Goal: Task Accomplishment & Management: Manage account settings

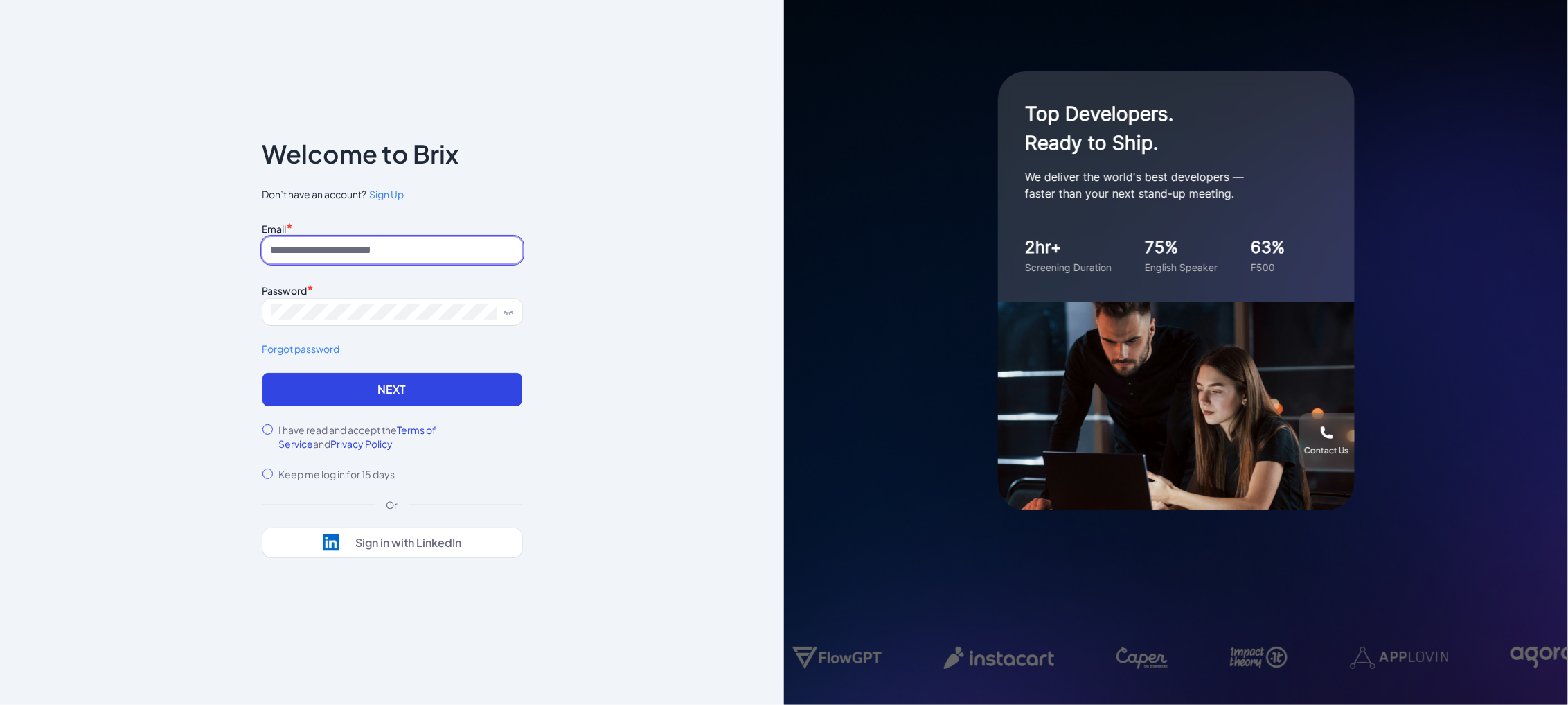
click at [335, 248] on input at bounding box center [393, 250] width 260 height 26
type input "**********"
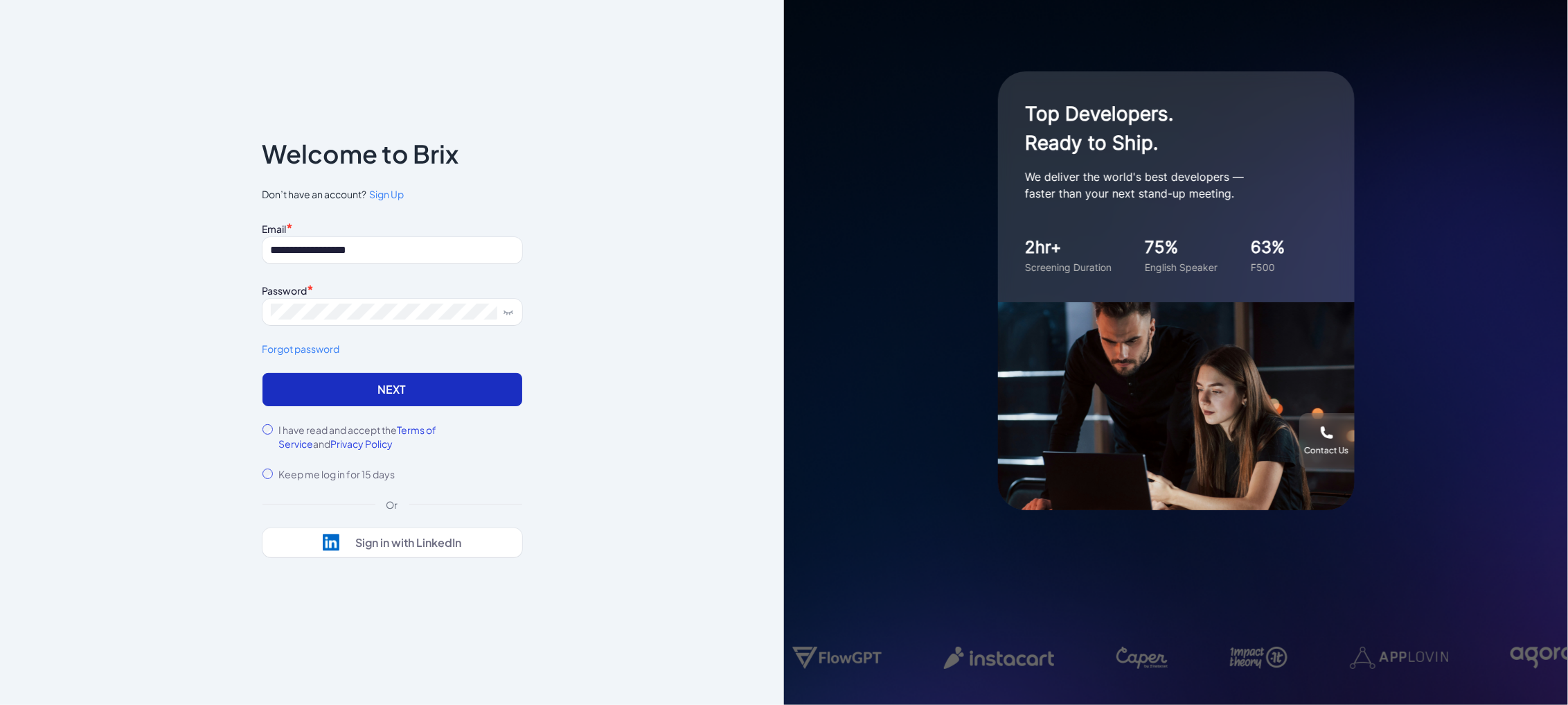
click at [326, 380] on button "Next" at bounding box center [393, 390] width 260 height 33
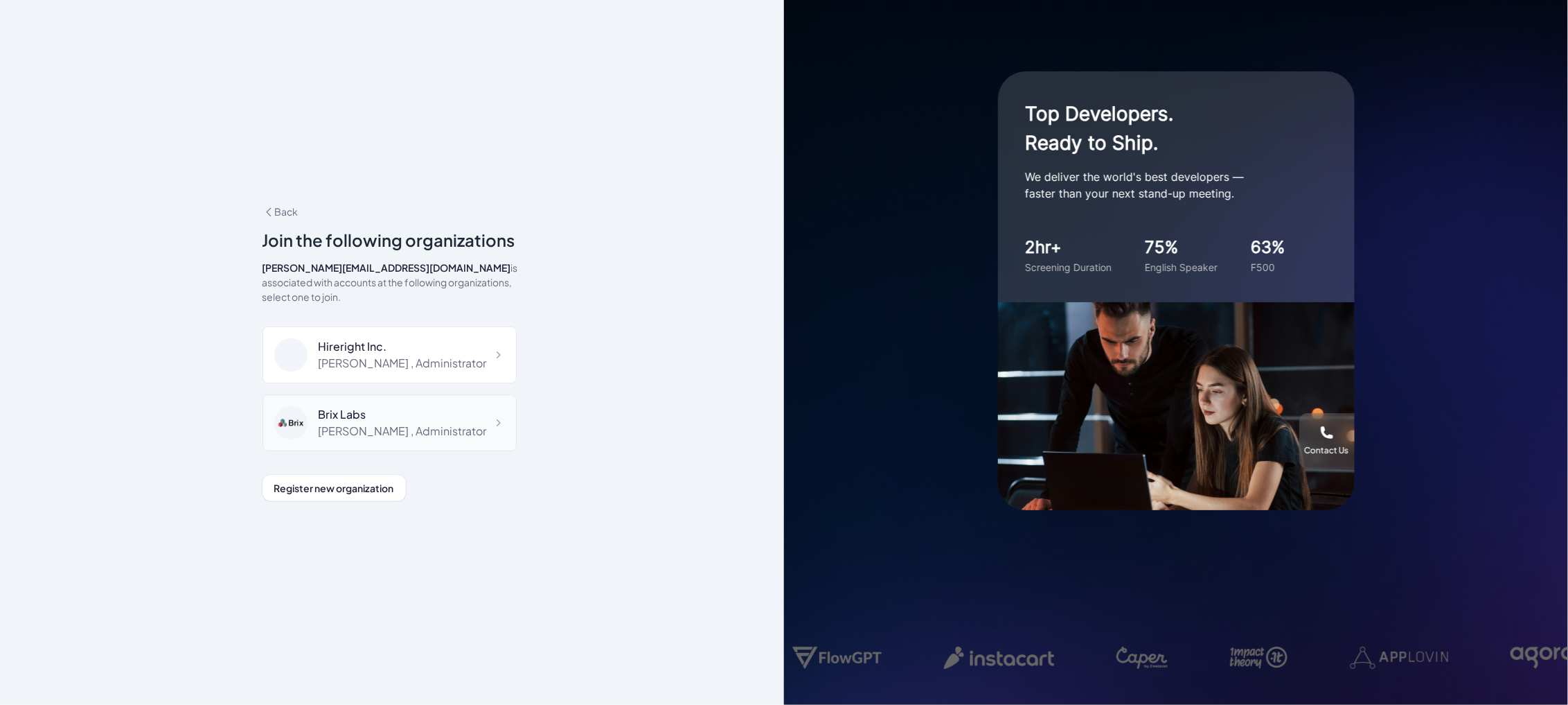
click at [350, 428] on div "Shuwei Yang , Administrator" at bounding box center [403, 431] width 168 height 17
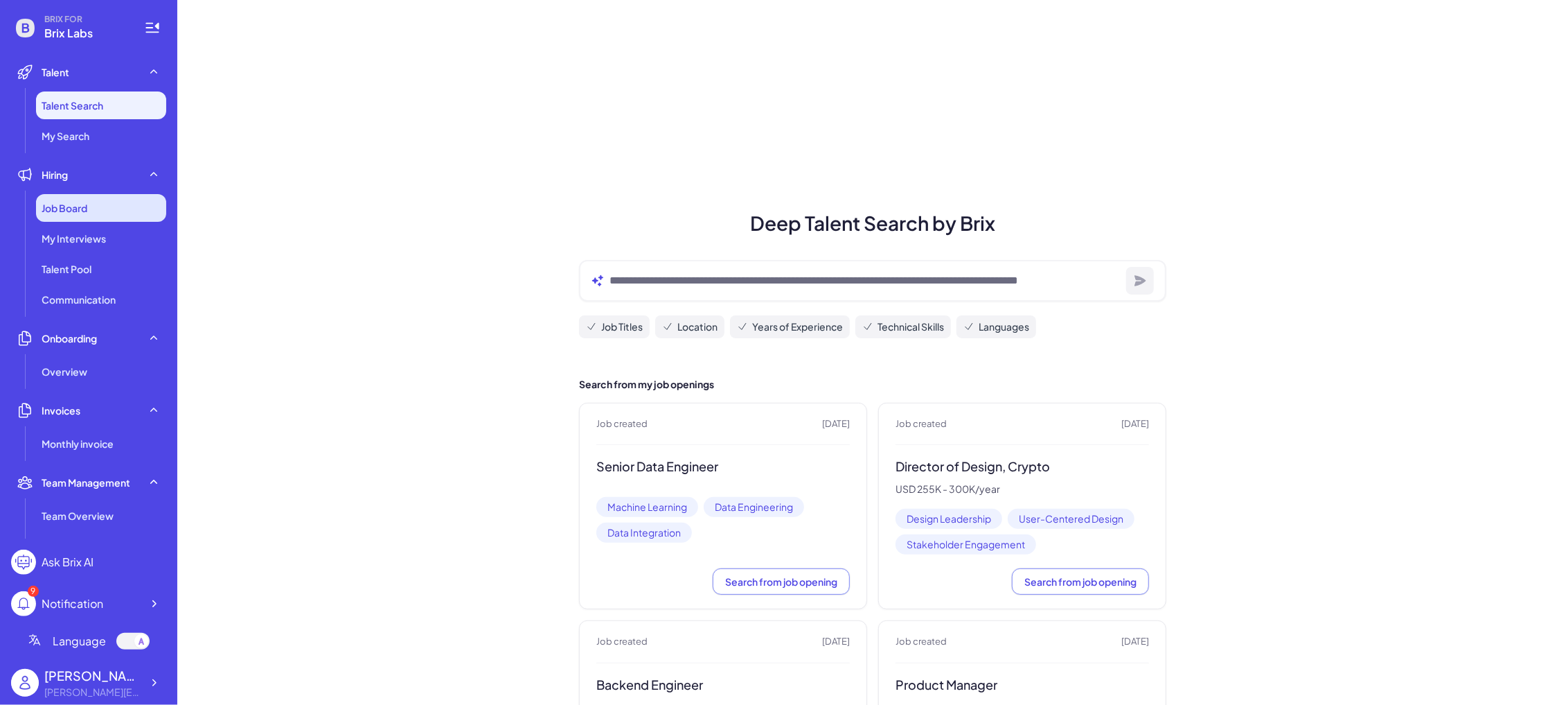
click at [81, 219] on div "Job Board" at bounding box center [101, 208] width 130 height 28
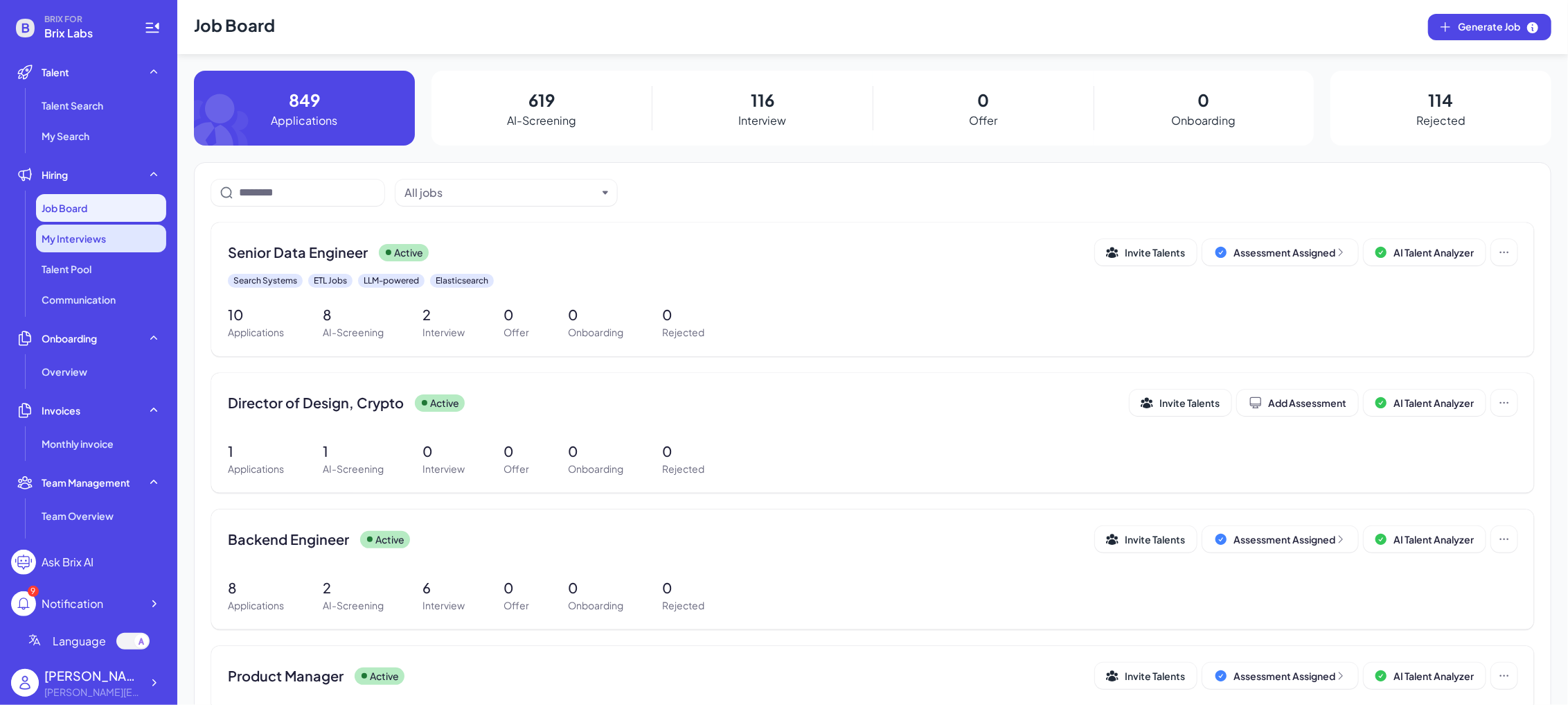
click at [86, 240] on span "My Interviews" at bounding box center [73, 238] width 65 height 14
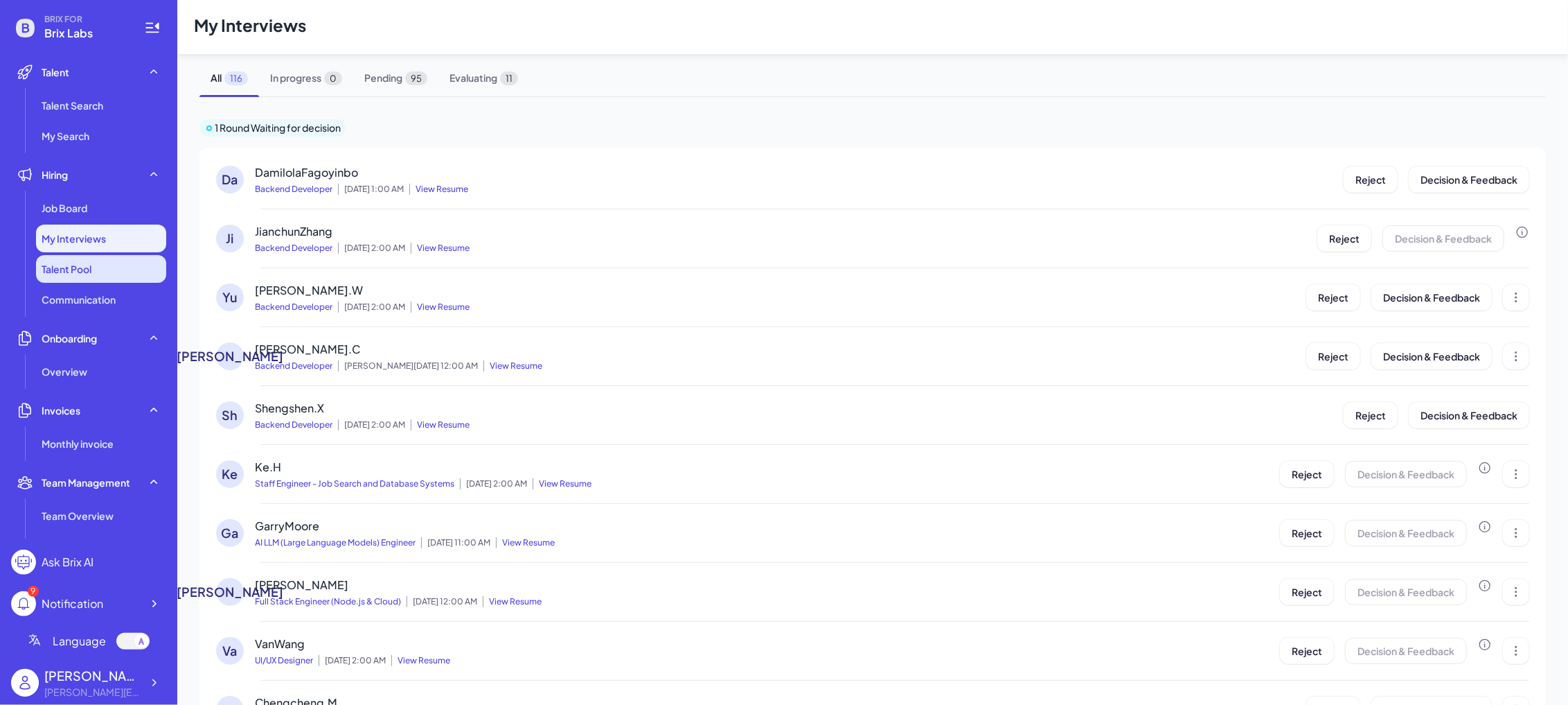
click at [89, 267] on span "Talent Pool" at bounding box center [66, 269] width 50 height 14
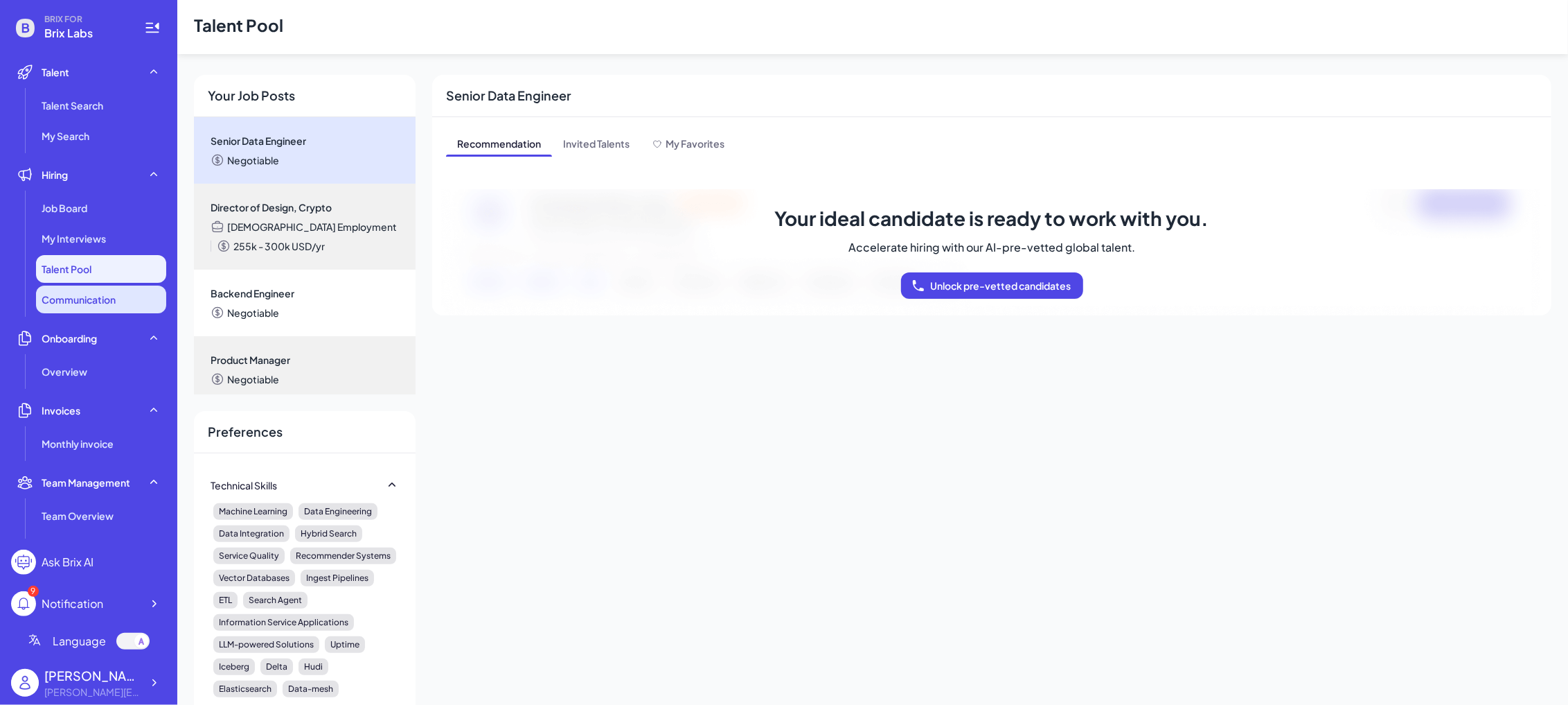
click at [91, 311] on li "Communication" at bounding box center [101, 299] width 130 height 28
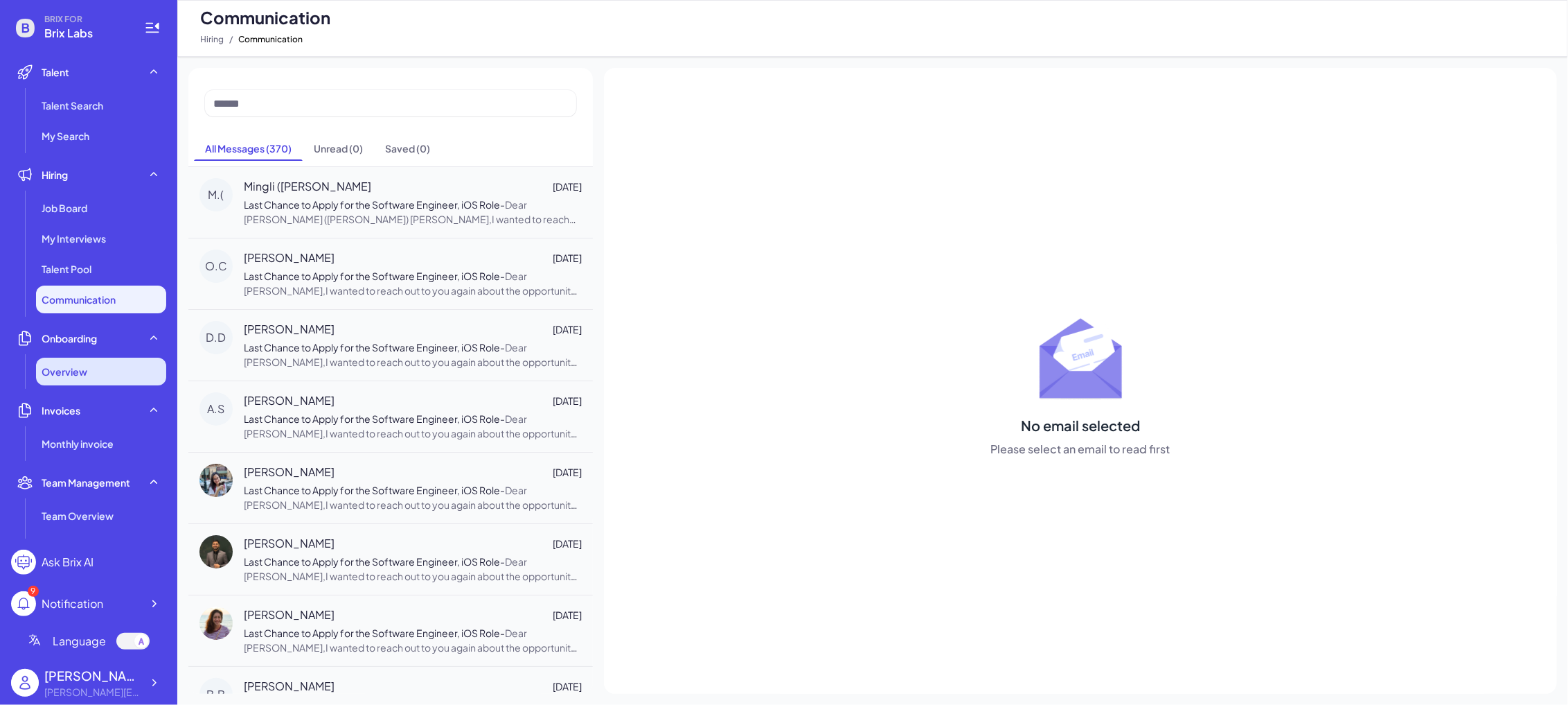
click at [120, 381] on div "Overview" at bounding box center [101, 372] width 130 height 28
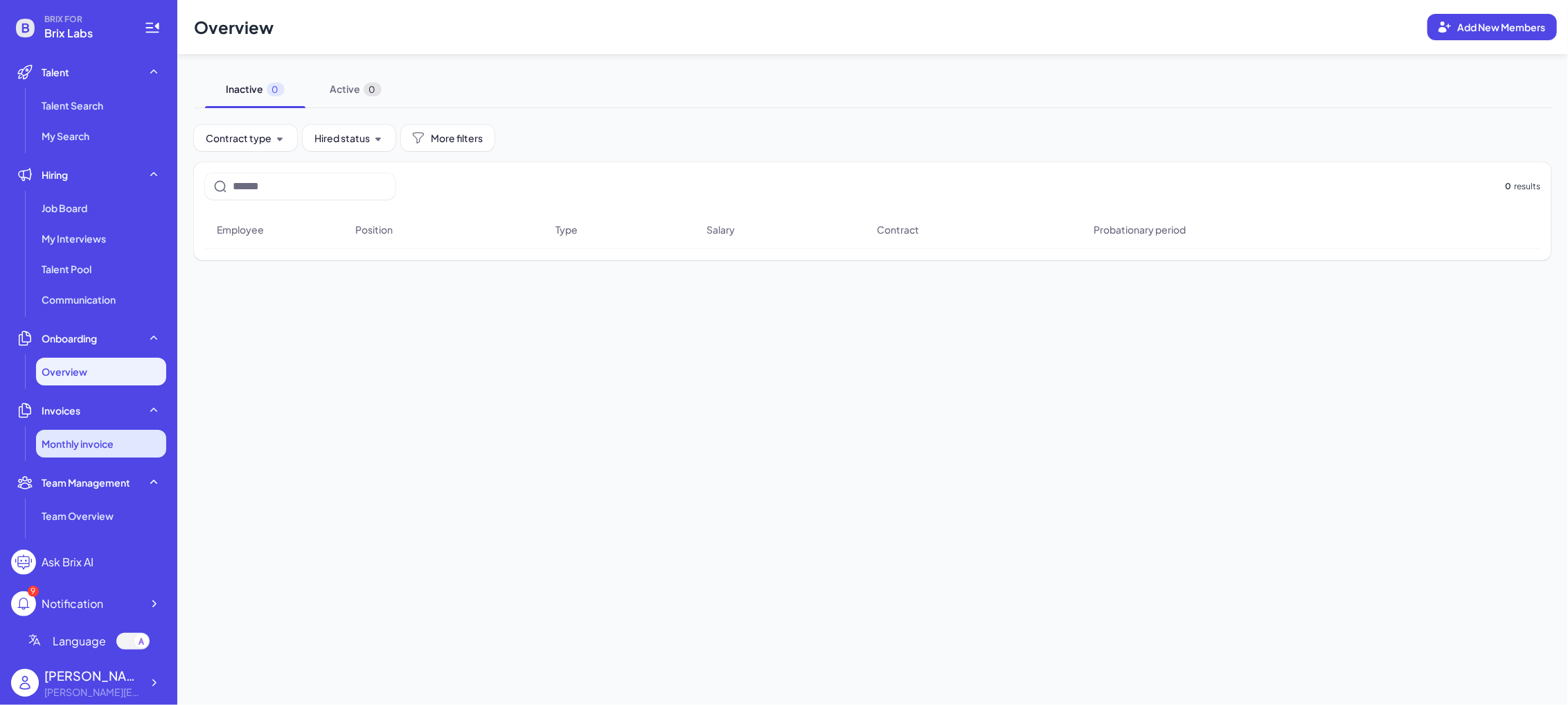
click at [99, 441] on span "Monthly invoice" at bounding box center [77, 443] width 72 height 14
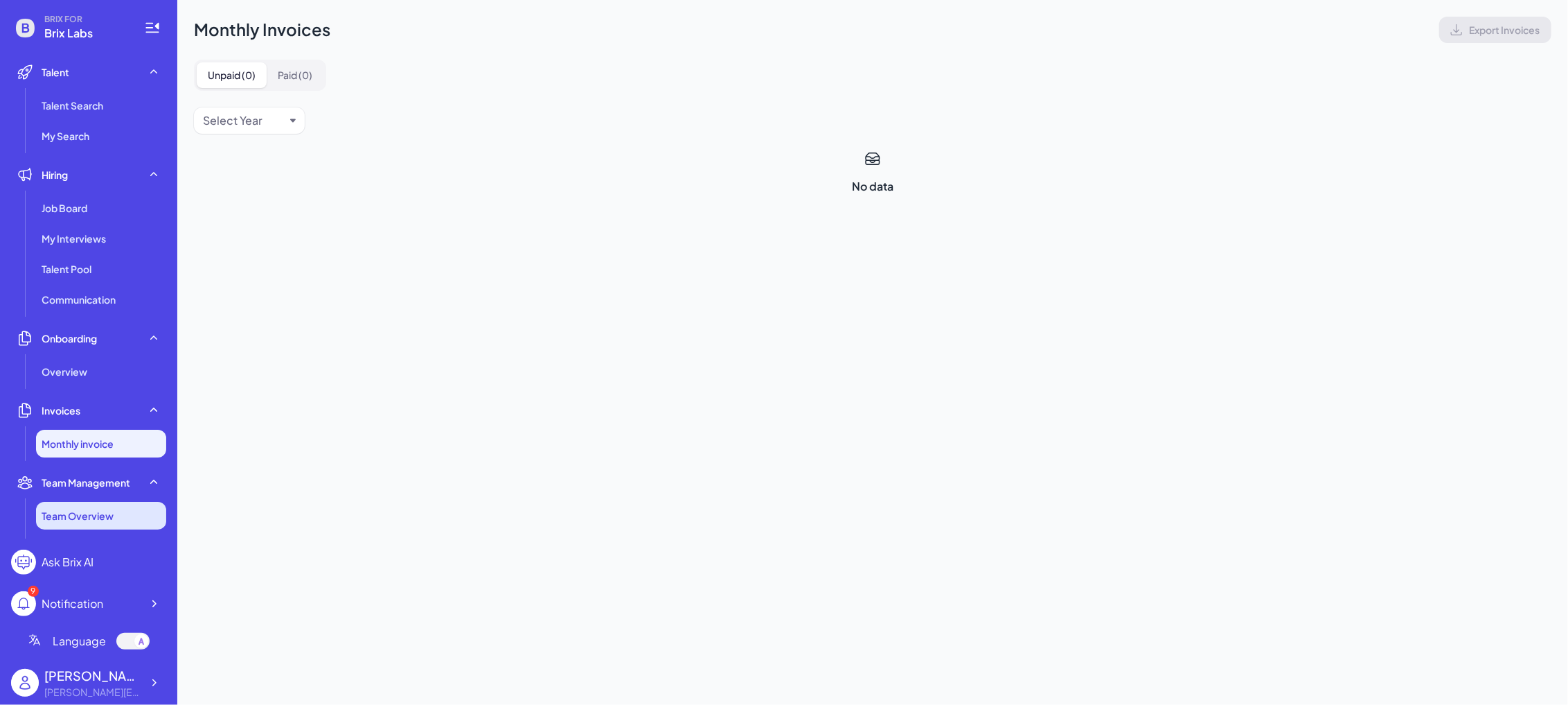
click at [83, 513] on span "Team Overview" at bounding box center [77, 515] width 72 height 14
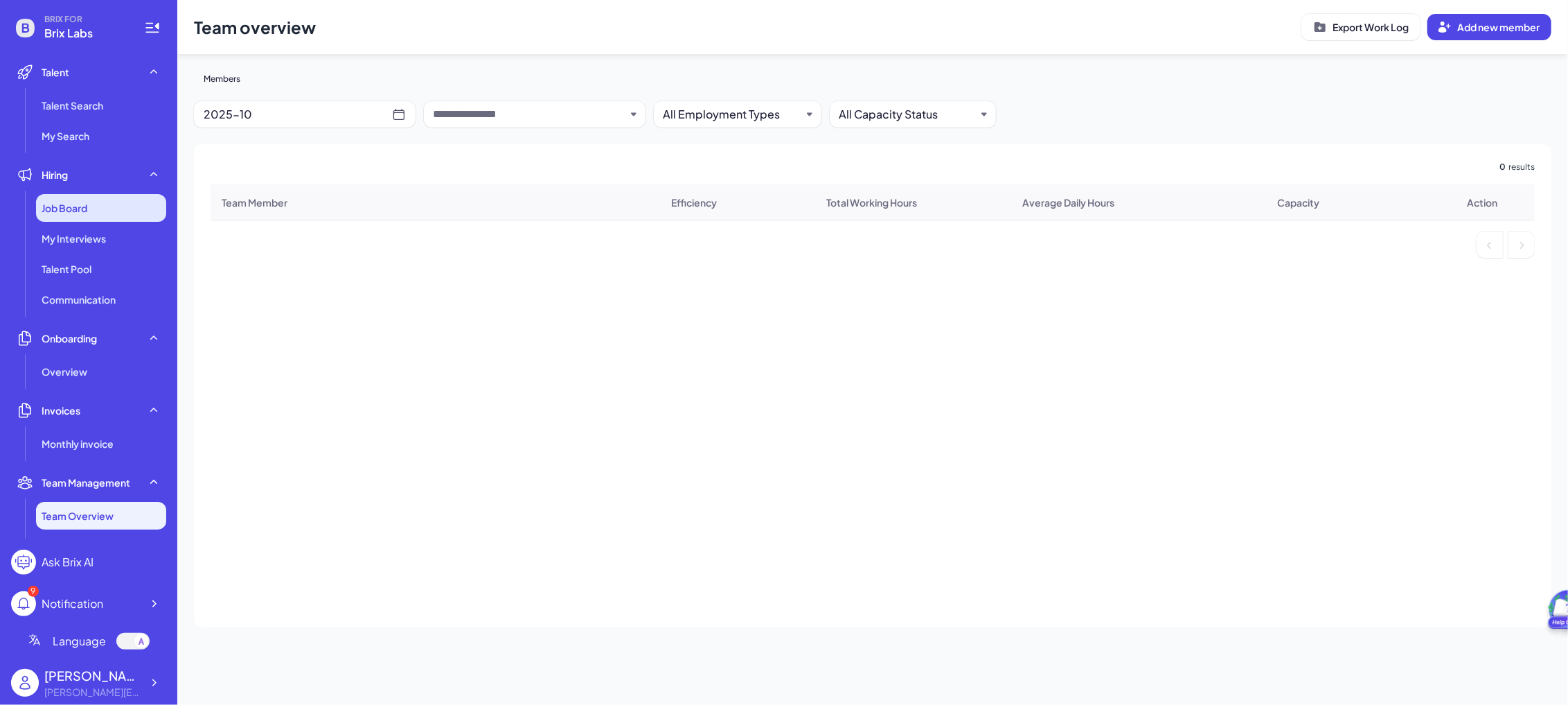
click at [70, 211] on span "Job Board" at bounding box center [64, 208] width 46 height 14
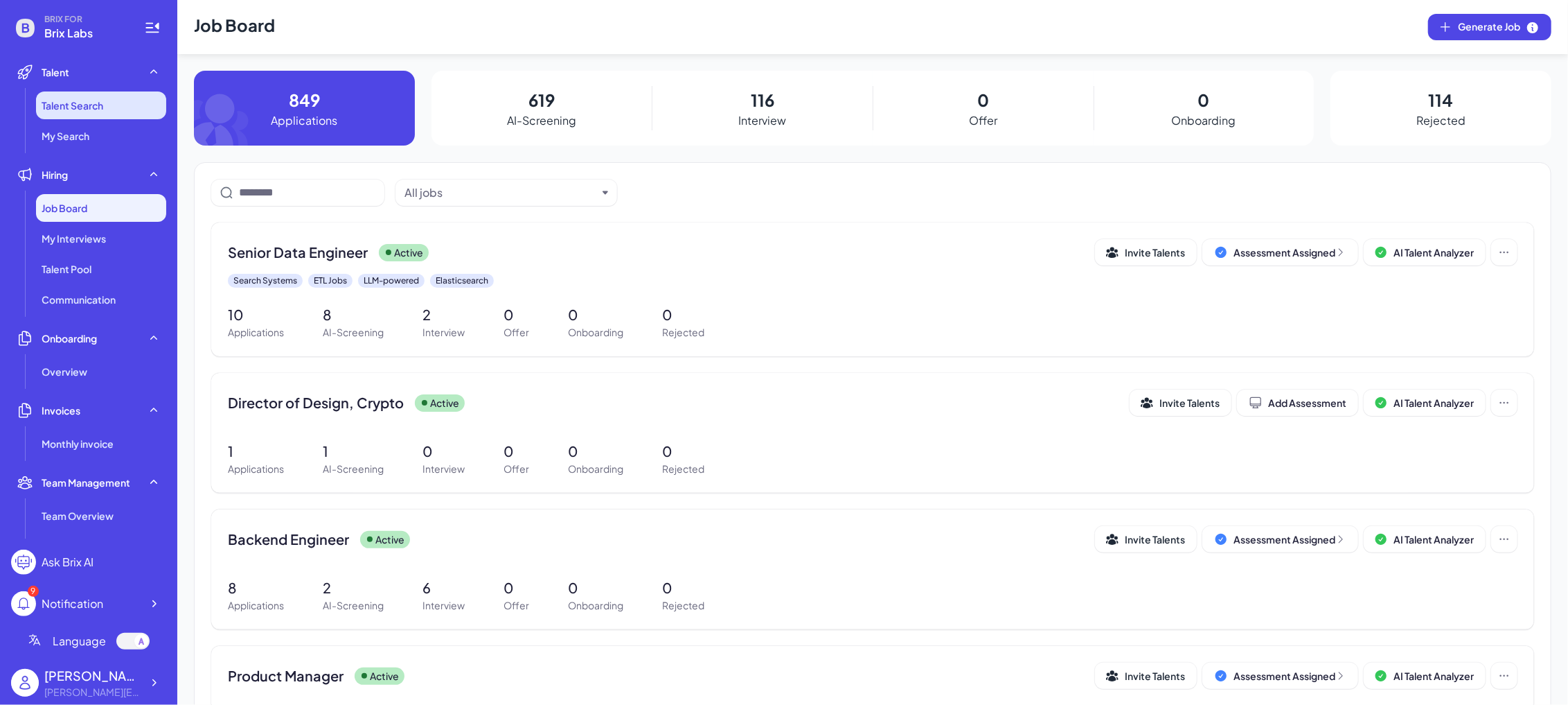
click at [80, 115] on li "Talent Search" at bounding box center [101, 105] width 130 height 28
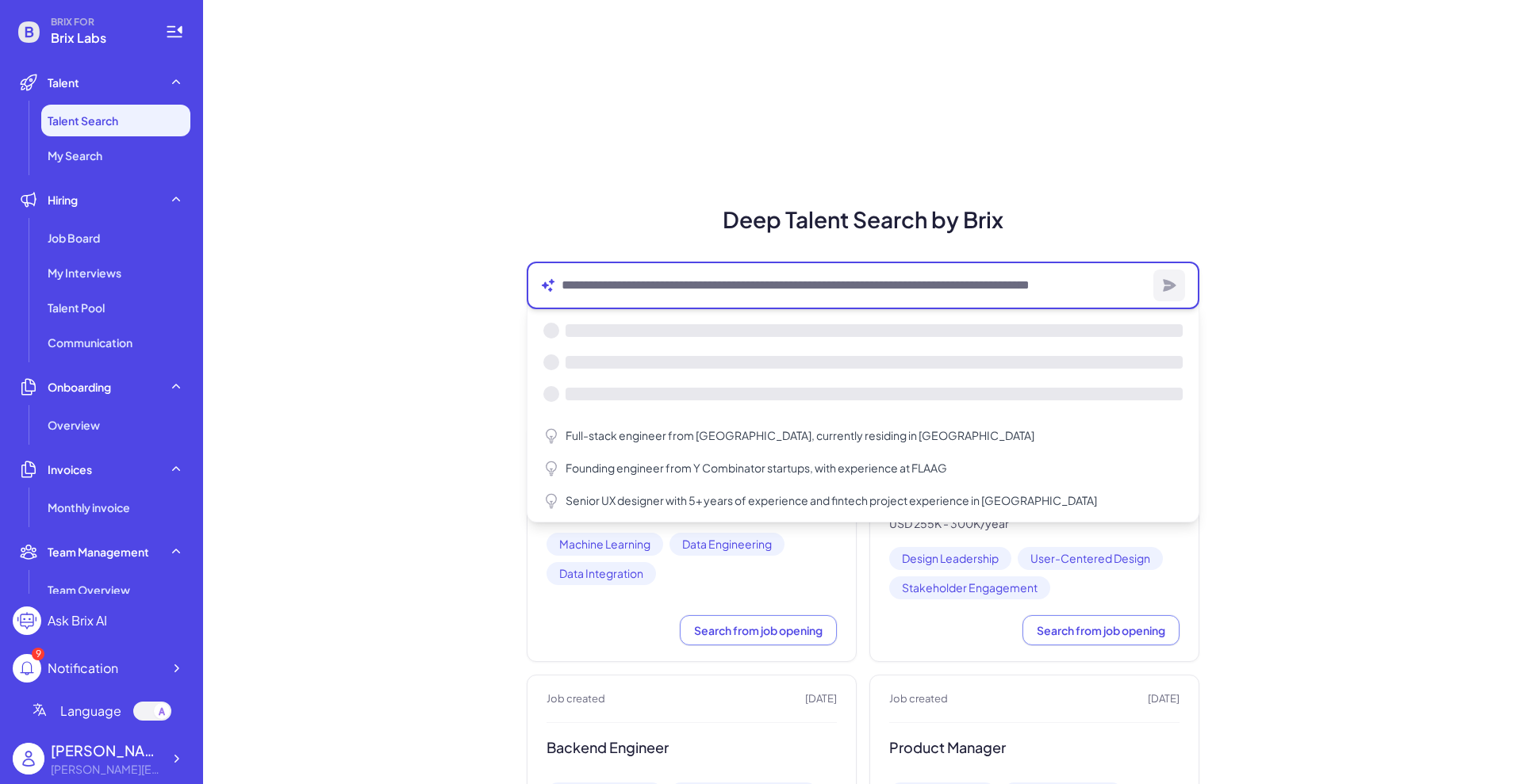
drag, startPoint x: 678, startPoint y: 290, endPoint x: 701, endPoint y: 287, distance: 23.2
click at [678, 290] on textarea at bounding box center [854, 285] width 585 height 19
paste textarea "**********"
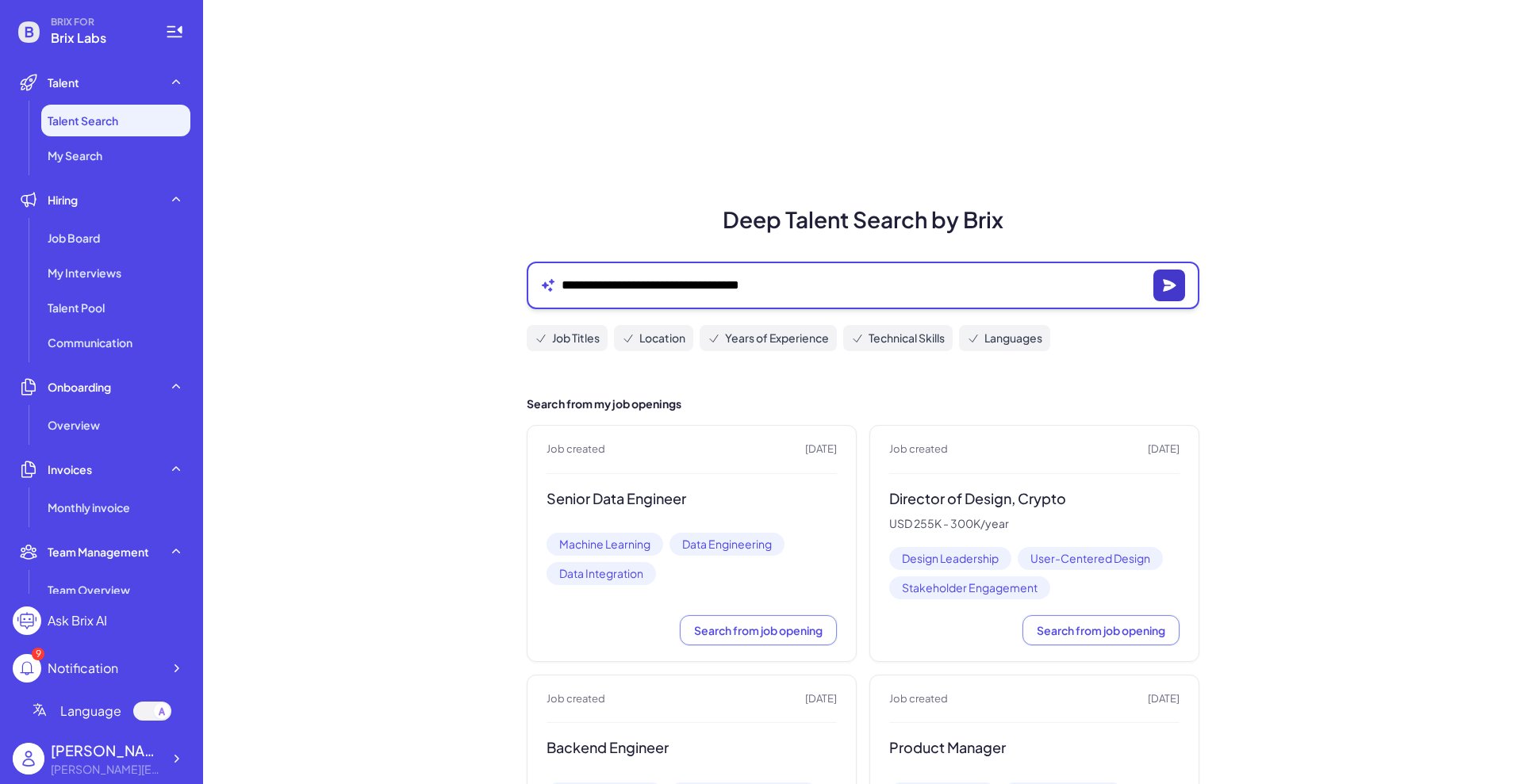
type textarea "**********"
drag, startPoint x: 1161, startPoint y: 285, endPoint x: 1142, endPoint y: 290, distance: 19.6
click at [1162, 285] on icon "button" at bounding box center [1168, 285] width 12 height 12
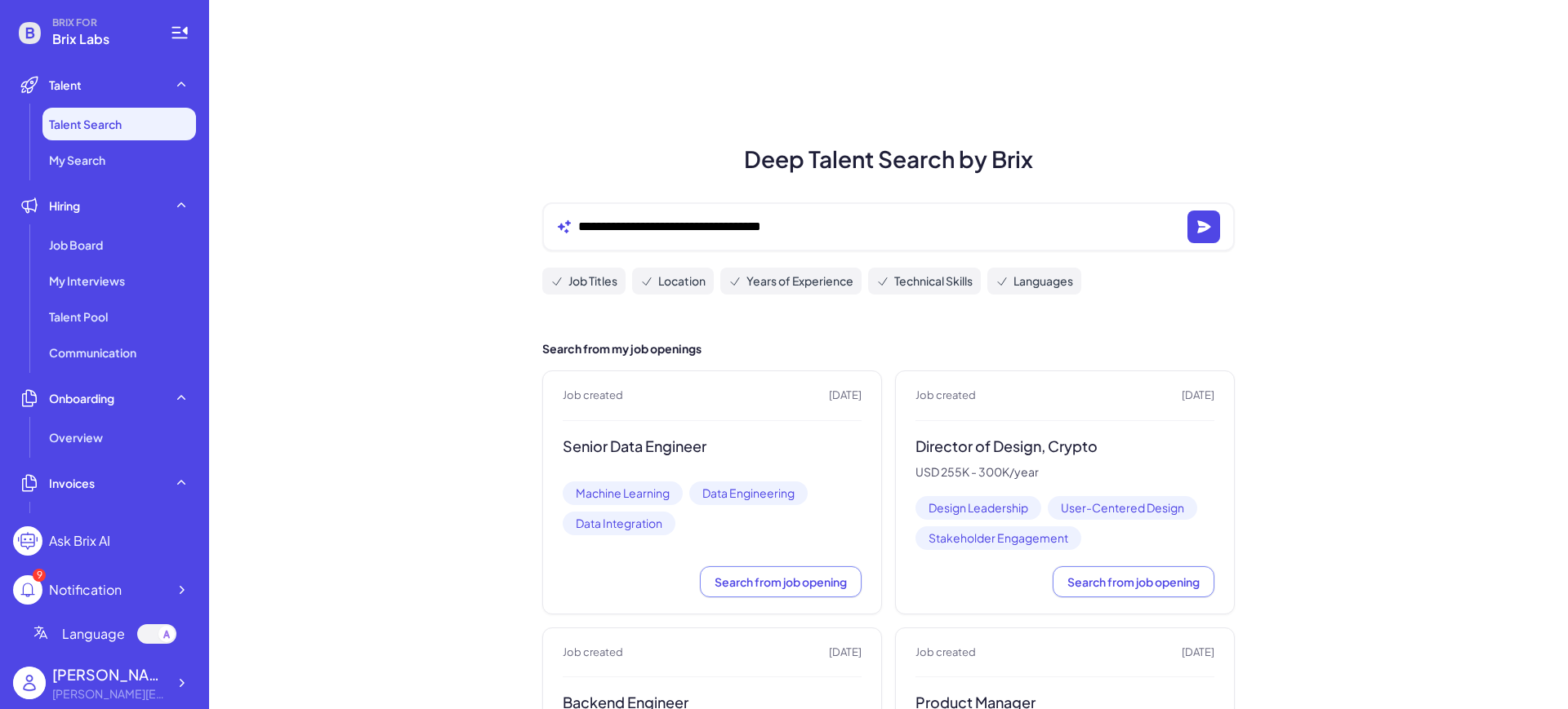
scroll to position [102, 0]
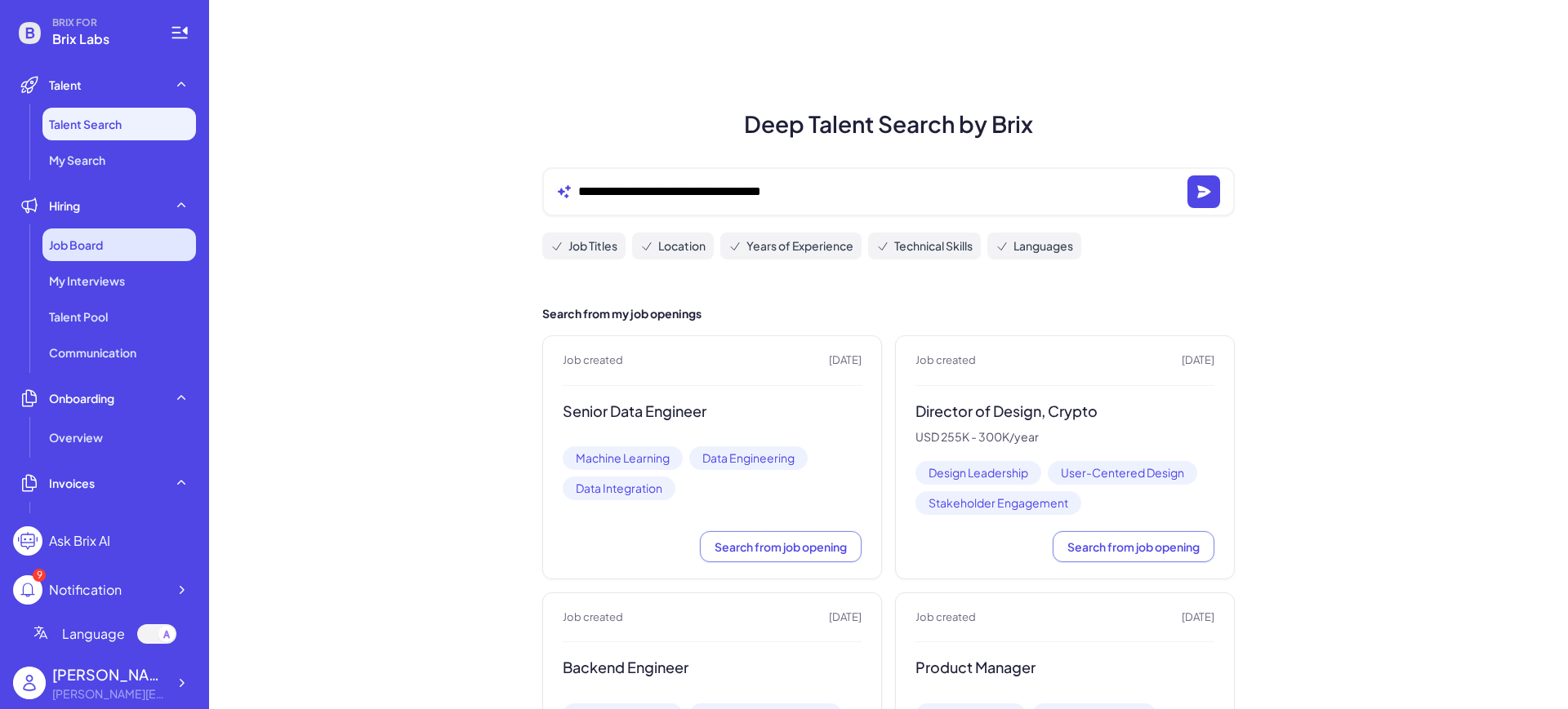
click at [79, 237] on span "Job Board" at bounding box center [75, 245] width 54 height 16
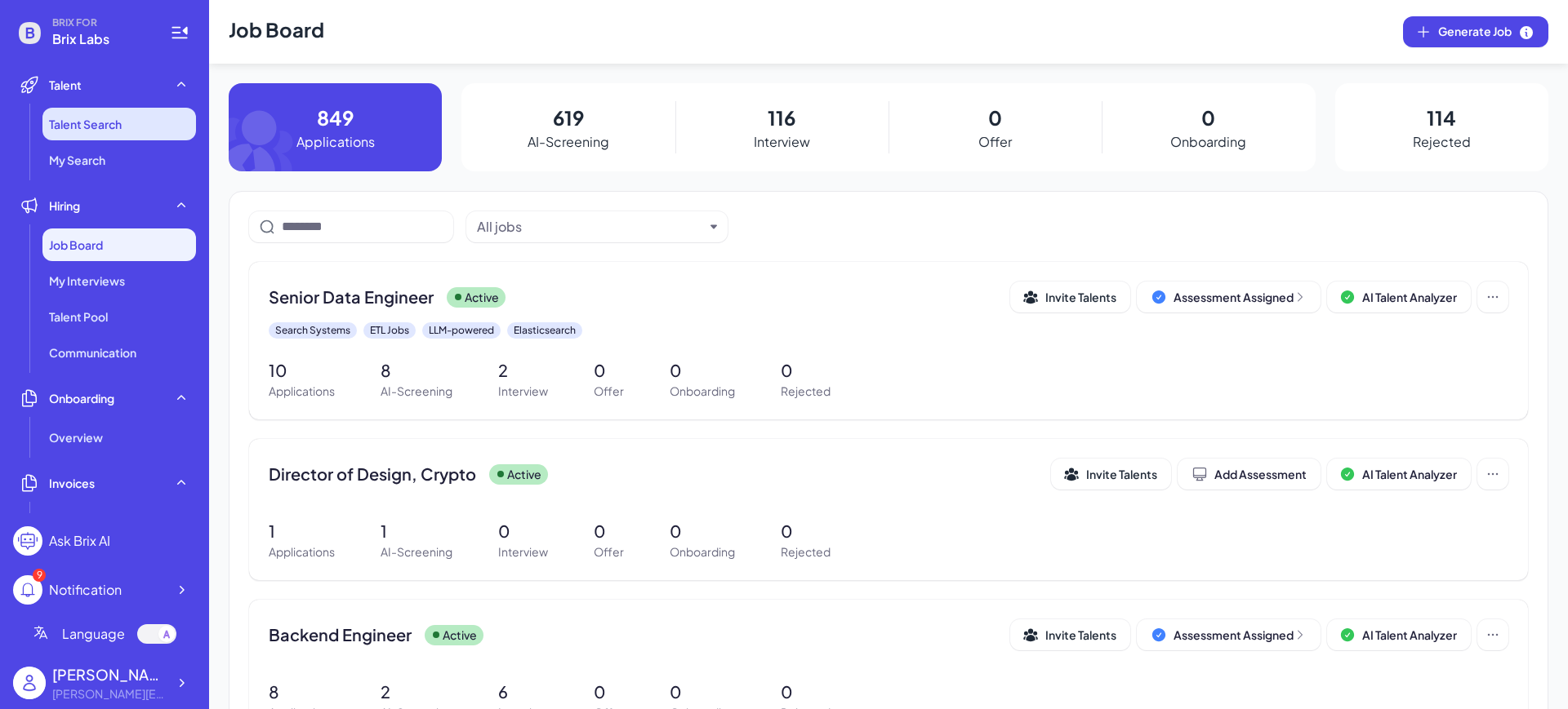
click at [47, 128] on li "Talent Search" at bounding box center [119, 124] width 153 height 32
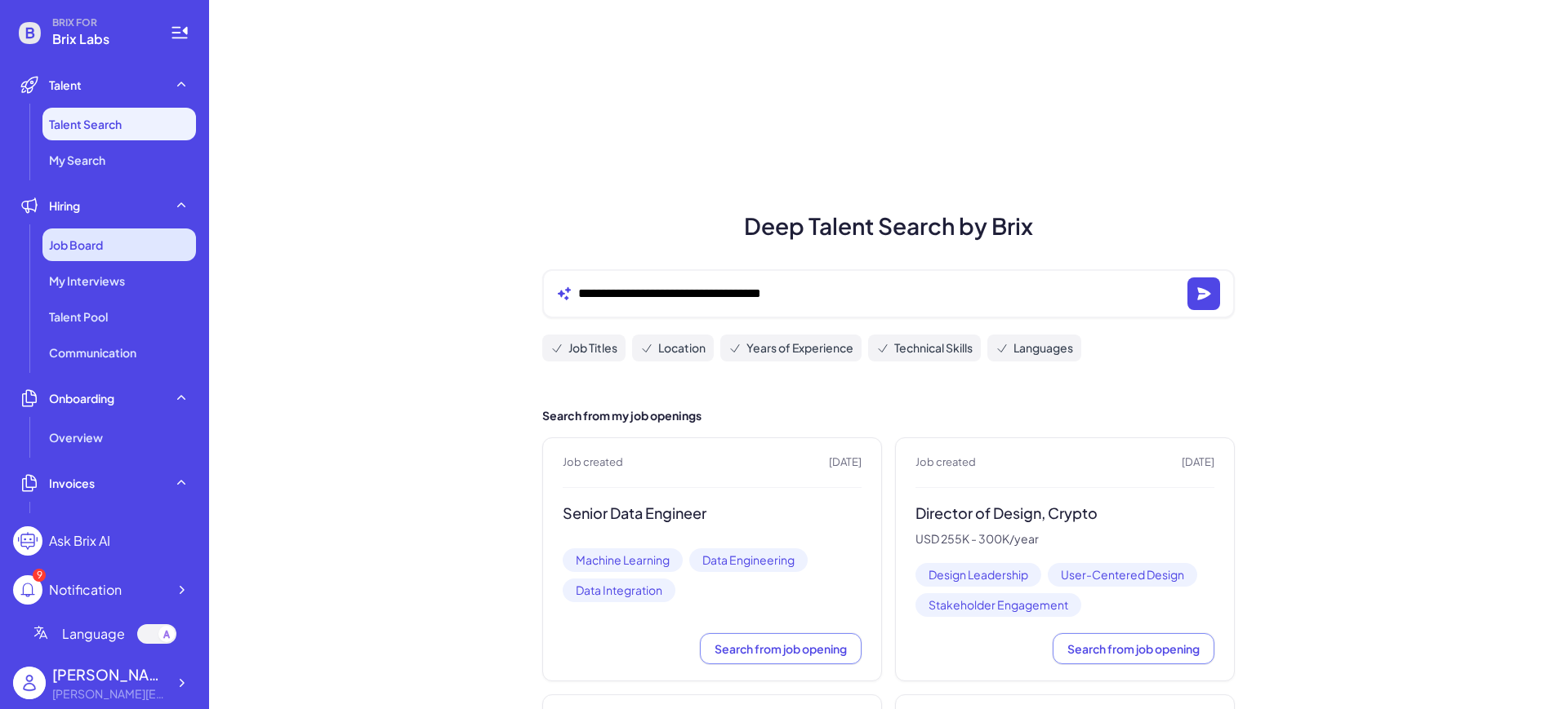
click at [118, 247] on div "Job Board" at bounding box center [119, 245] width 153 height 32
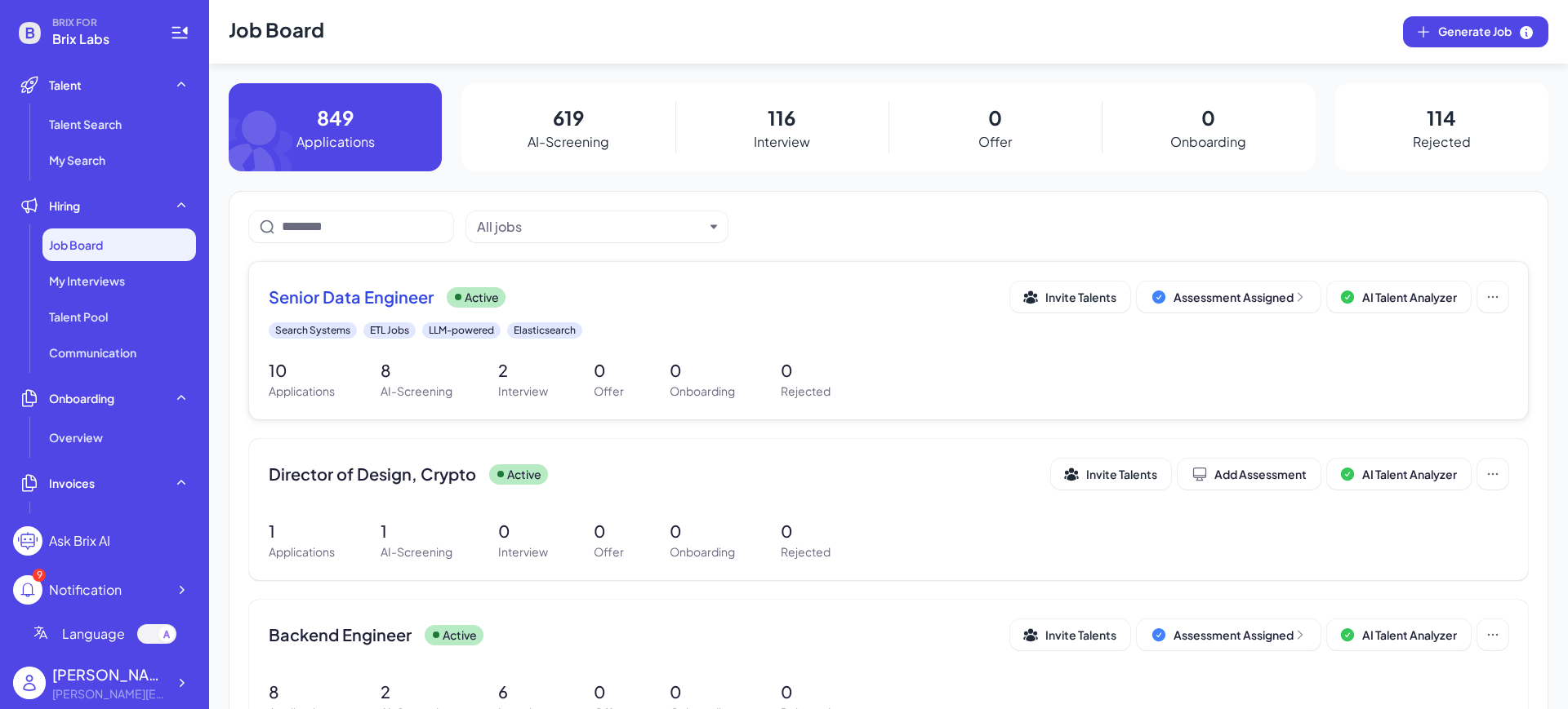
click at [620, 301] on div "Senior Data Engineer Active" at bounding box center [639, 297] width 742 height 23
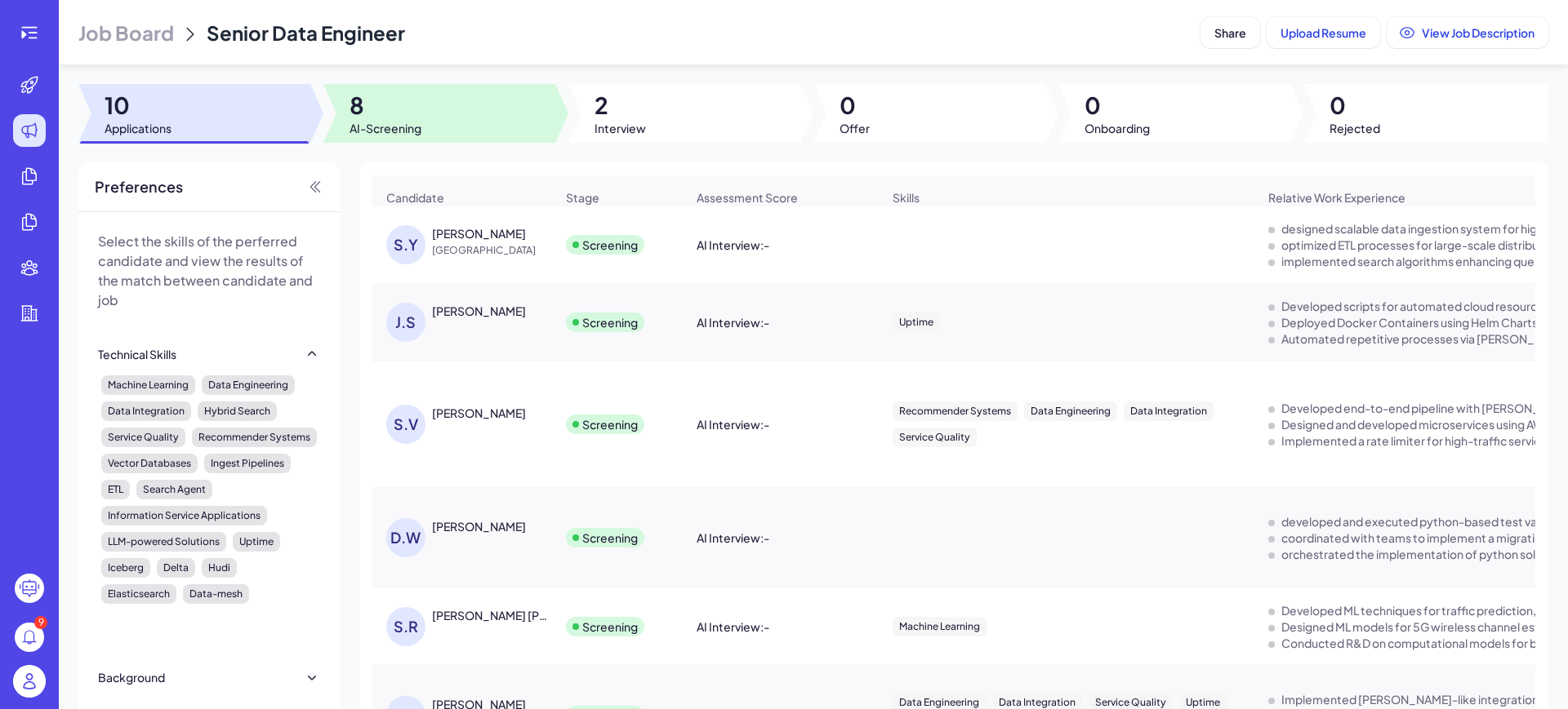
click at [350, 118] on span "8" at bounding box center [386, 105] width 72 height 29
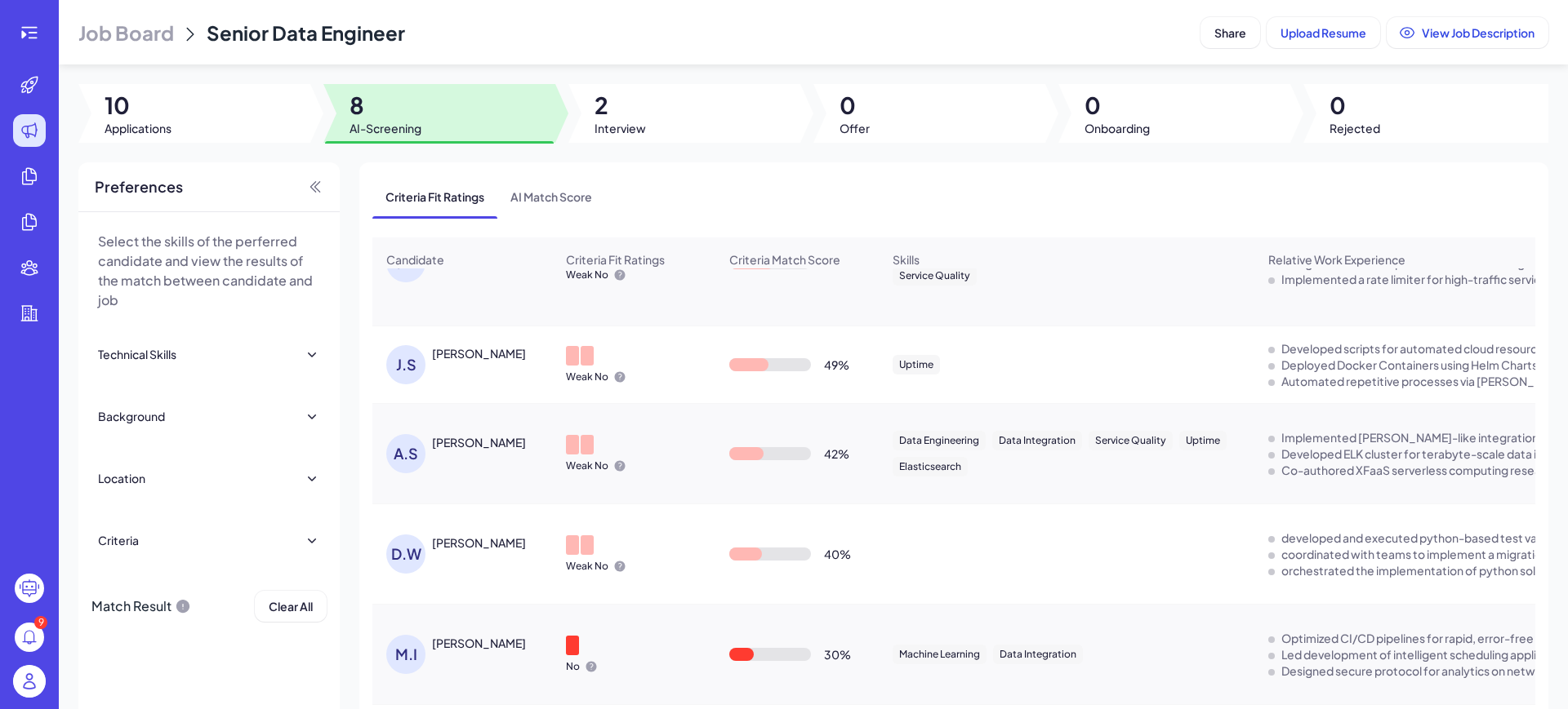
scroll to position [257, 0]
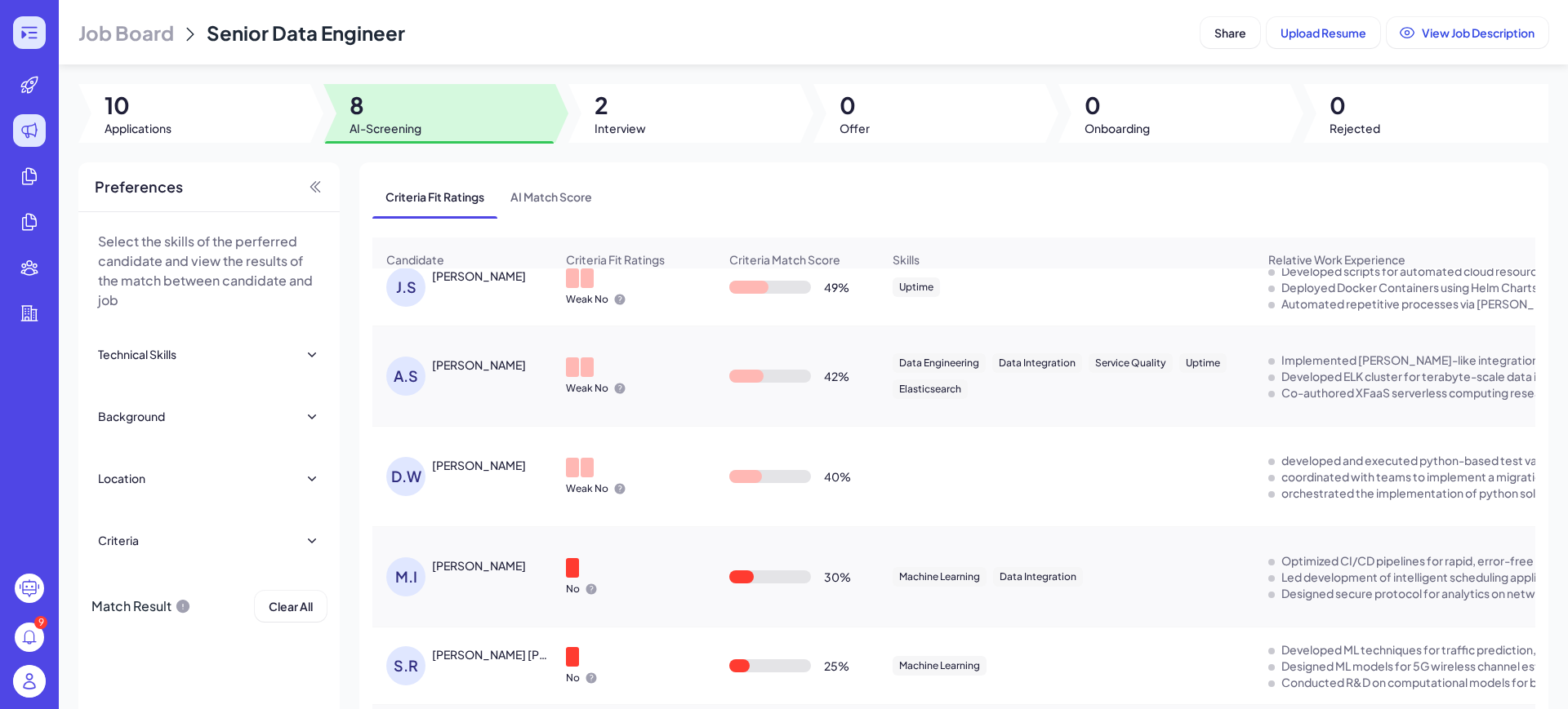
click at [19, 38] on div at bounding box center [29, 32] width 33 height 32
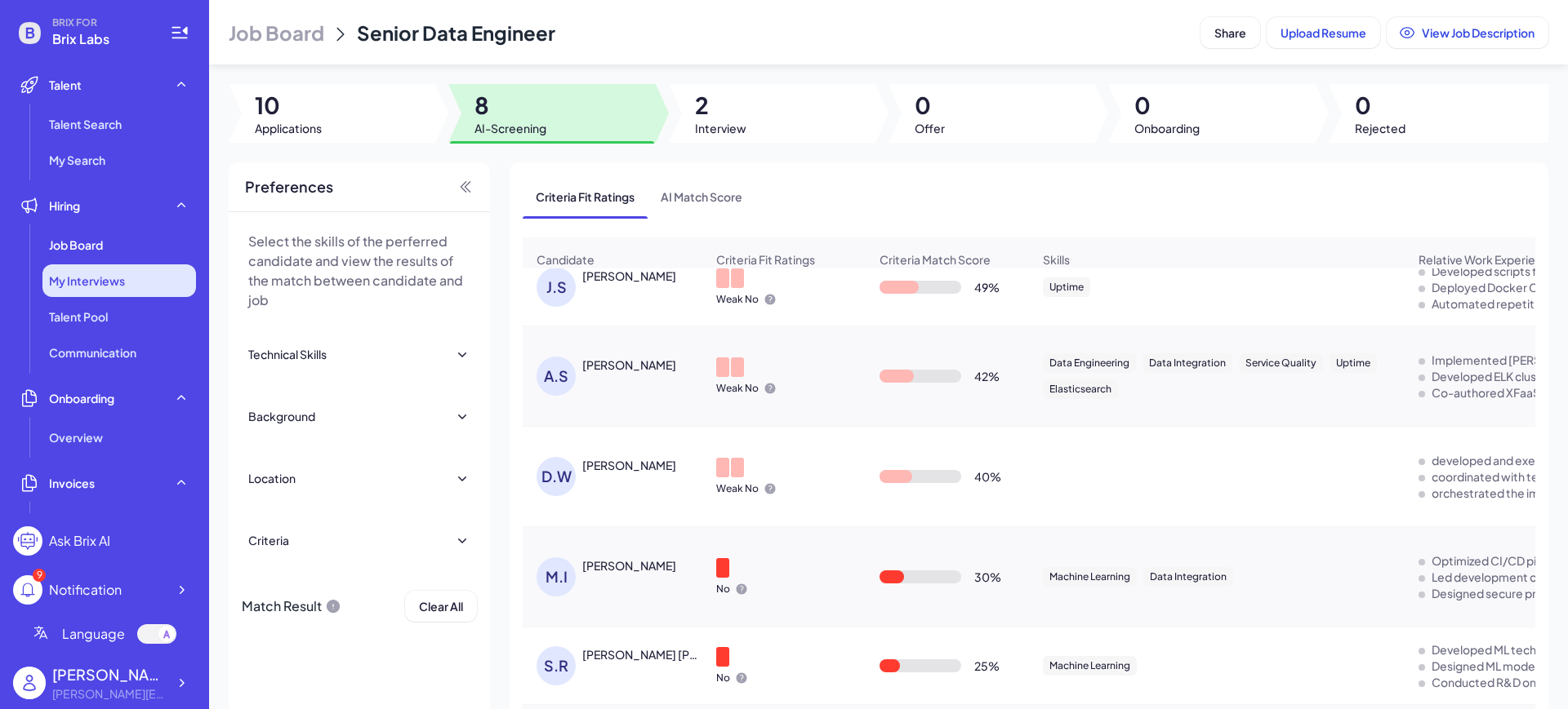
click at [96, 276] on span "My Interviews" at bounding box center [86, 281] width 76 height 16
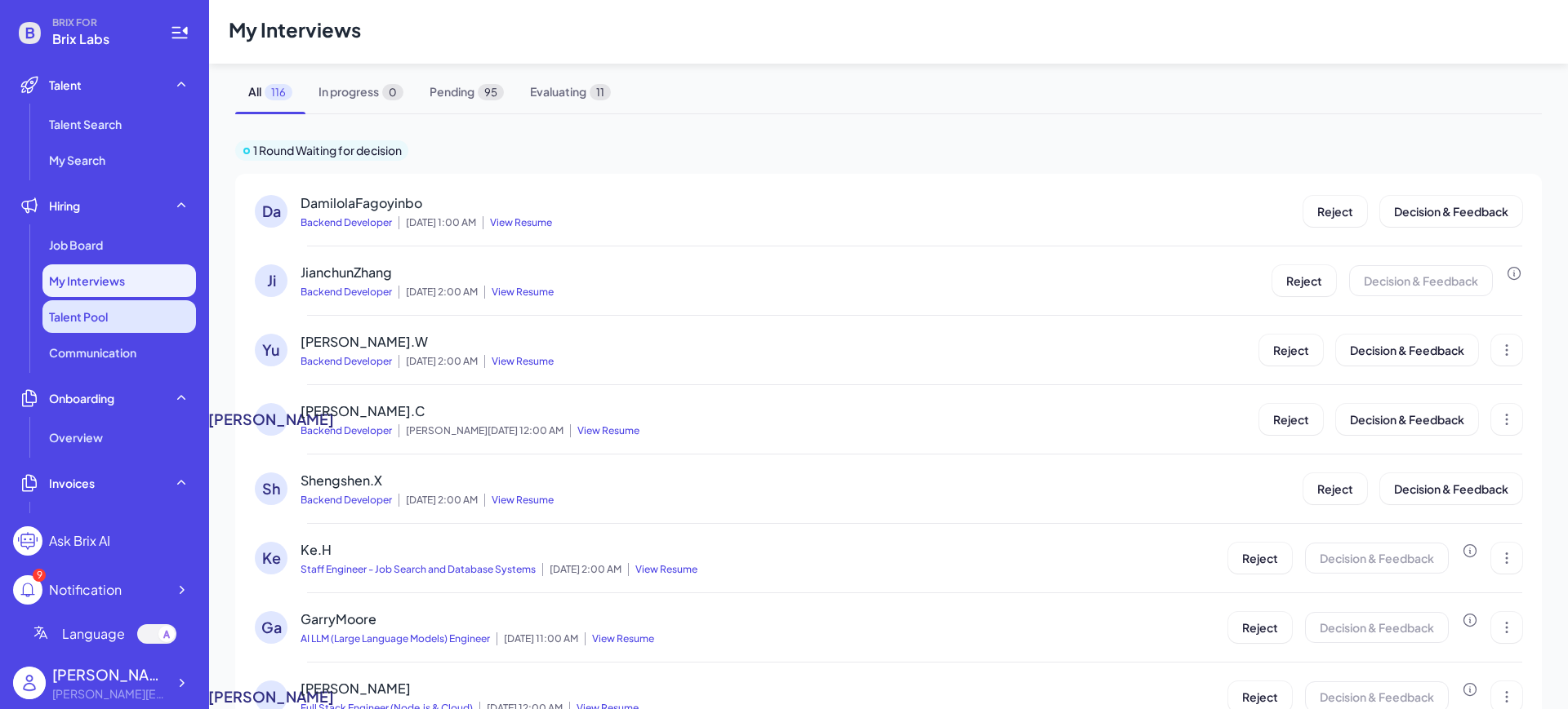
click at [126, 314] on li "Talent Pool" at bounding box center [119, 316] width 153 height 32
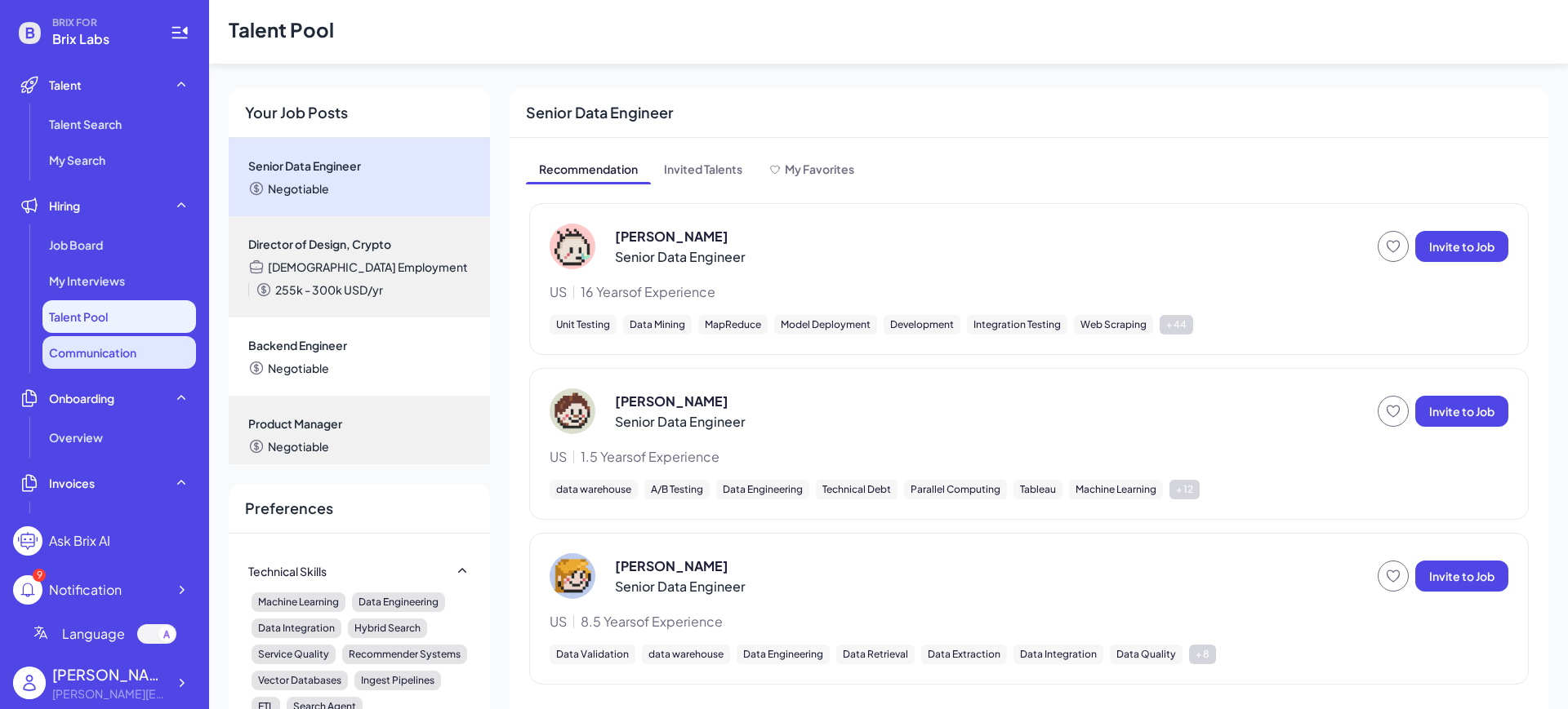
click at [117, 348] on span "Communication" at bounding box center [92, 352] width 87 height 16
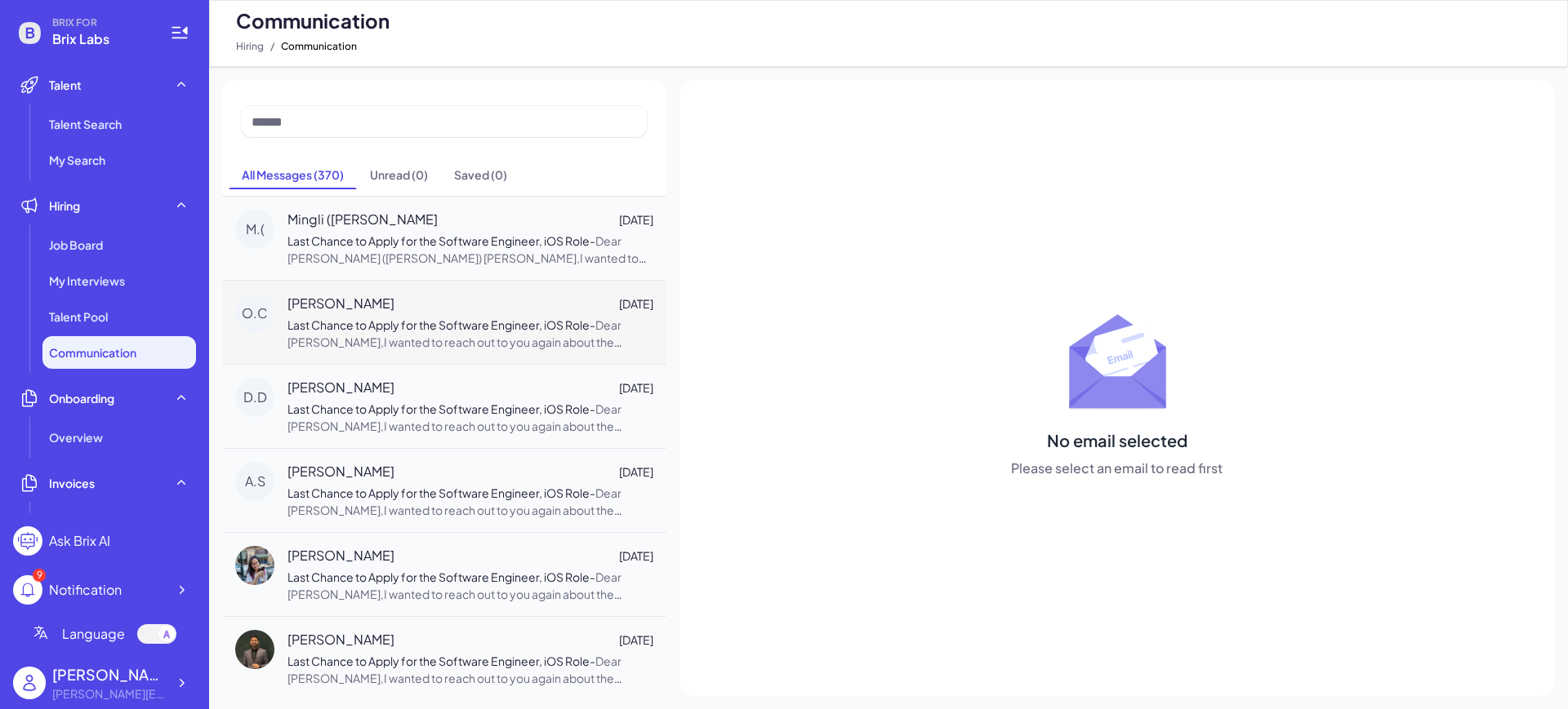
click at [308, 332] on span "Last Chance to Apply for the Software Engineer, iOS Role" at bounding box center [438, 324] width 302 height 15
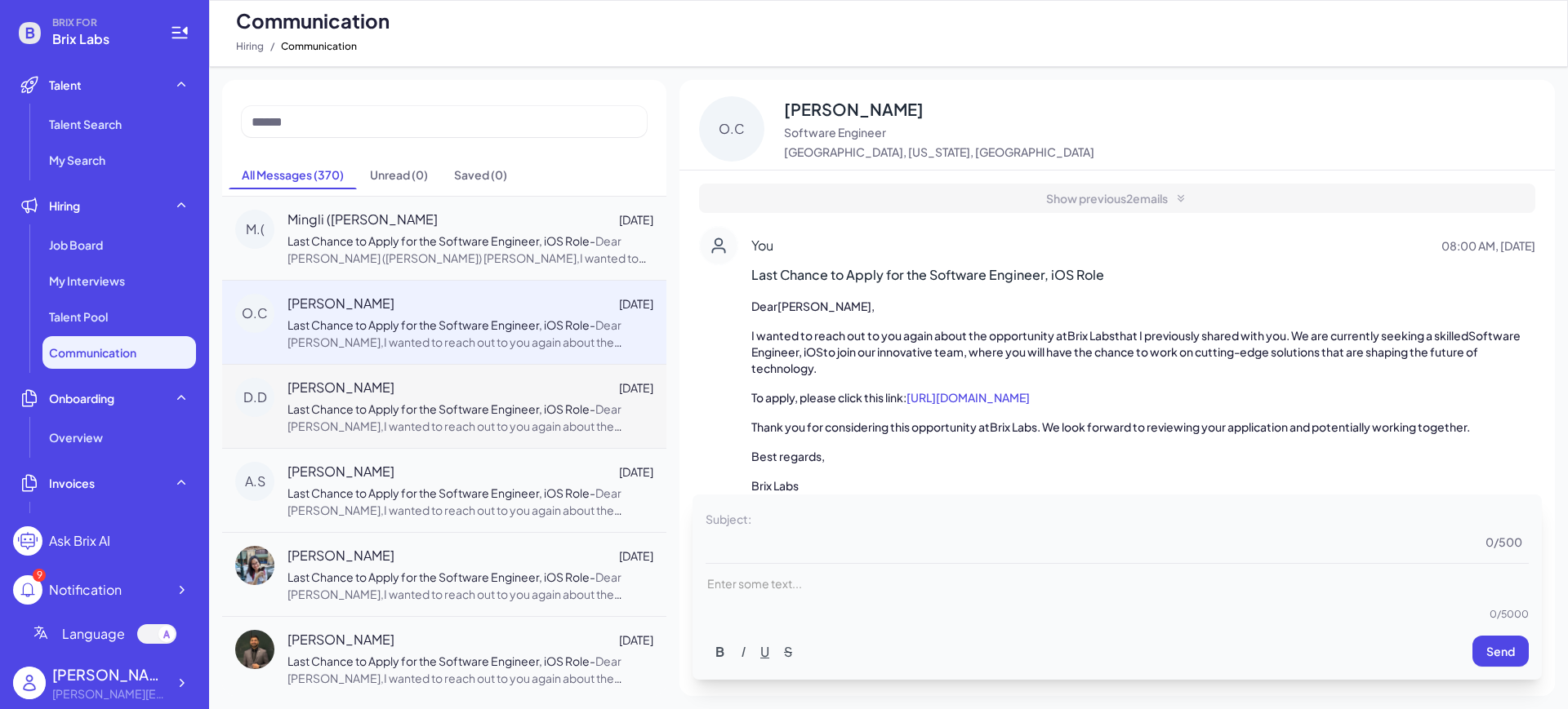
click at [393, 417] on p "Last Chance to Apply for the Software Engineer, iOS Role - Dear Dinula De Silva…" at bounding box center [470, 418] width 366 height 34
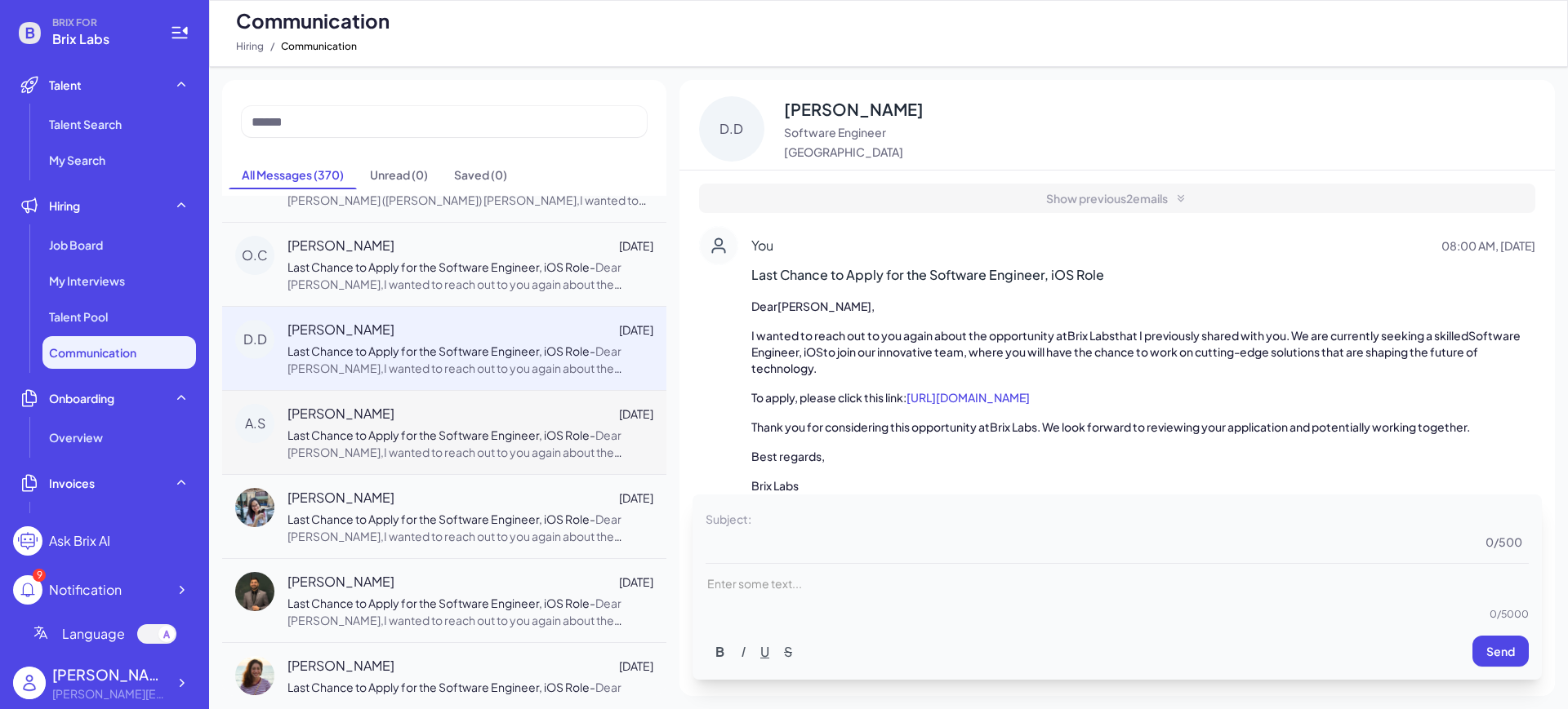
scroll to position [102, 0]
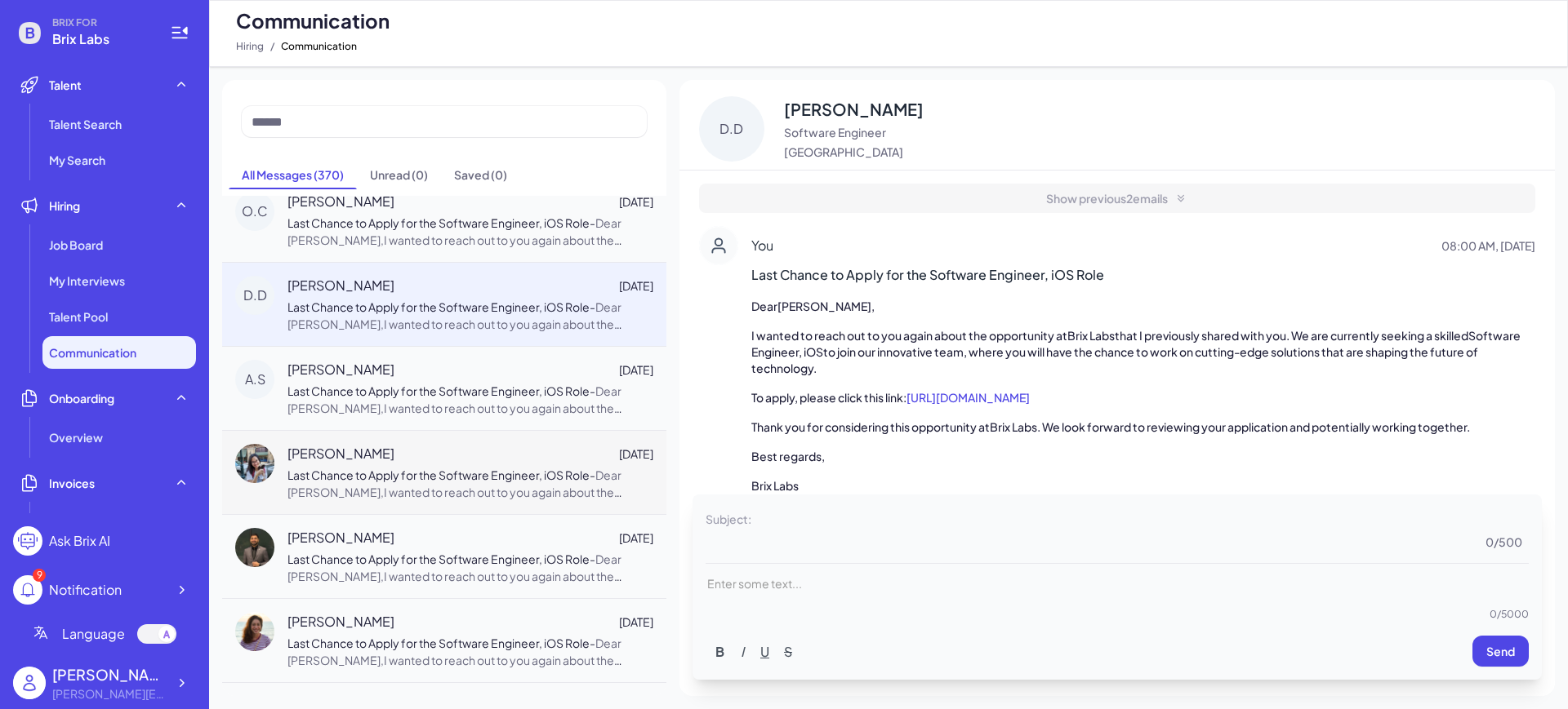
click at [498, 471] on span "Last Chance to Apply for the Software Engineer, iOS Role" at bounding box center [438, 475] width 302 height 15
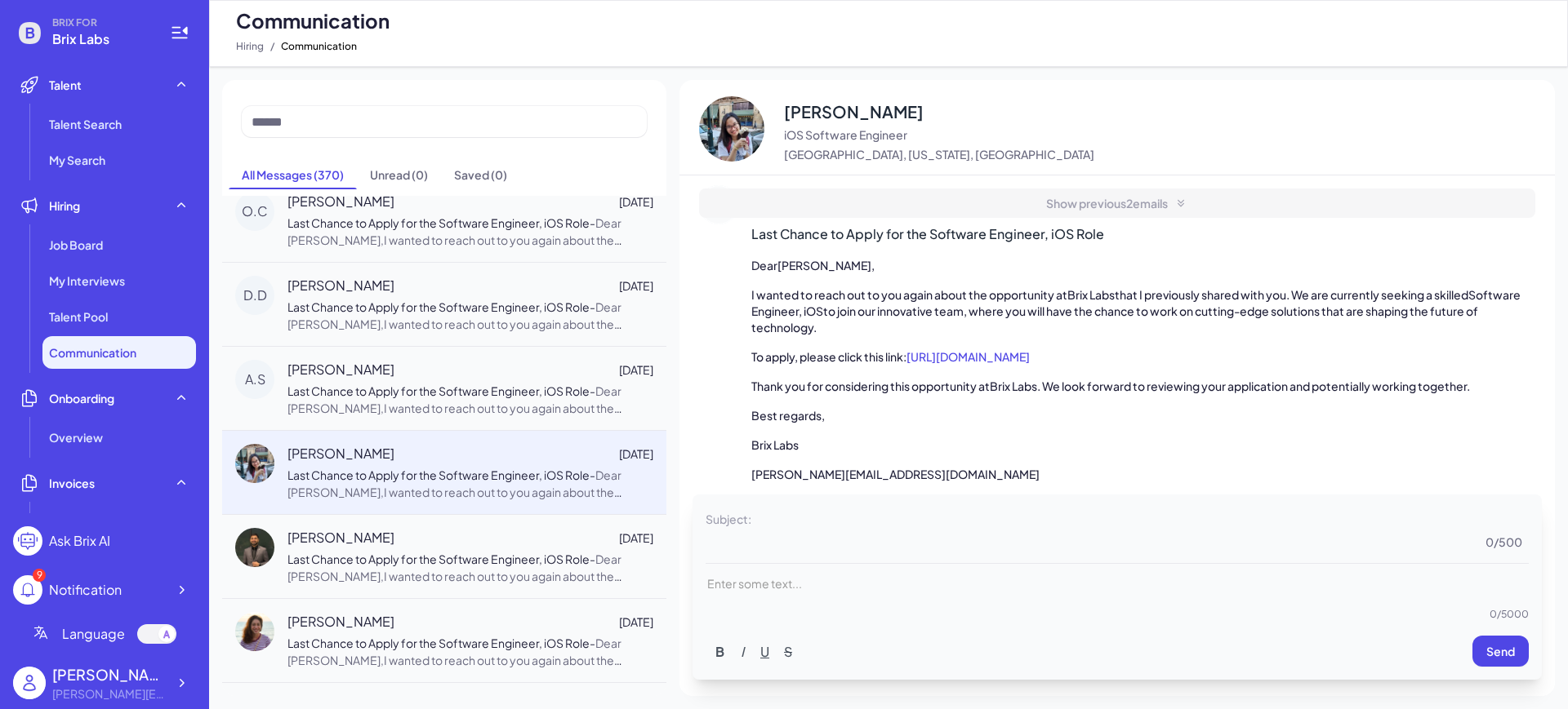
scroll to position [46, 0]
click at [79, 251] on span "Job Board" at bounding box center [75, 245] width 54 height 16
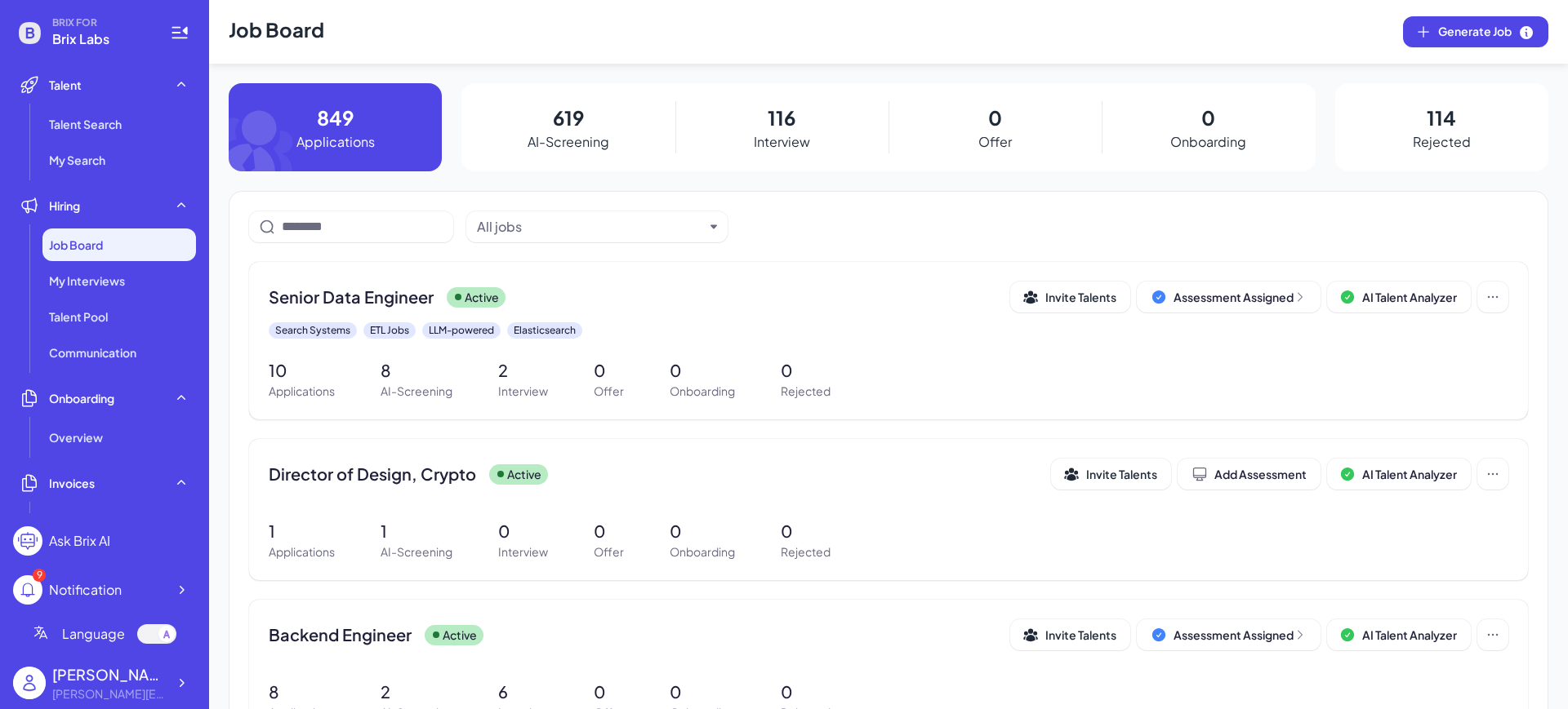
click at [85, 250] on span "Job Board" at bounding box center [75, 245] width 54 height 16
click at [1386, 295] on span "AI Talent Analyzer" at bounding box center [1409, 297] width 95 height 15
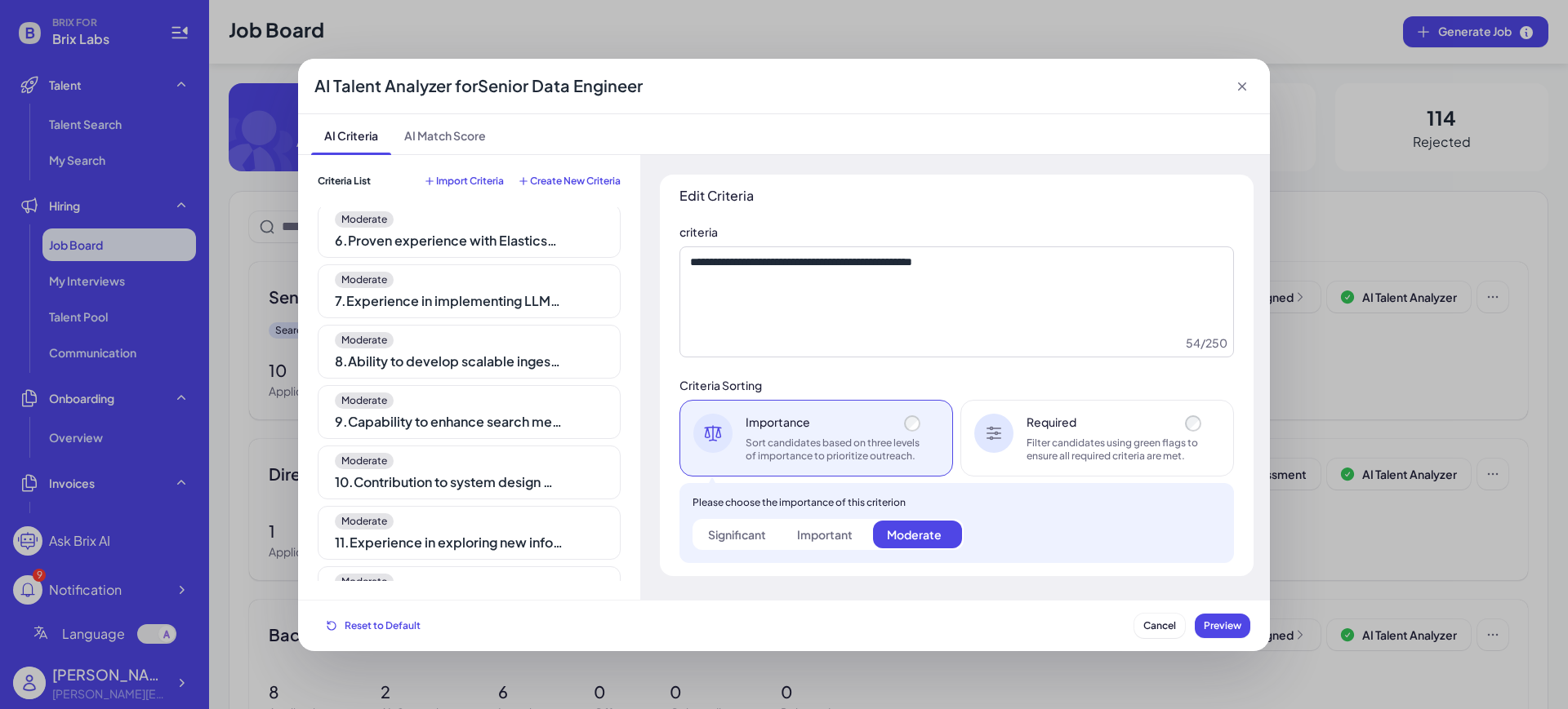
scroll to position [306, 0]
click at [1364, 347] on div "AI Talent Analyzer for Senior Data Engineer AI Criteria AI Match Score Criteria…" at bounding box center [784, 354] width 1568 height 709
click at [1154, 628] on span "Cancel" at bounding box center [1159, 625] width 33 height 12
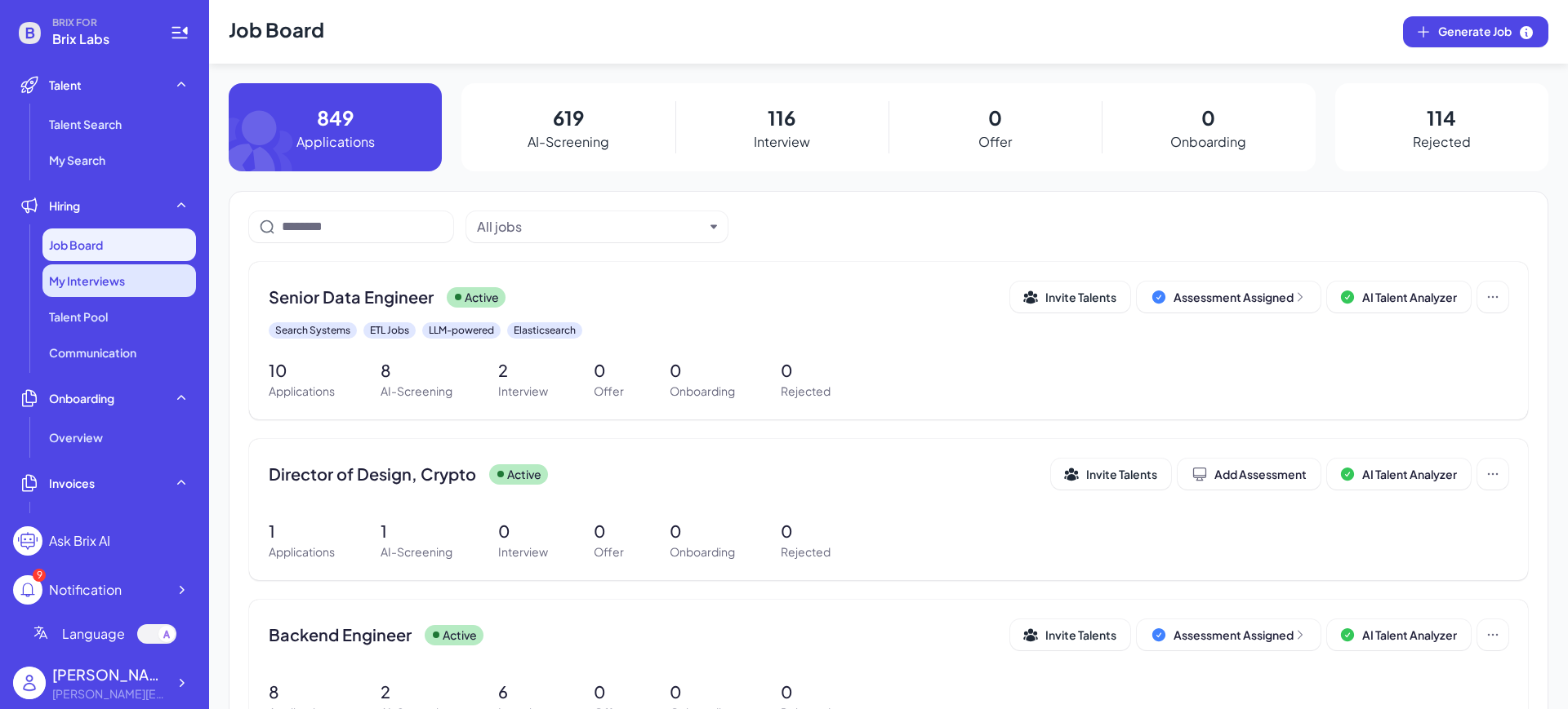
click at [86, 286] on span "My Interviews" at bounding box center [86, 281] width 76 height 16
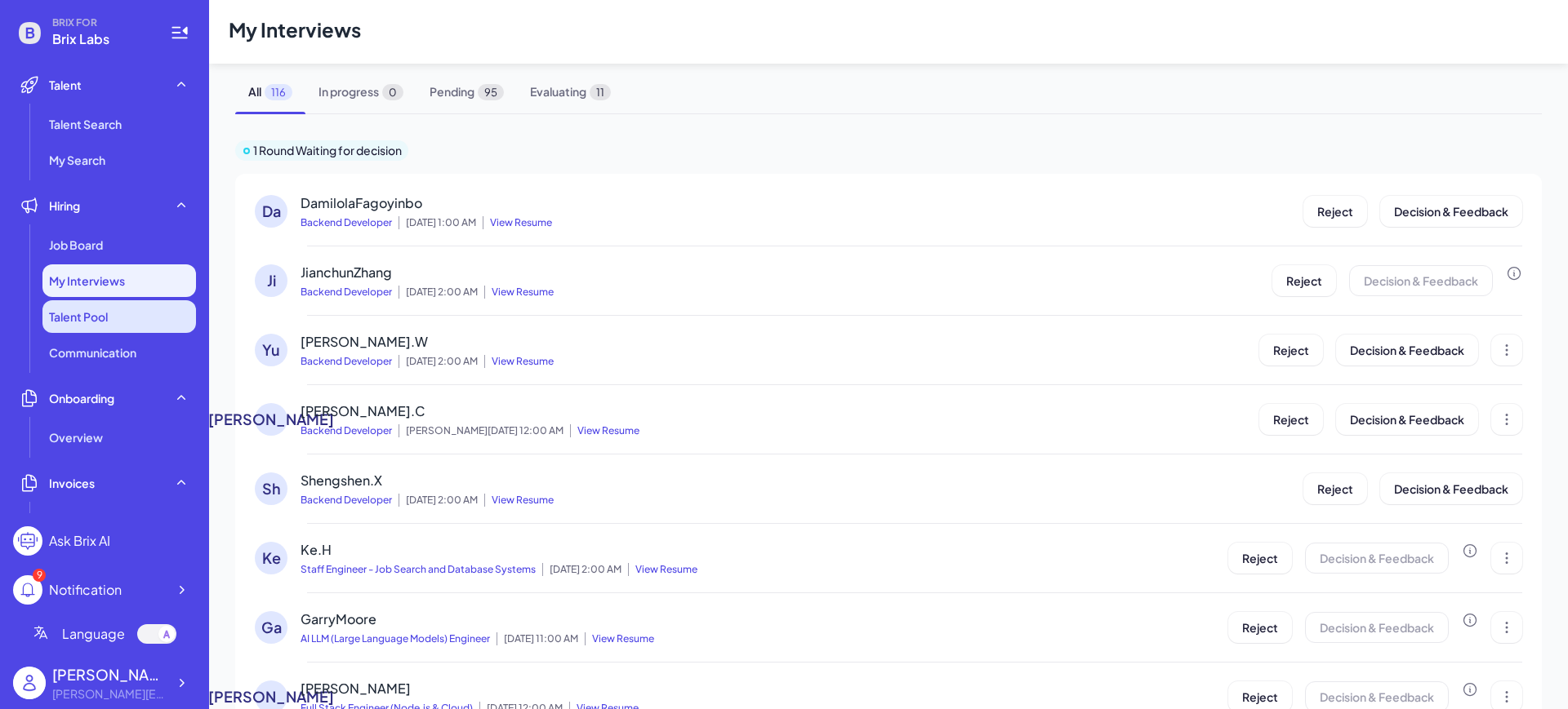
click at [98, 316] on span "Talent Pool" at bounding box center [78, 316] width 59 height 16
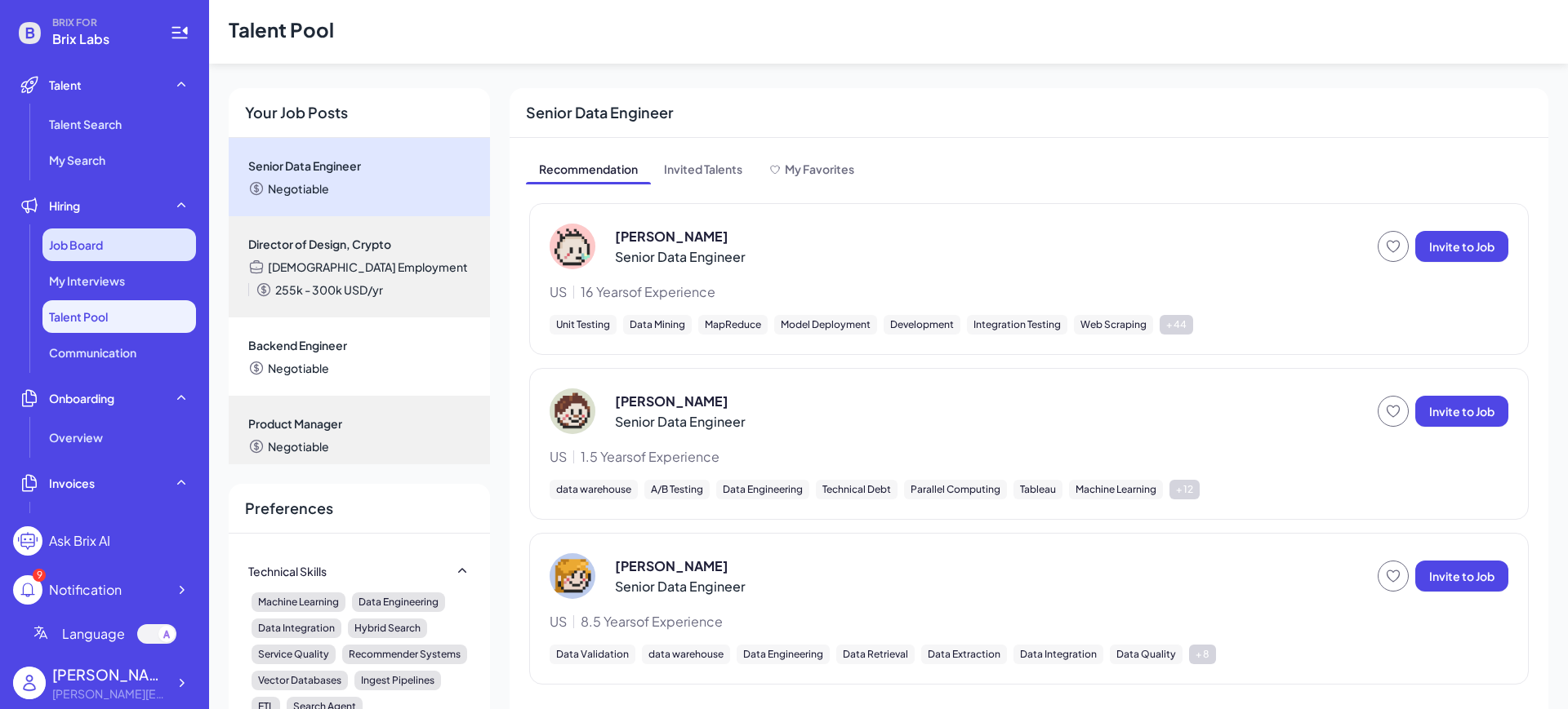
click at [81, 249] on span "Job Board" at bounding box center [75, 245] width 54 height 16
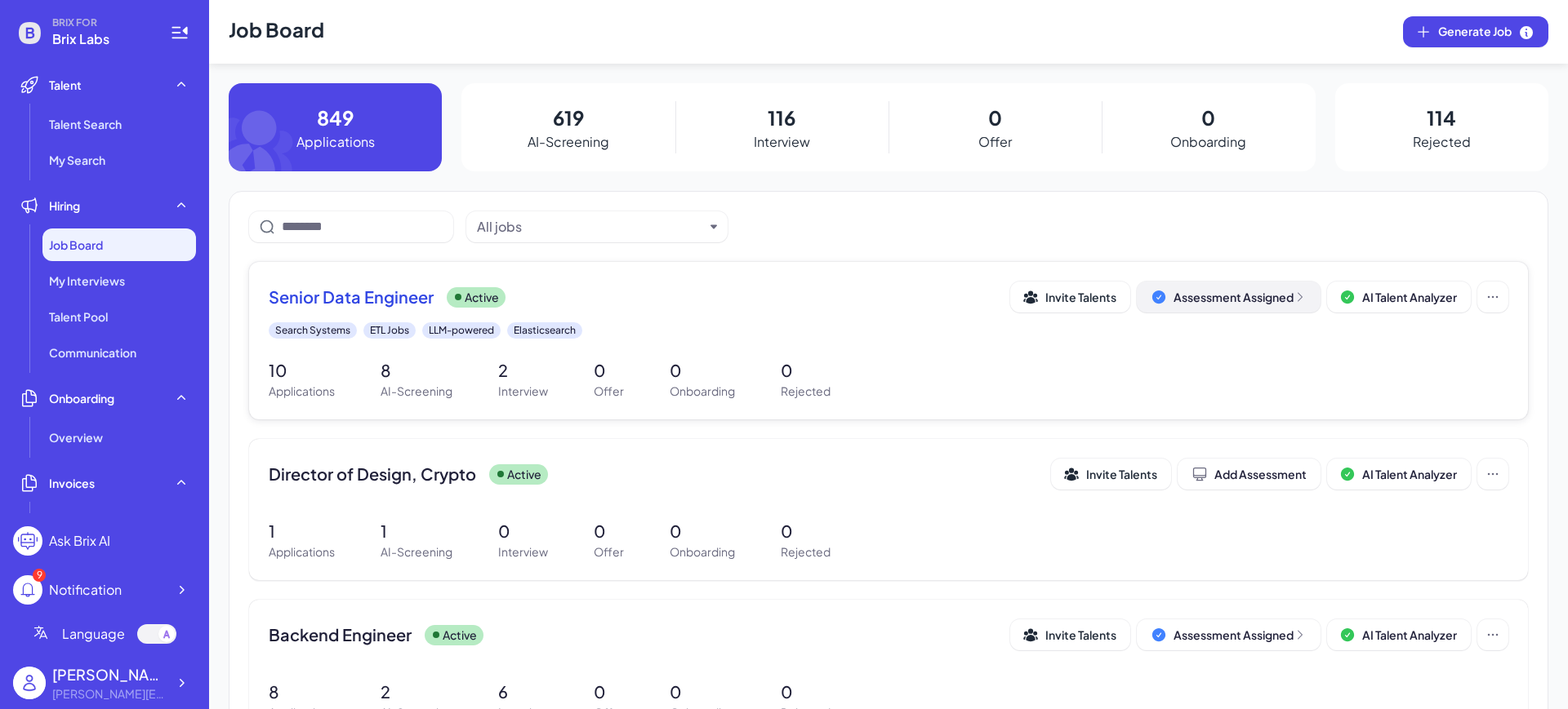
click at [1232, 305] on button "Assessment Assigned" at bounding box center [1228, 297] width 184 height 31
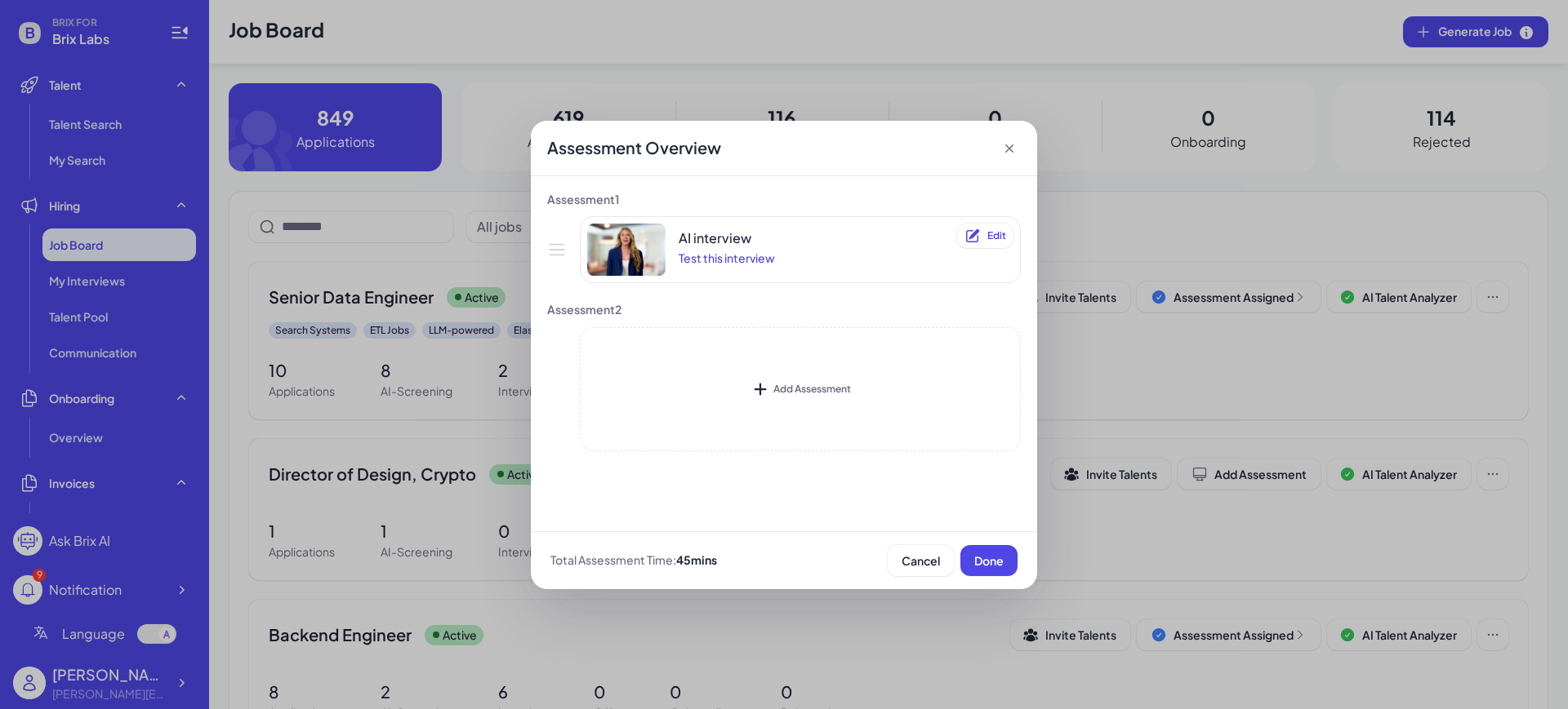
click at [1011, 146] on icon at bounding box center [1009, 149] width 9 height 9
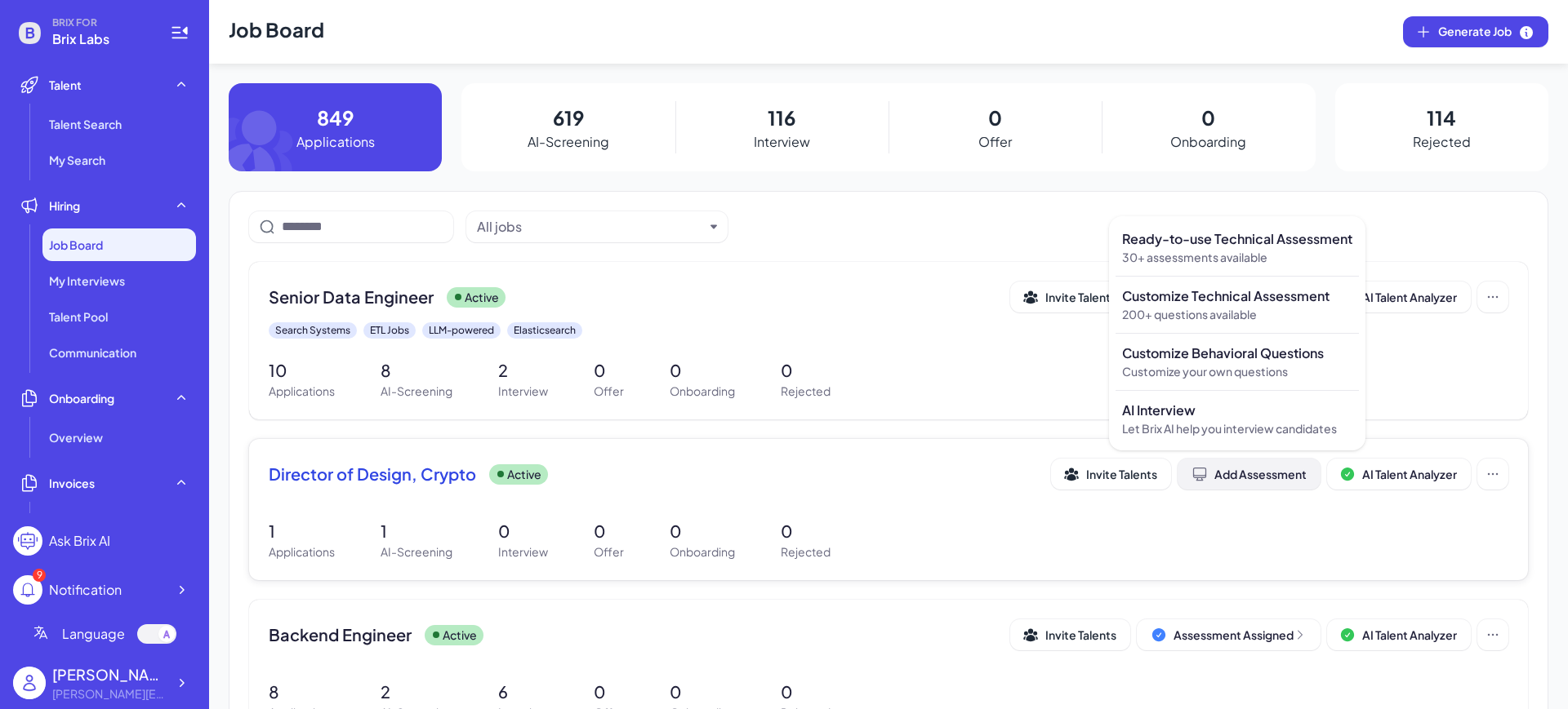
click at [1258, 481] on div "Add Assessment" at bounding box center [1249, 474] width 115 height 16
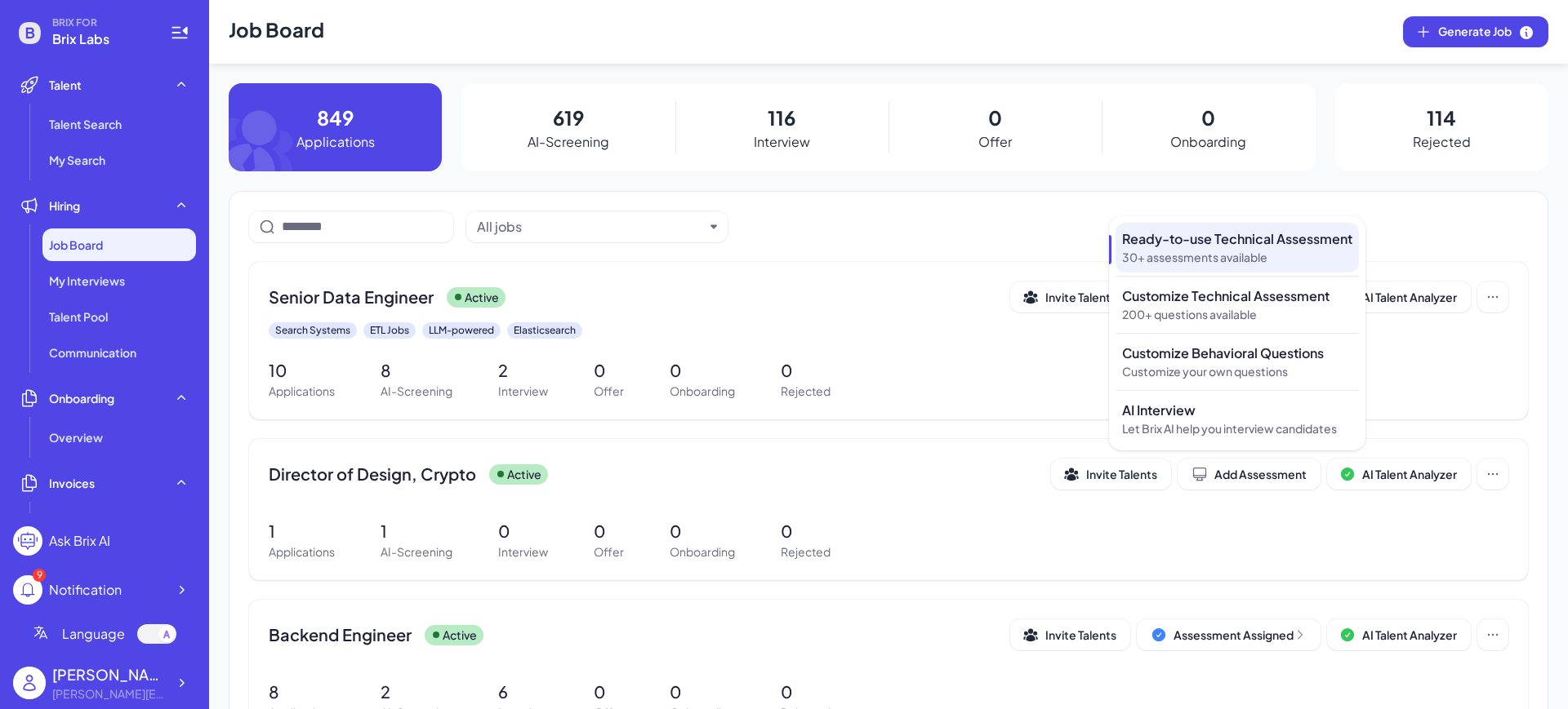
click at [1268, 264] on p "30+ assessments available" at bounding box center [1237, 257] width 230 height 17
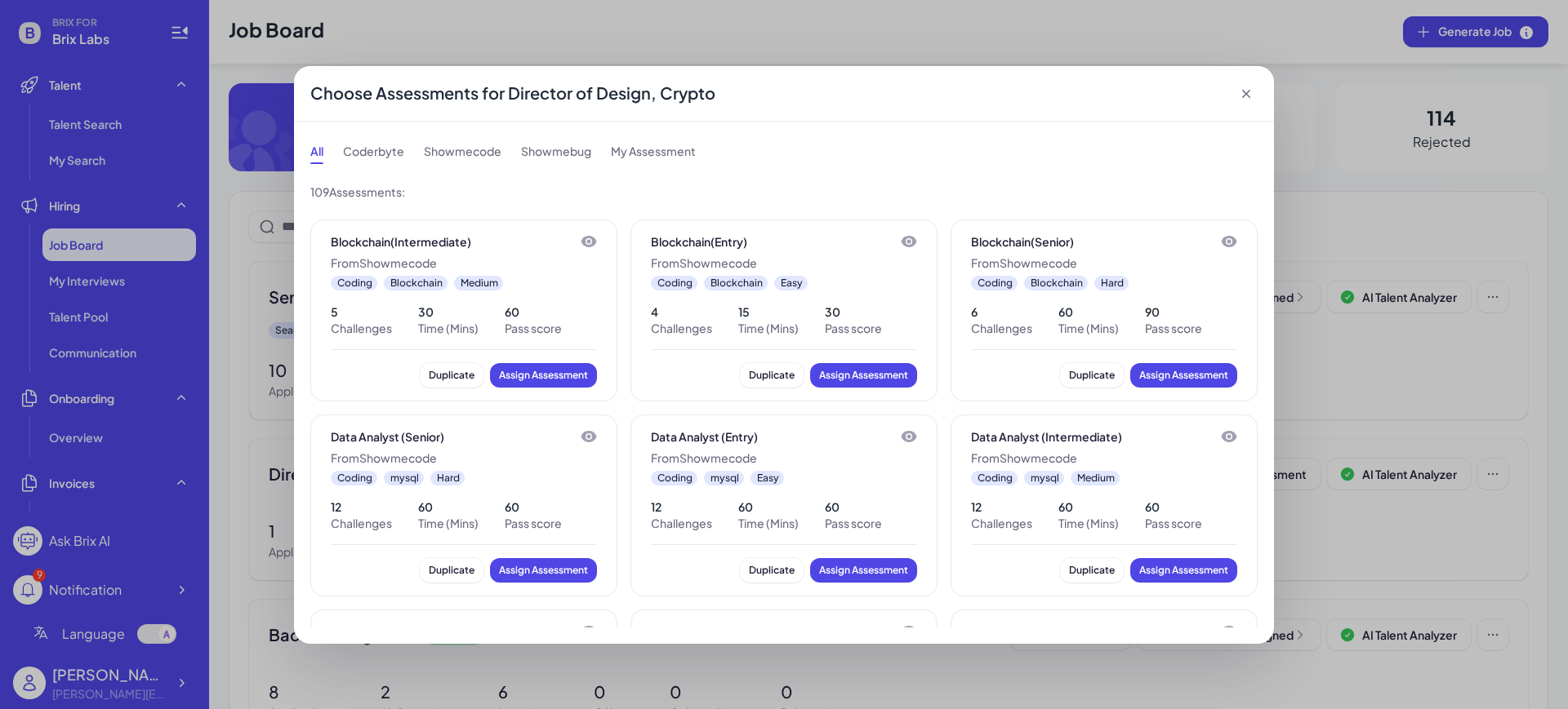
click at [589, 435] on icon at bounding box center [589, 436] width 15 height 11
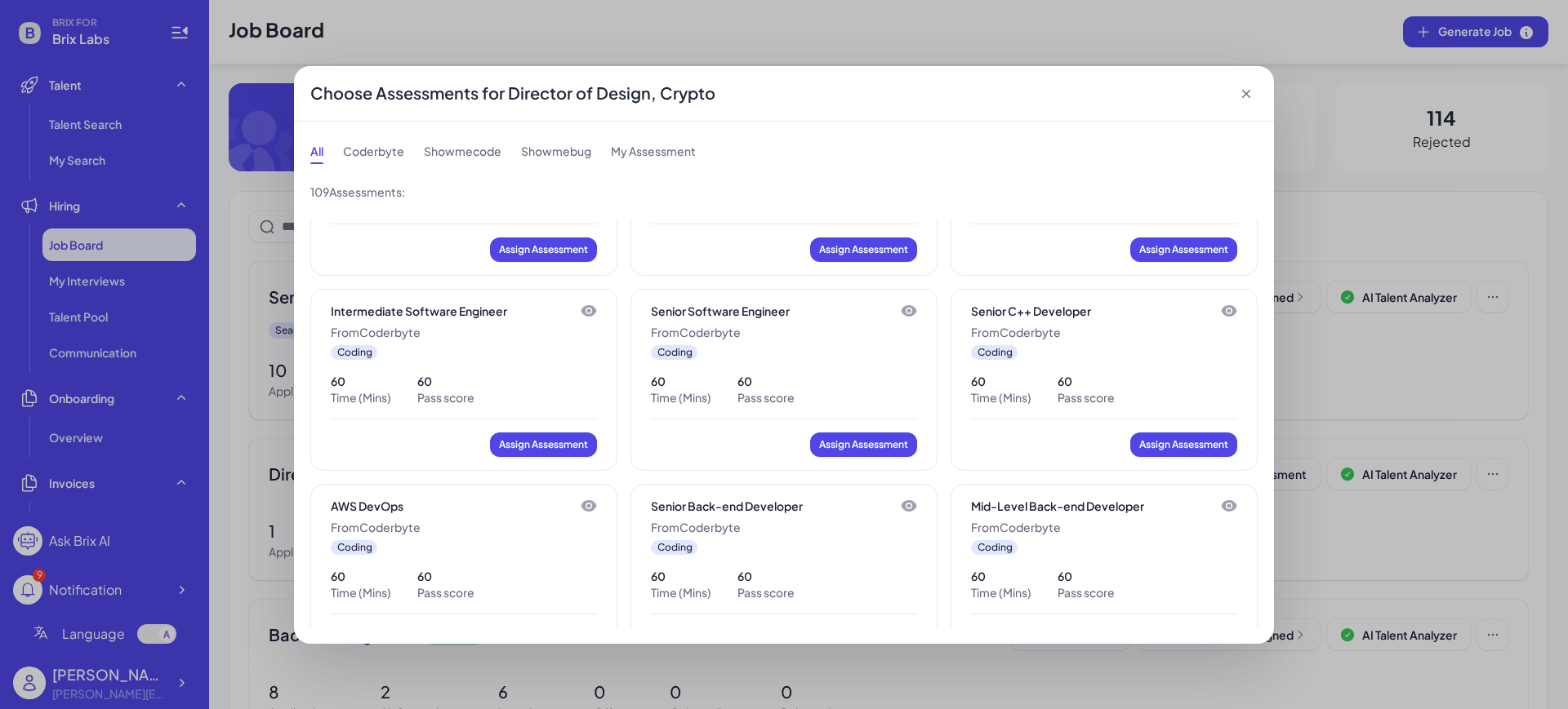
scroll to position [714, 0]
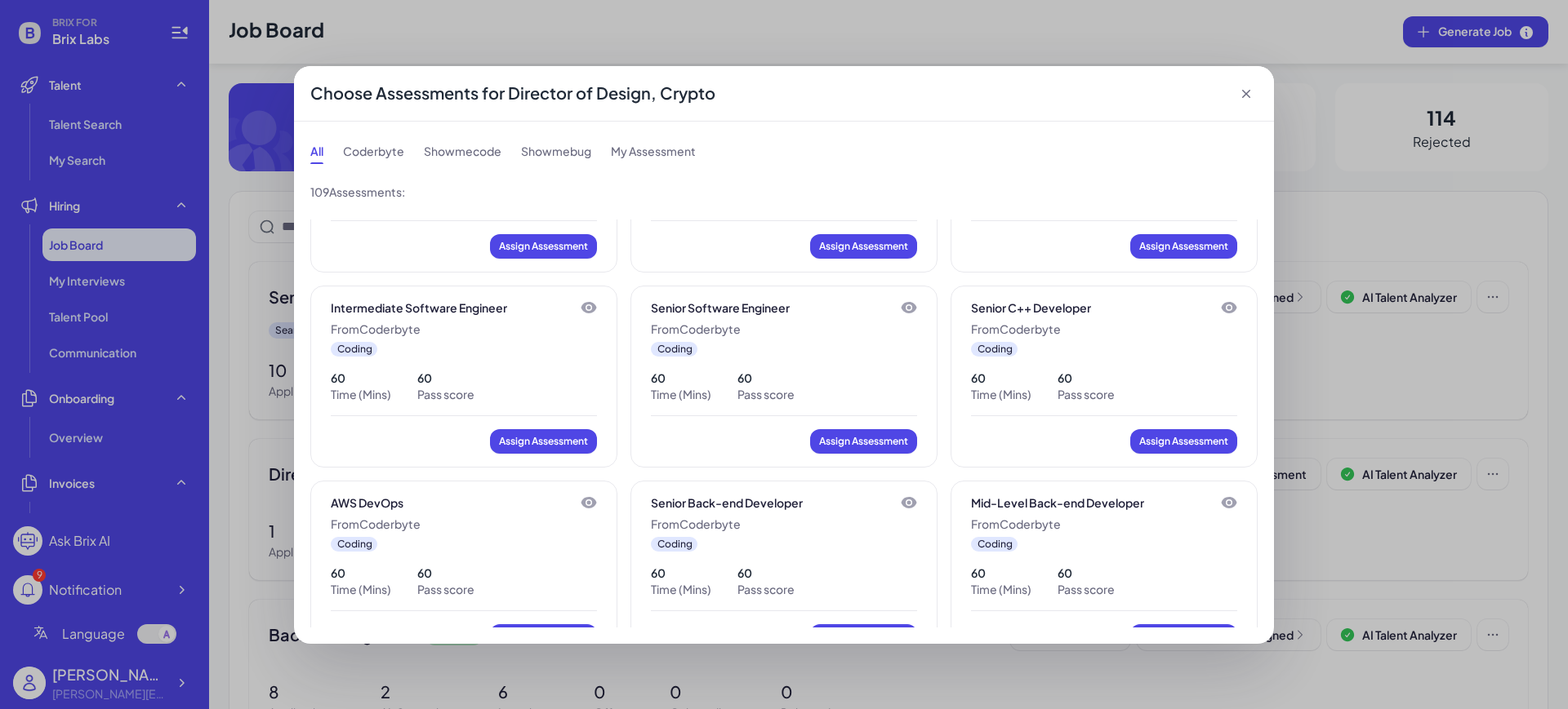
click at [1222, 303] on icon at bounding box center [1229, 307] width 15 height 11
click at [1241, 99] on icon at bounding box center [1246, 93] width 16 height 16
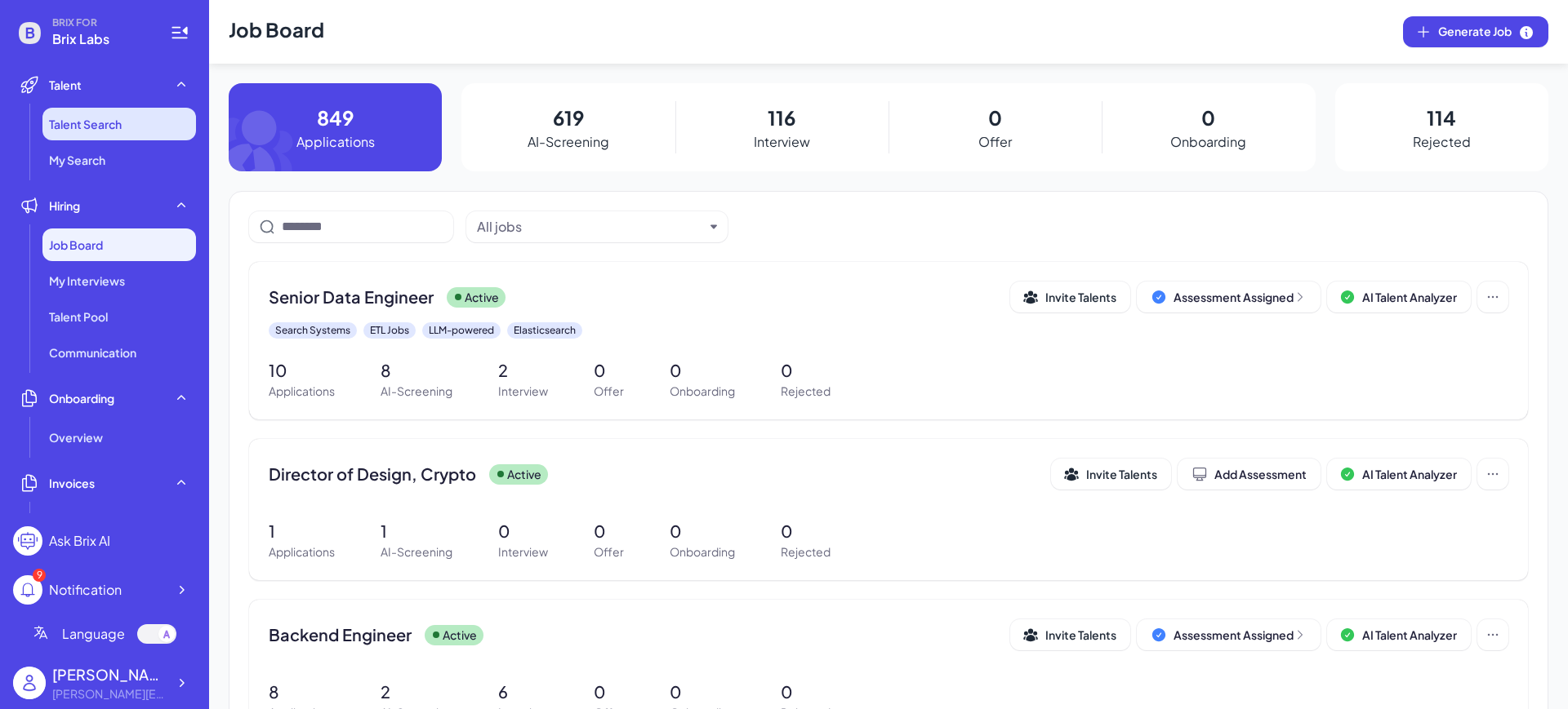
click at [79, 121] on span "Talent Search" at bounding box center [85, 124] width 73 height 16
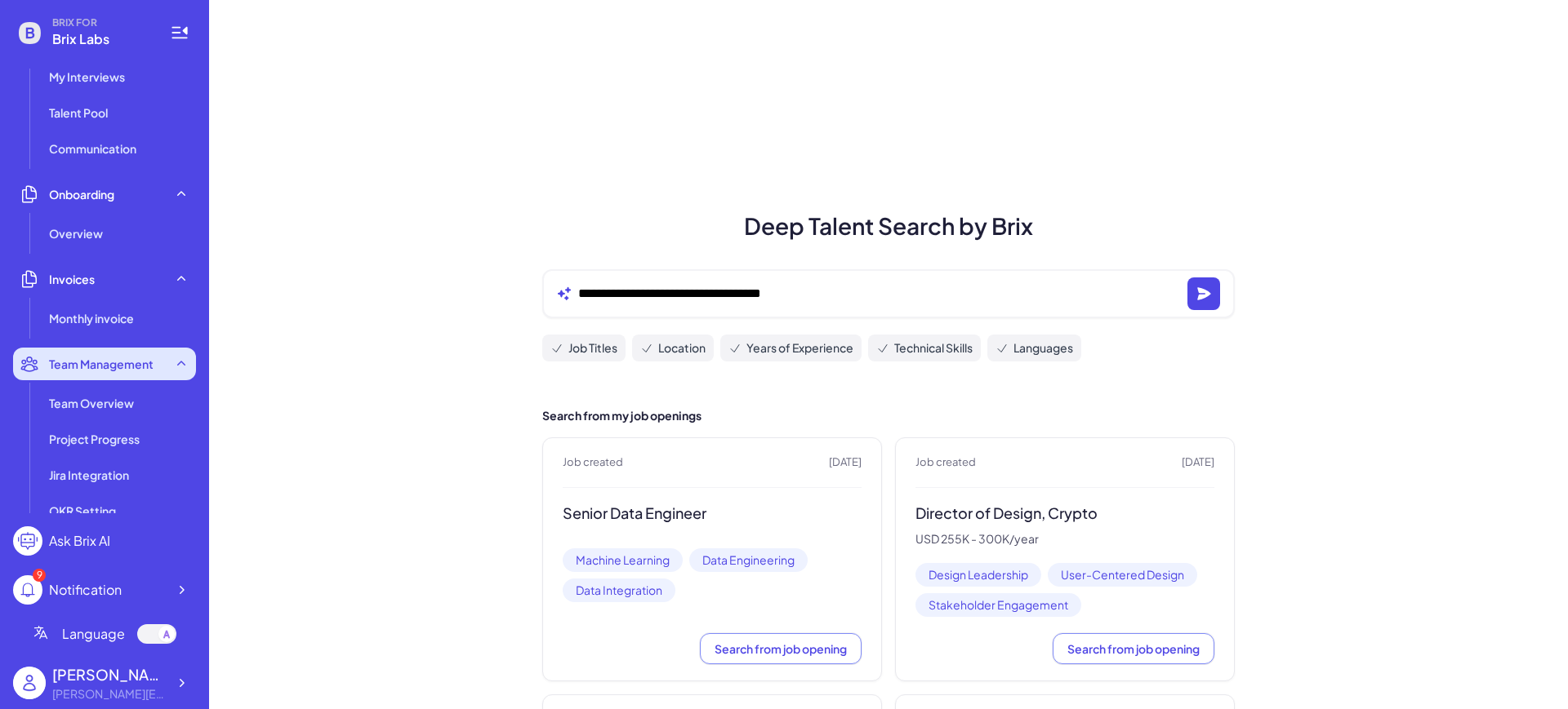
scroll to position [306, 0]
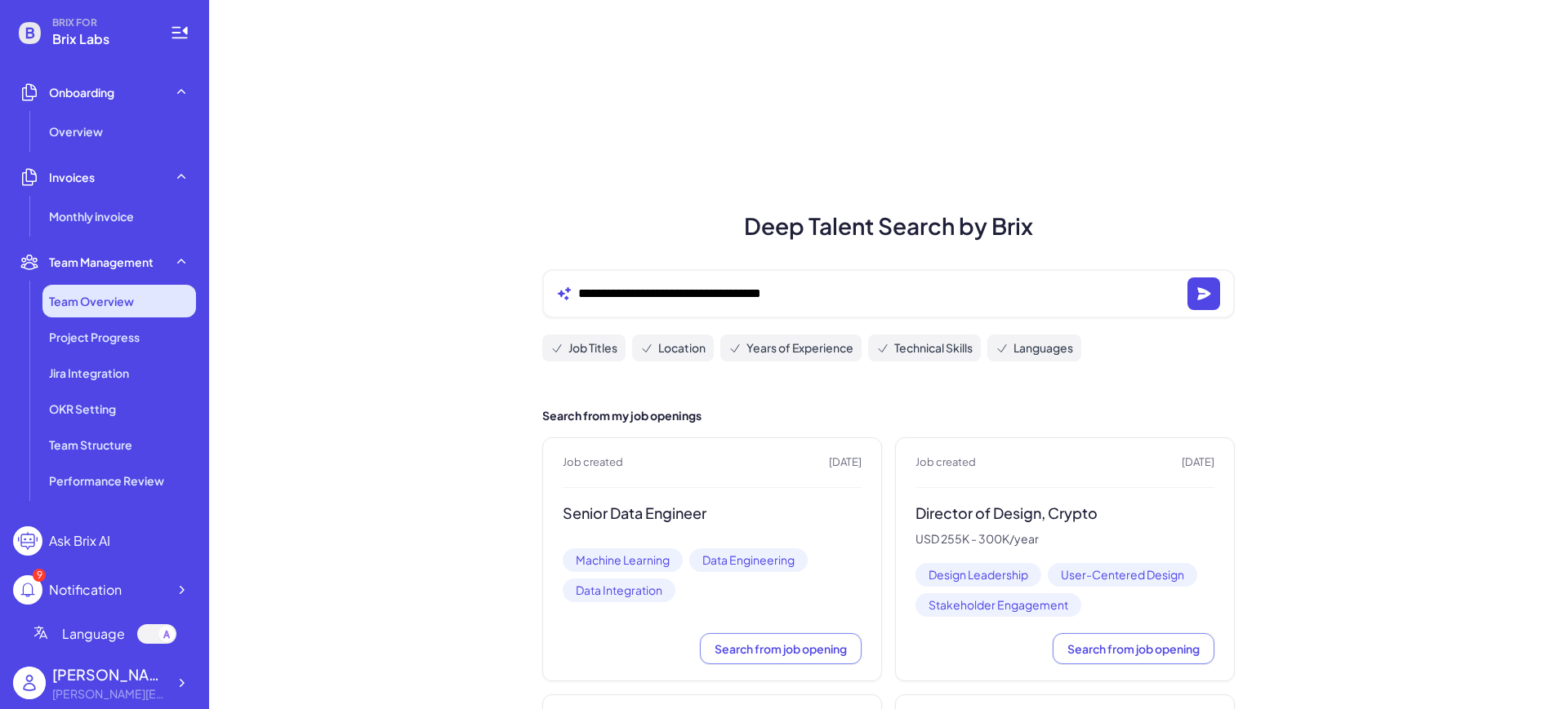
click at [96, 304] on span "Team Overview" at bounding box center [91, 301] width 85 height 16
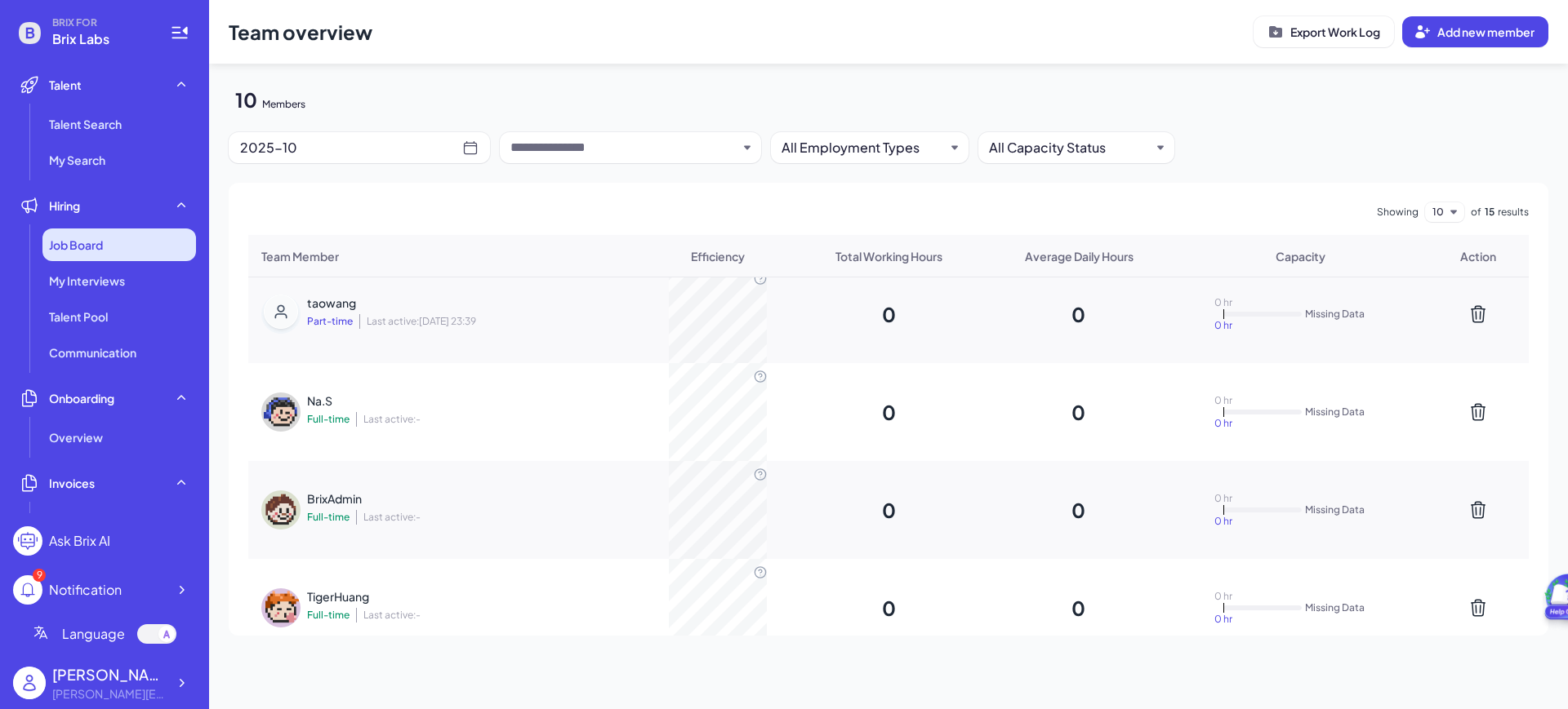
click at [91, 251] on span "Job Board" at bounding box center [75, 245] width 54 height 16
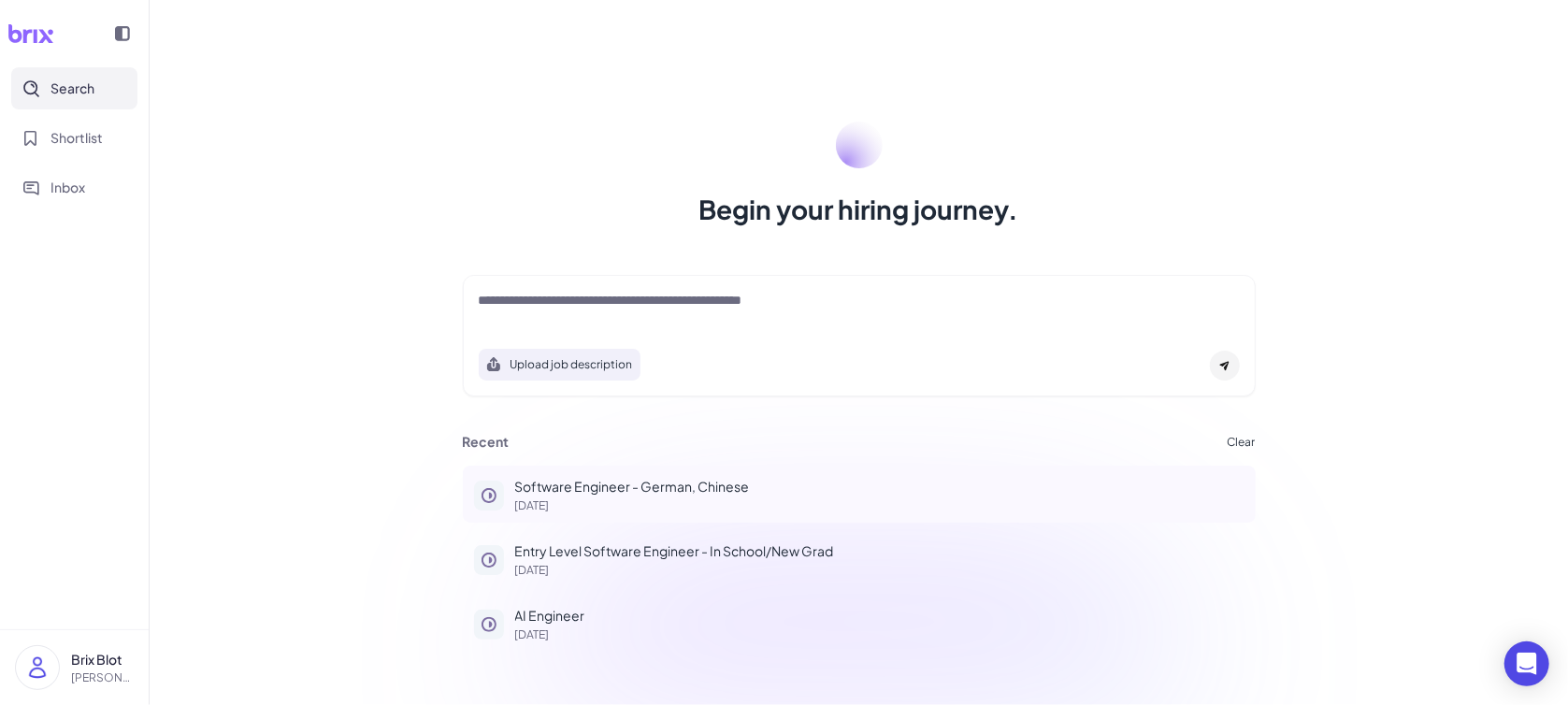
click at [650, 490] on p "Software Engineer - German, Chinese" at bounding box center [879, 487] width 730 height 20
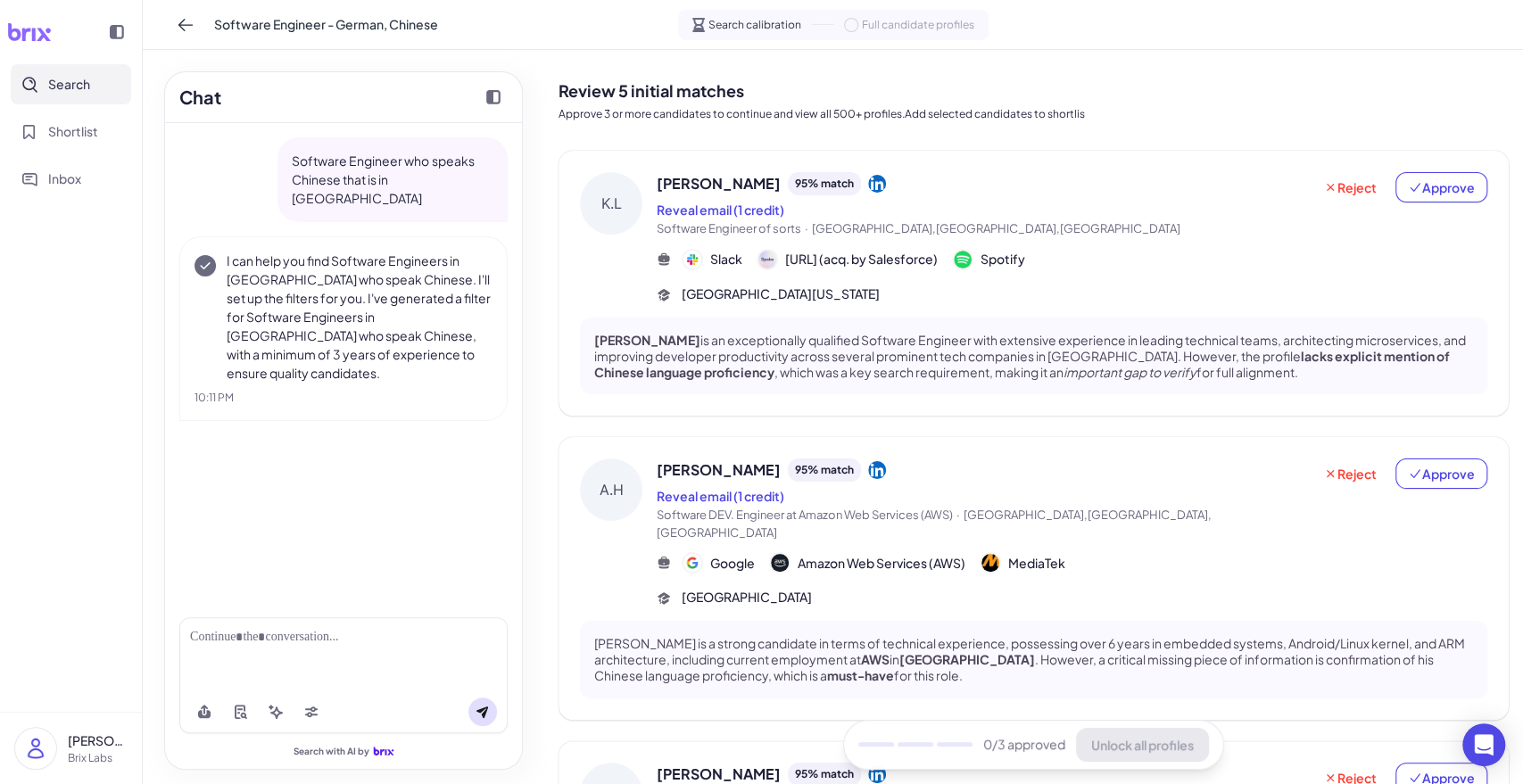
click at [85, 94] on button "Search" at bounding box center [70, 84] width 121 height 40
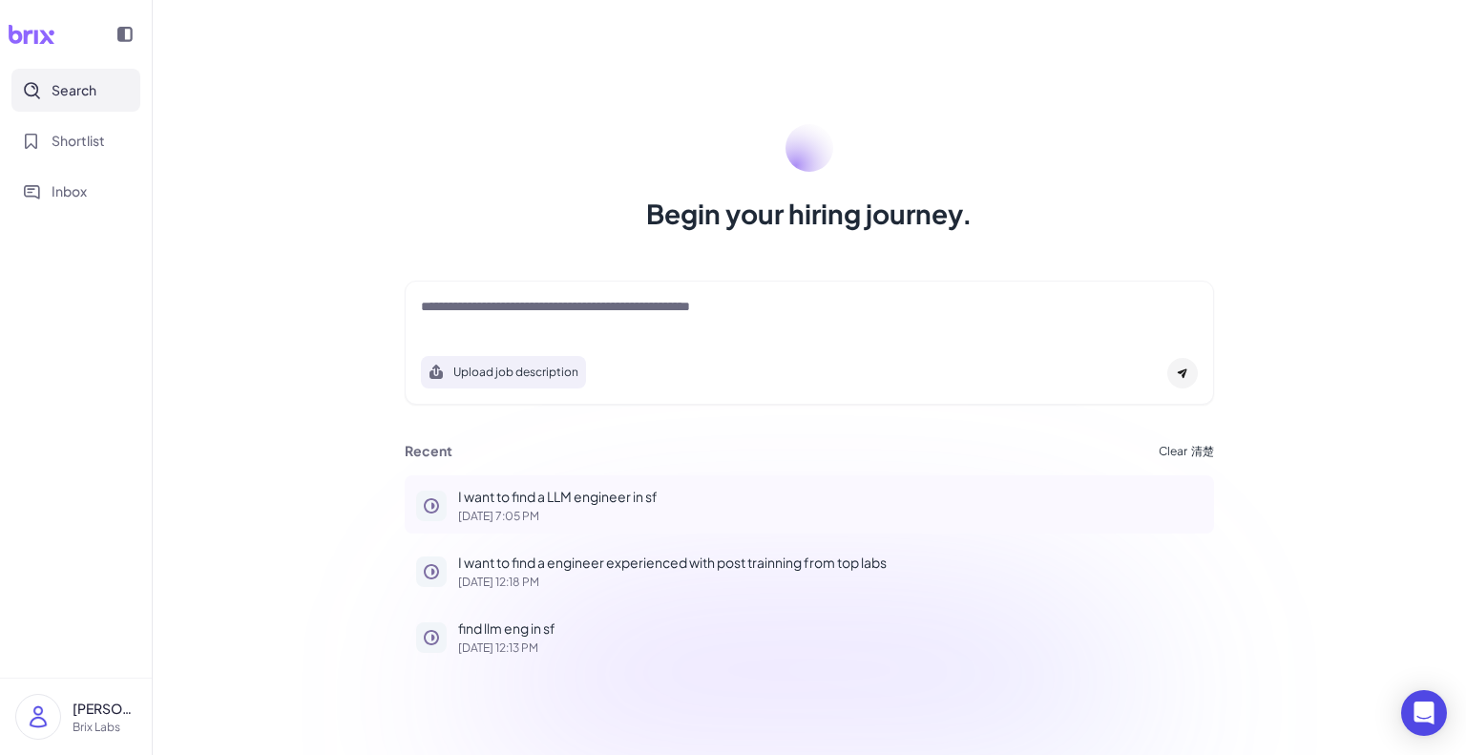
drag, startPoint x: 690, startPoint y: 495, endPoint x: 432, endPoint y: 496, distance: 257.7
click at [432, 496] on button "I want to find a LLM engineer in sf Aug 31, 2025, 7:05 PM" at bounding box center [809, 504] width 809 height 58
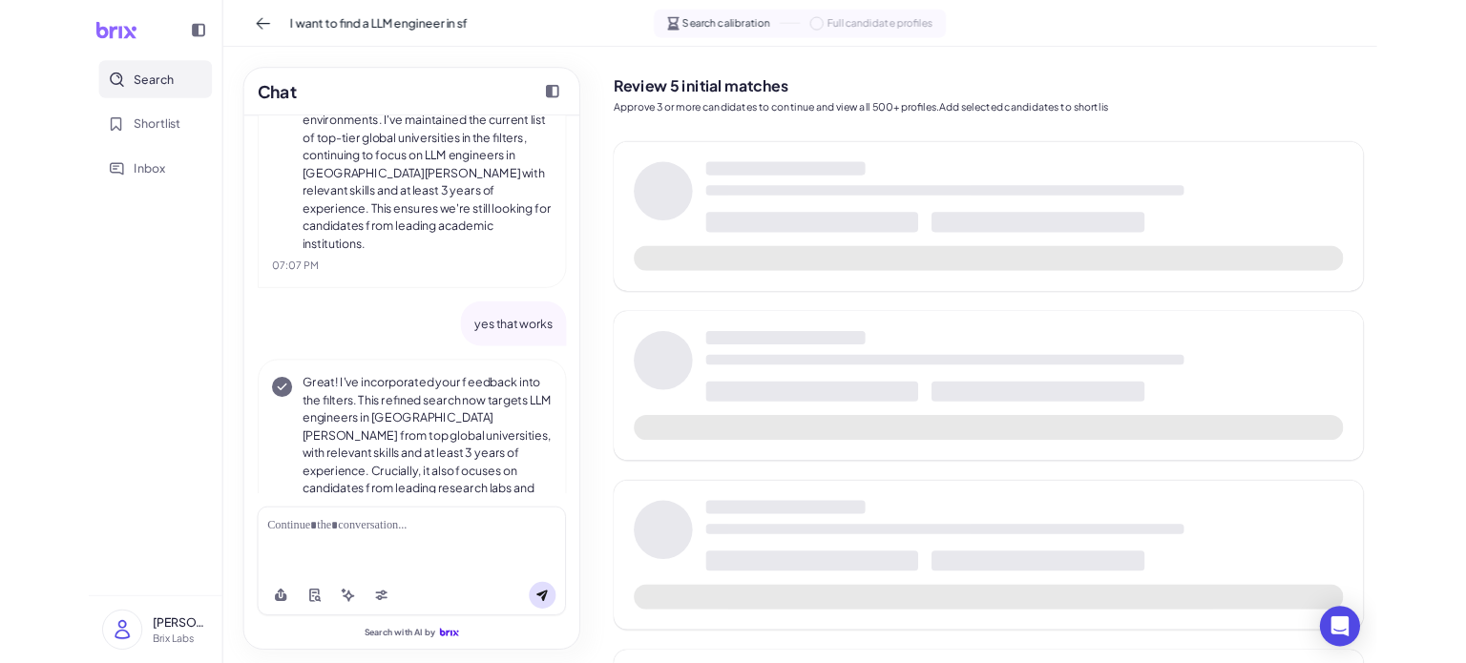
scroll to position [1637, 0]
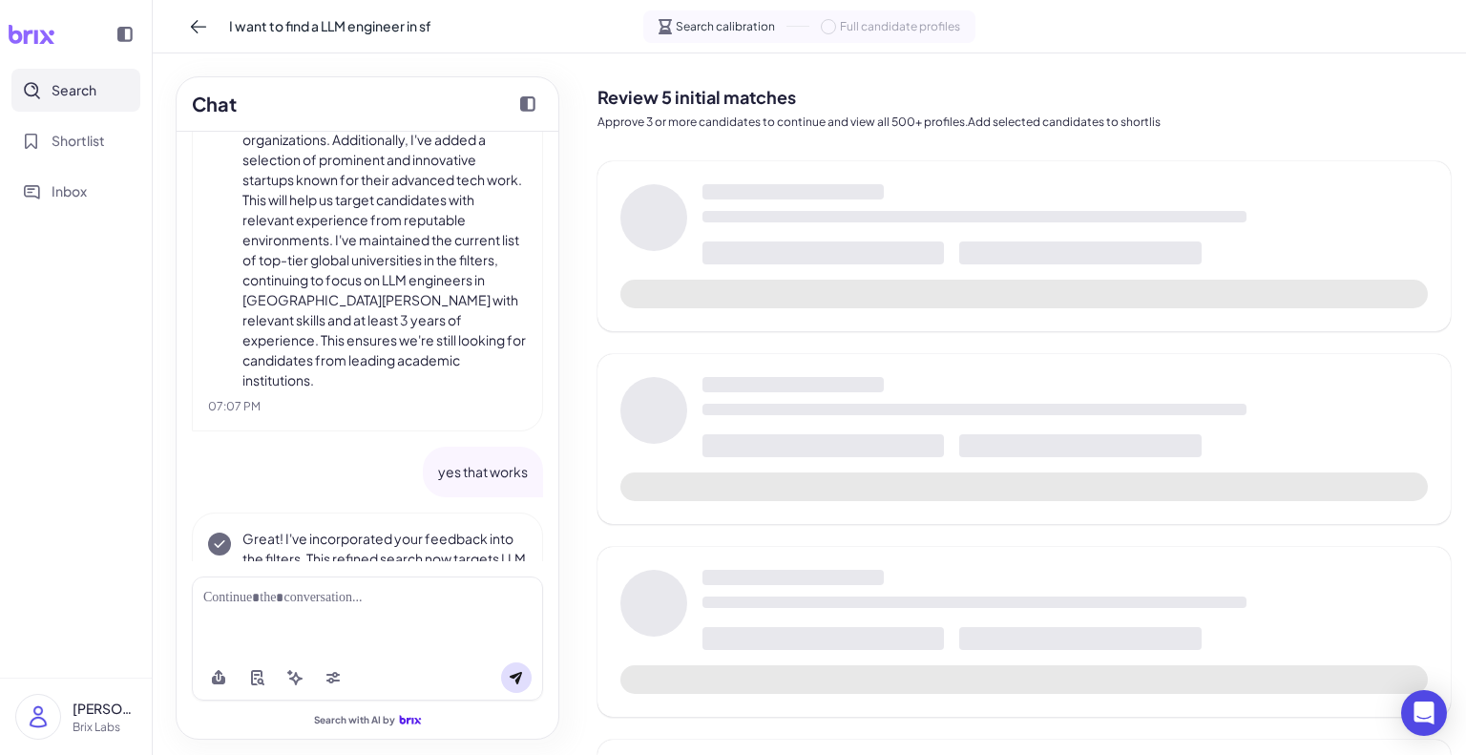
click at [66, 93] on span "Search" at bounding box center [74, 90] width 45 height 20
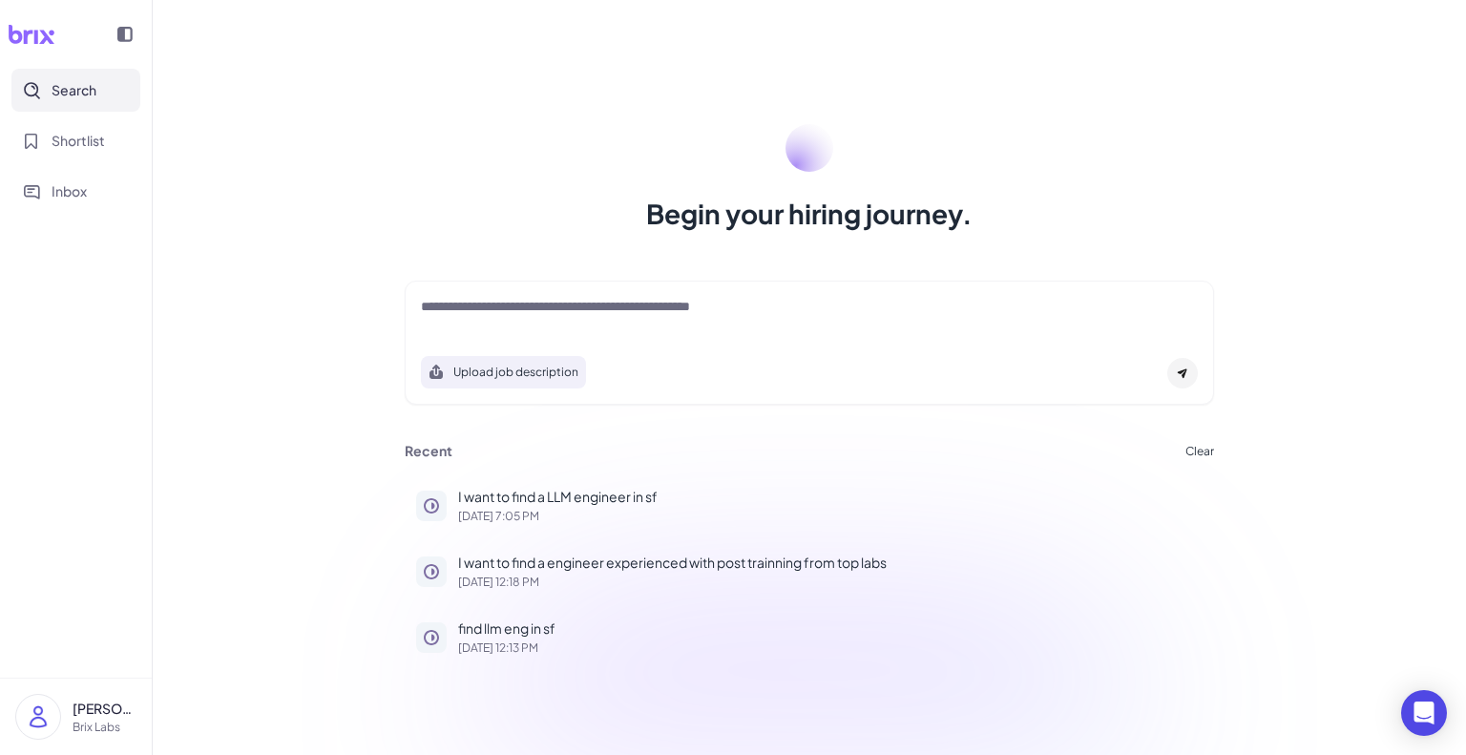
click at [686, 329] on div at bounding box center [809, 316] width 777 height 38
click at [719, 312] on textarea at bounding box center [809, 308] width 777 height 23
click at [1180, 373] on icon at bounding box center [1183, 374] width 10 height 10
click at [599, 310] on textarea at bounding box center [809, 308] width 777 height 23
type textarea "*"
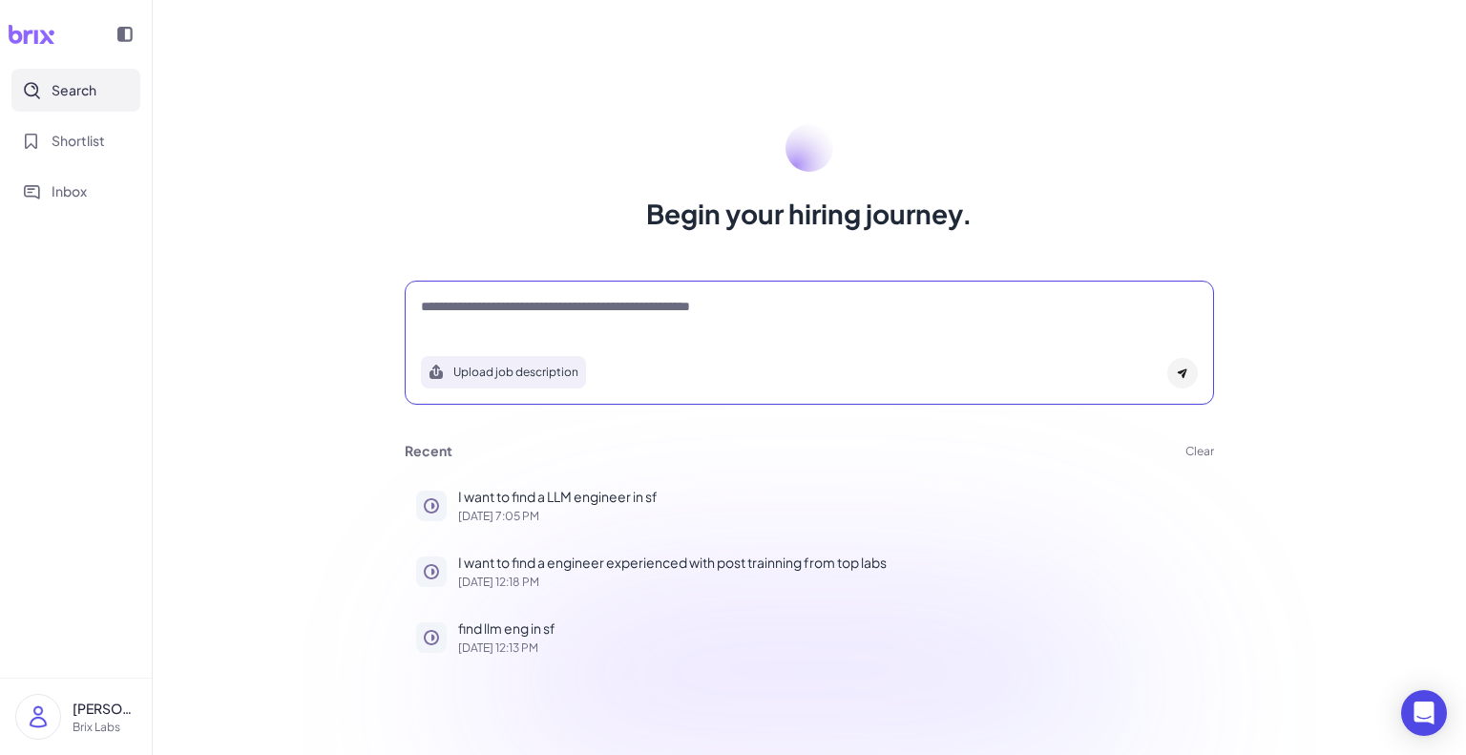
click at [1207, 455] on button "Clear" at bounding box center [1200, 451] width 29 height 11
click at [1305, 562] on span "Ok" at bounding box center [1304, 561] width 19 height 17
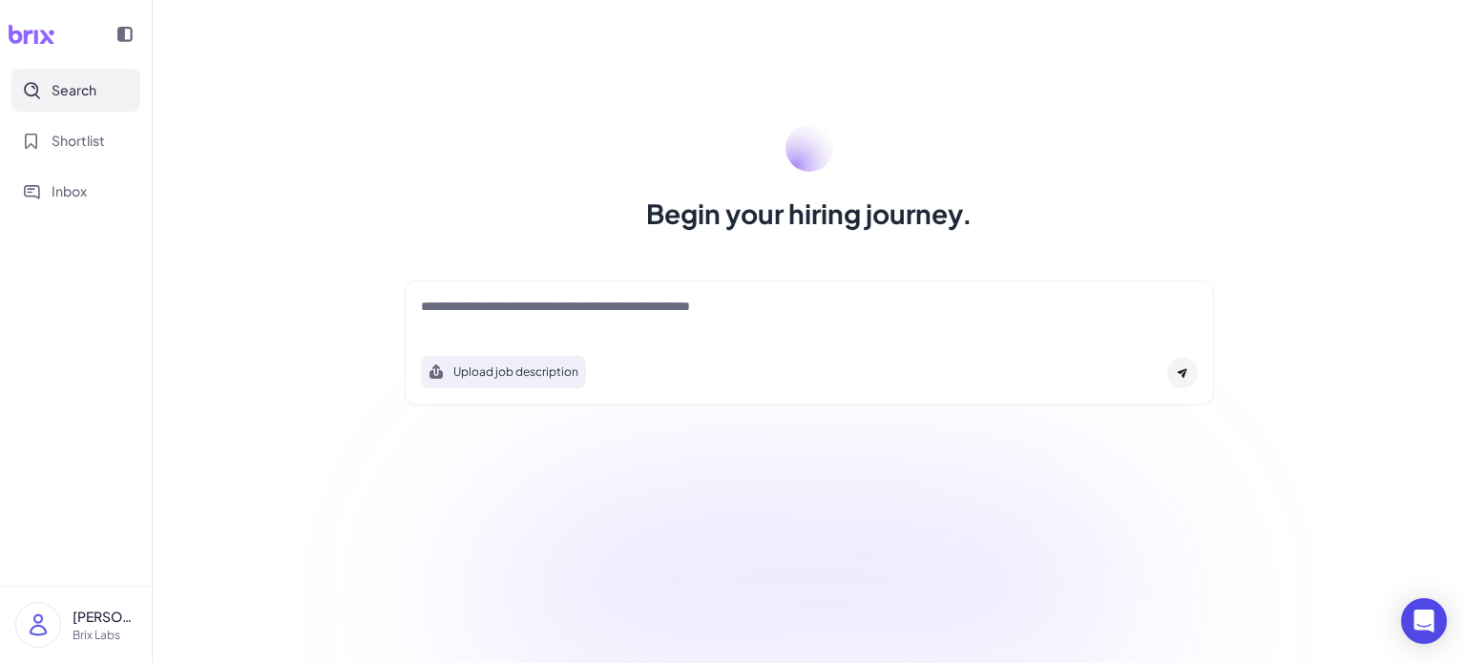
click at [652, 309] on textarea at bounding box center [809, 308] width 777 height 23
click at [672, 306] on textarea at bounding box center [809, 308] width 777 height 23
paste textarea "**********"
type textarea "**********"
click at [1187, 373] on icon at bounding box center [1182, 372] width 11 height 11
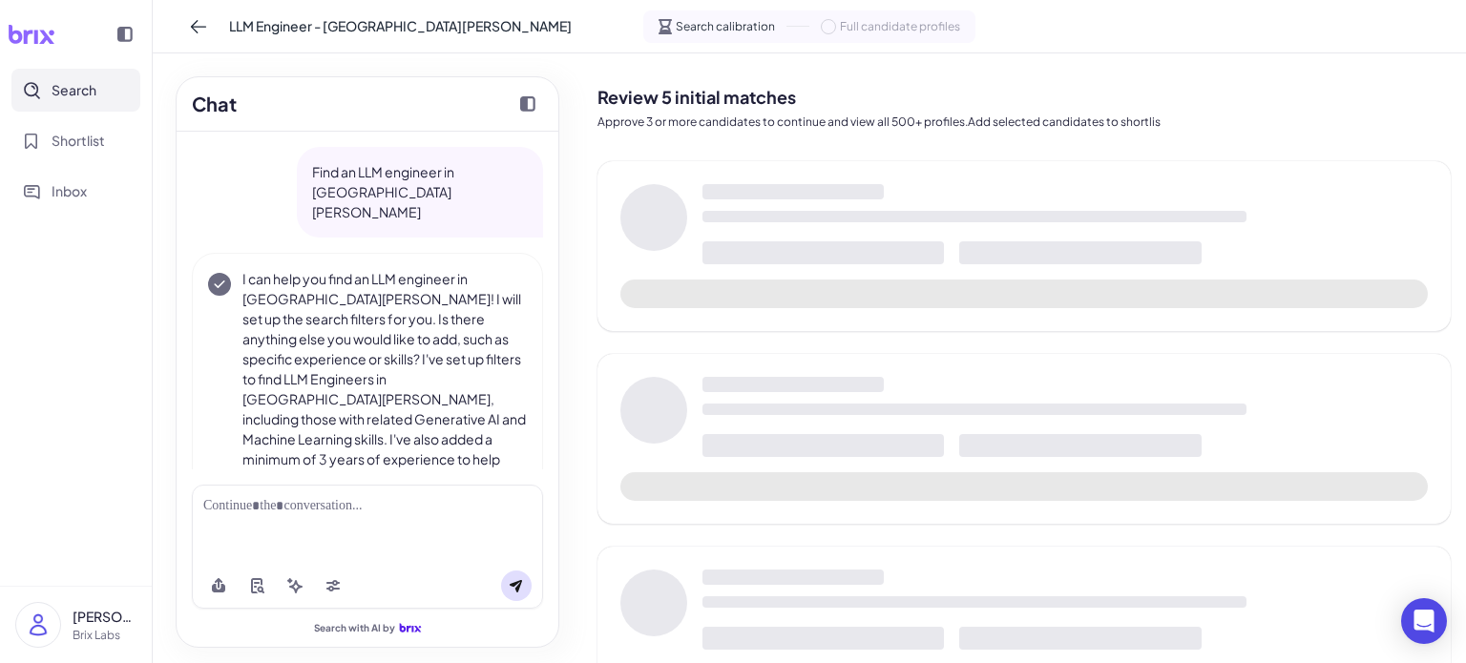
scroll to position [34, 0]
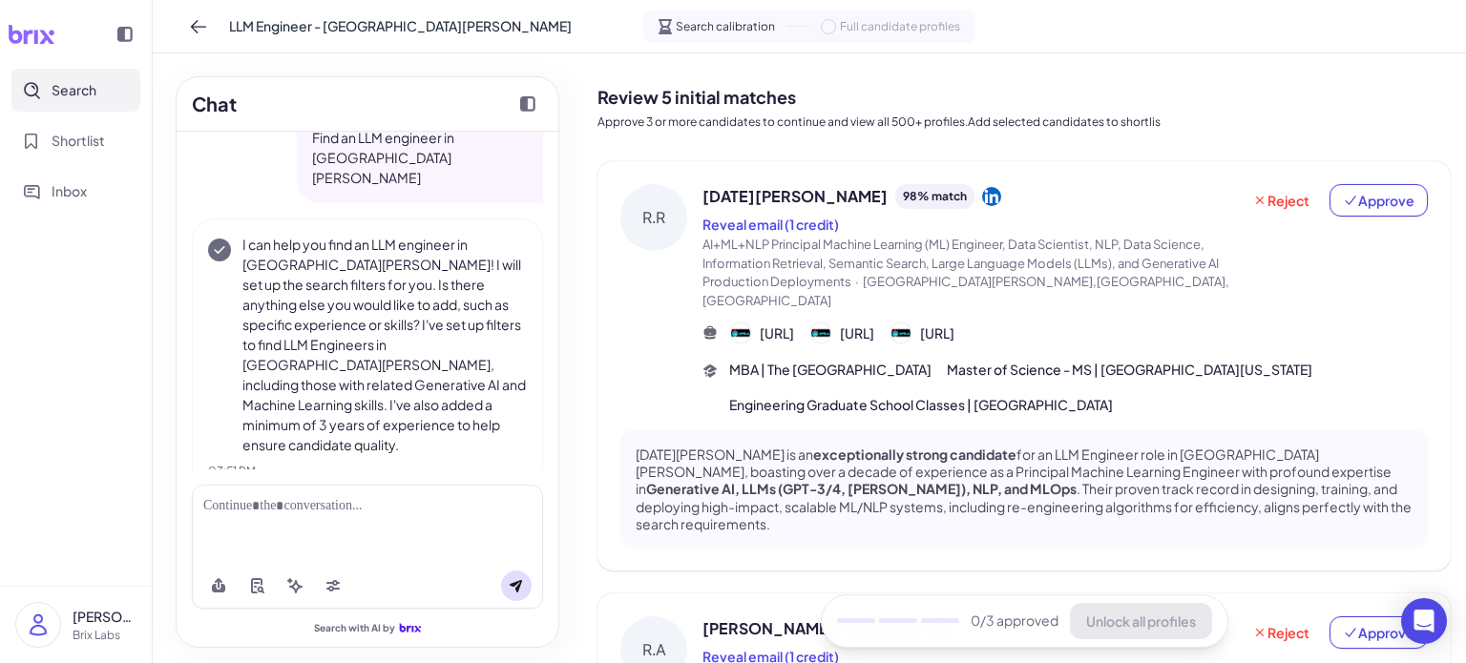
click at [1184, 292] on div "RAJA RANGIAH 98 % match Reveal email (1 credit) AI+ML+NLP Principal Machine Lea…" at bounding box center [1065, 299] width 725 height 231
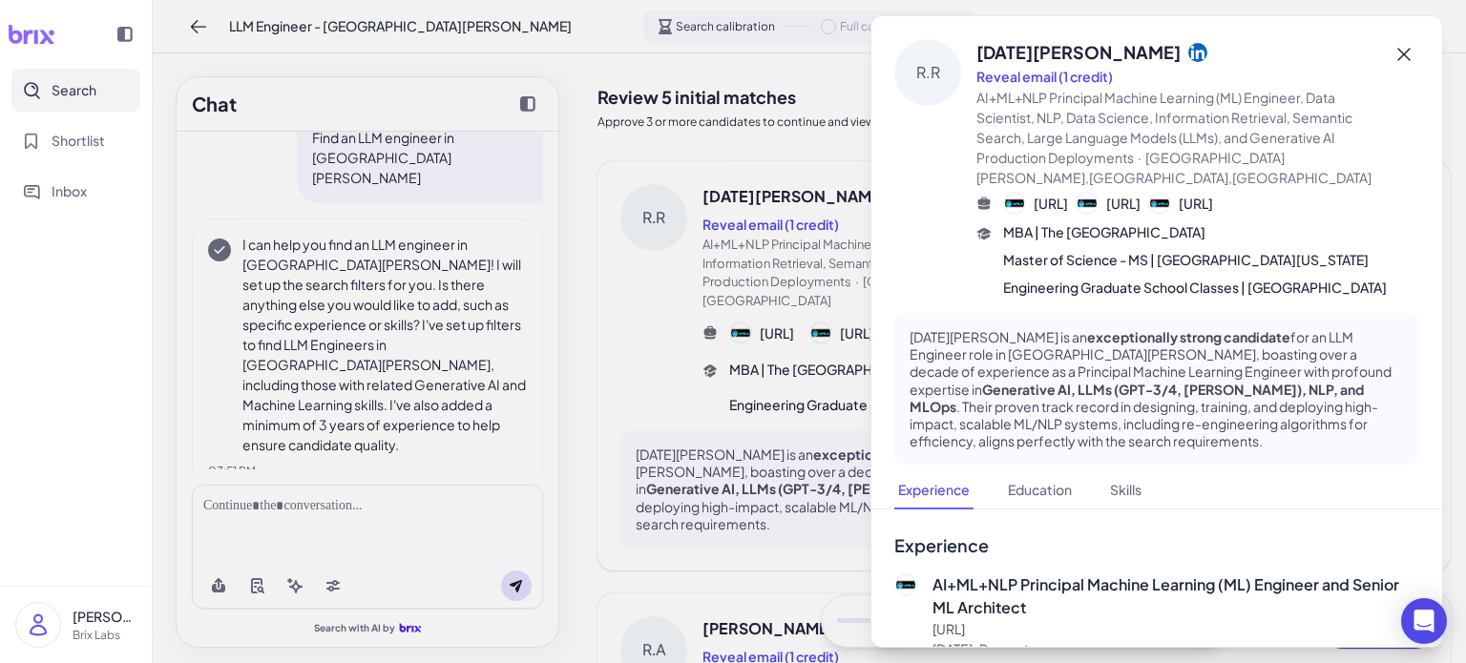
click at [1398, 52] on icon at bounding box center [1404, 54] width 23 height 23
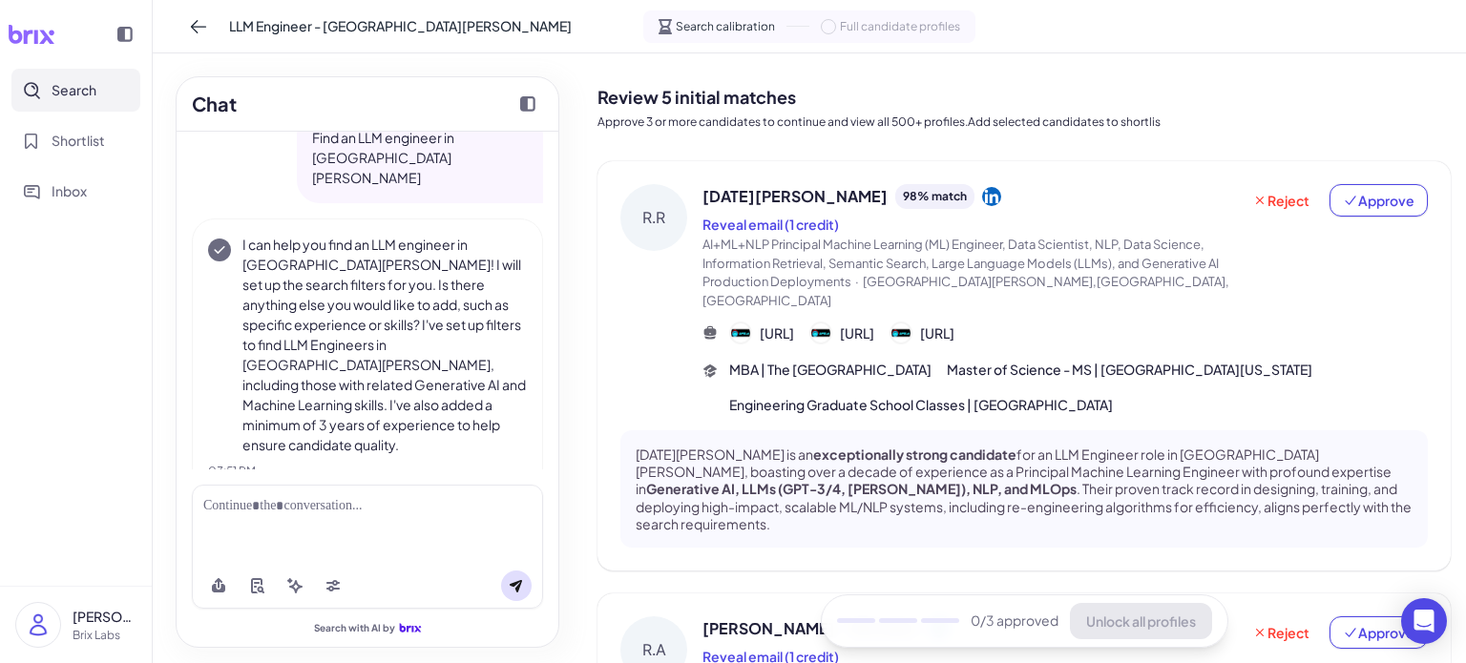
scroll to position [0, 0]
click at [1347, 193] on icon at bounding box center [1350, 200] width 15 height 15
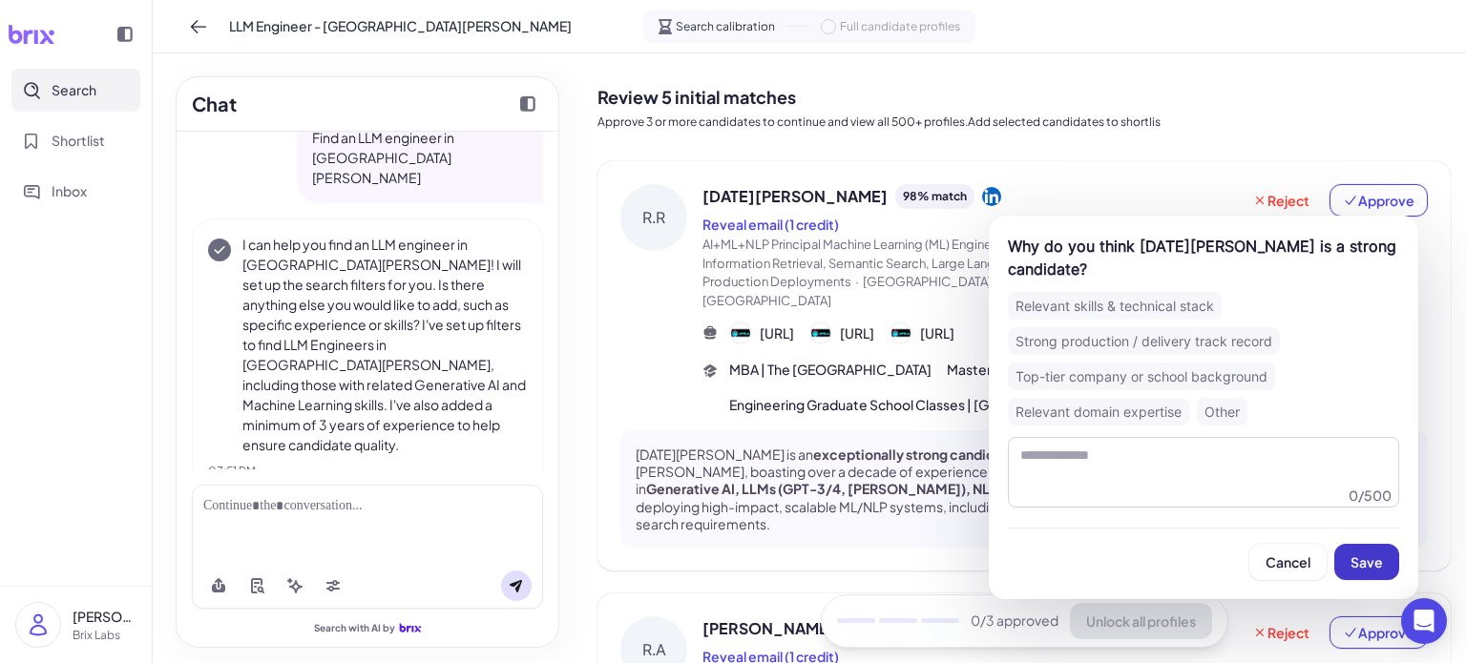
click at [1375, 565] on span "Save" at bounding box center [1367, 562] width 32 height 17
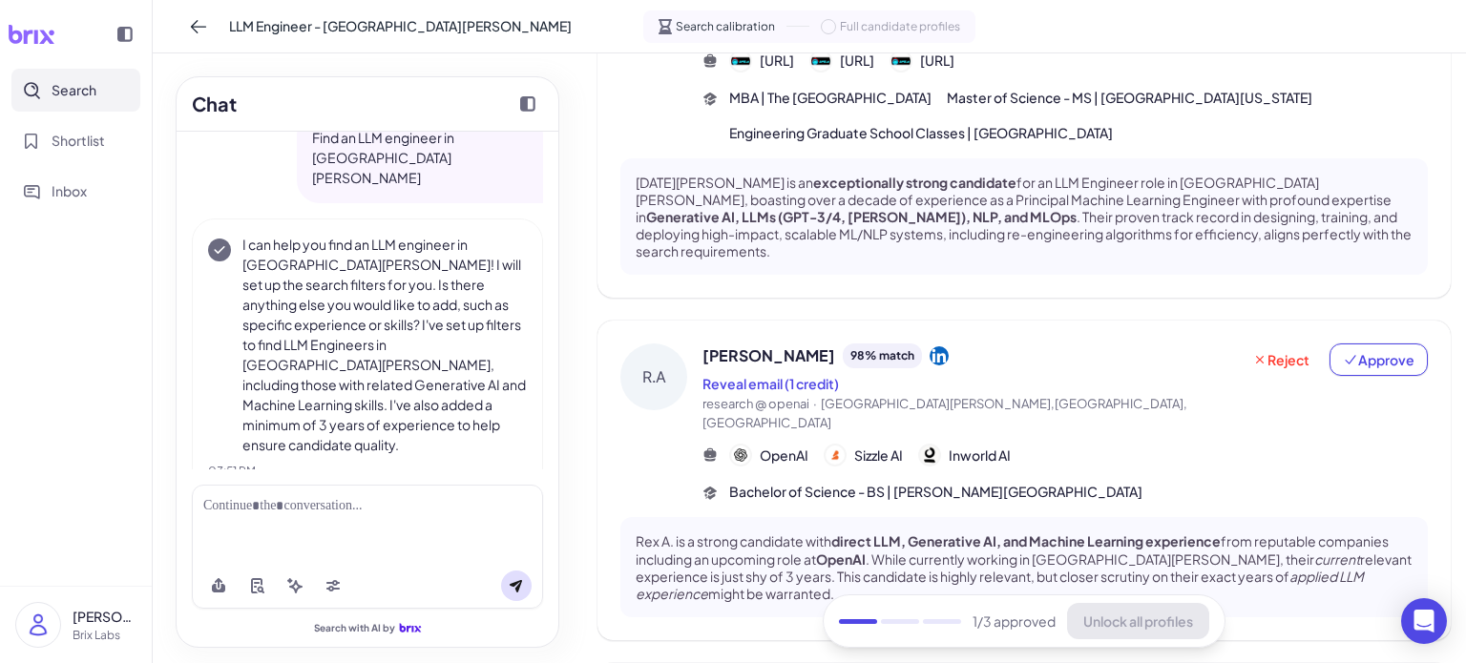
scroll to position [286, 0]
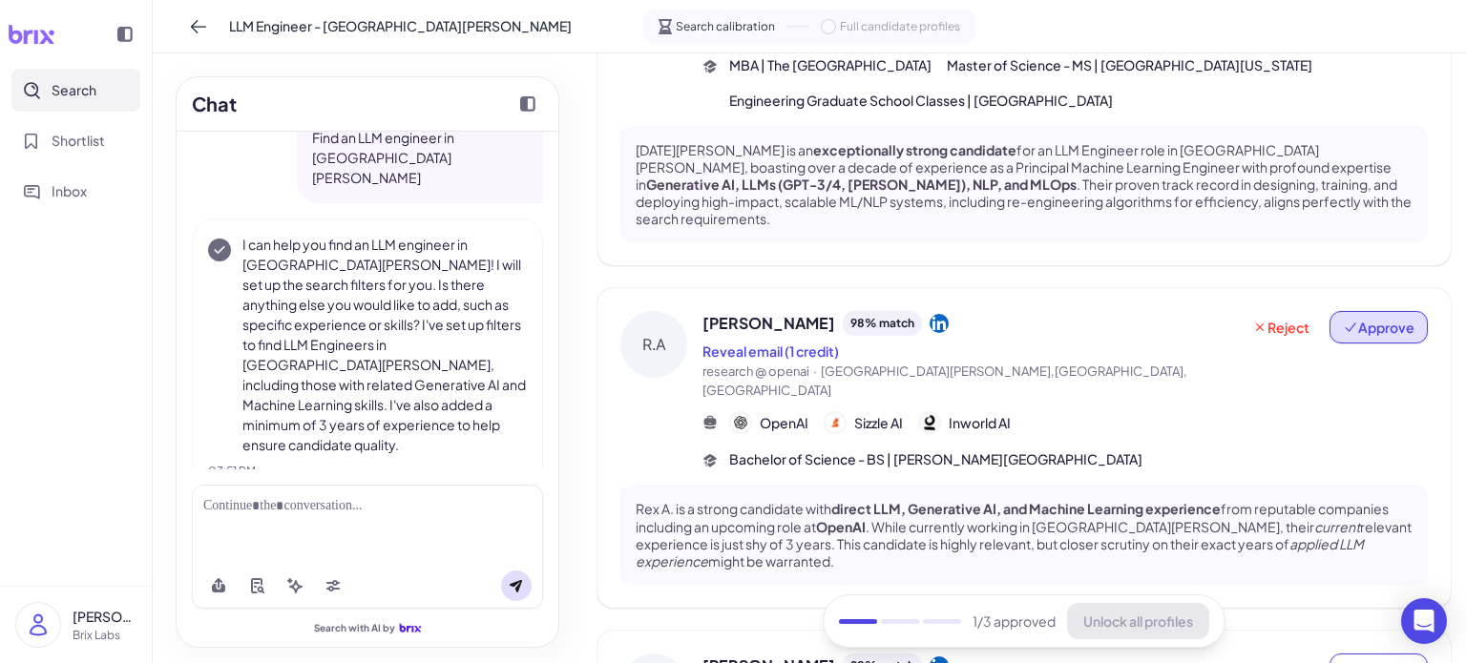
click at [1367, 318] on span "Approve" at bounding box center [1379, 327] width 72 height 19
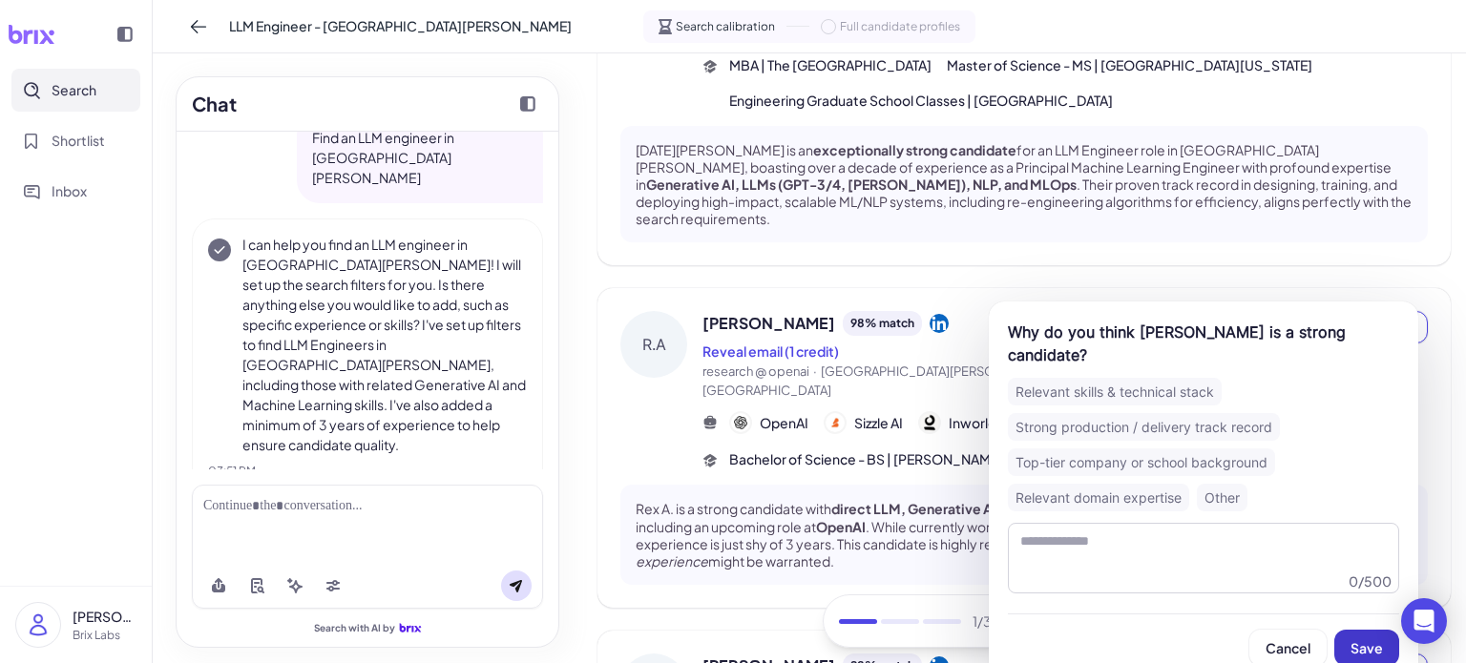
click at [1370, 637] on button "Save" at bounding box center [1366, 648] width 65 height 36
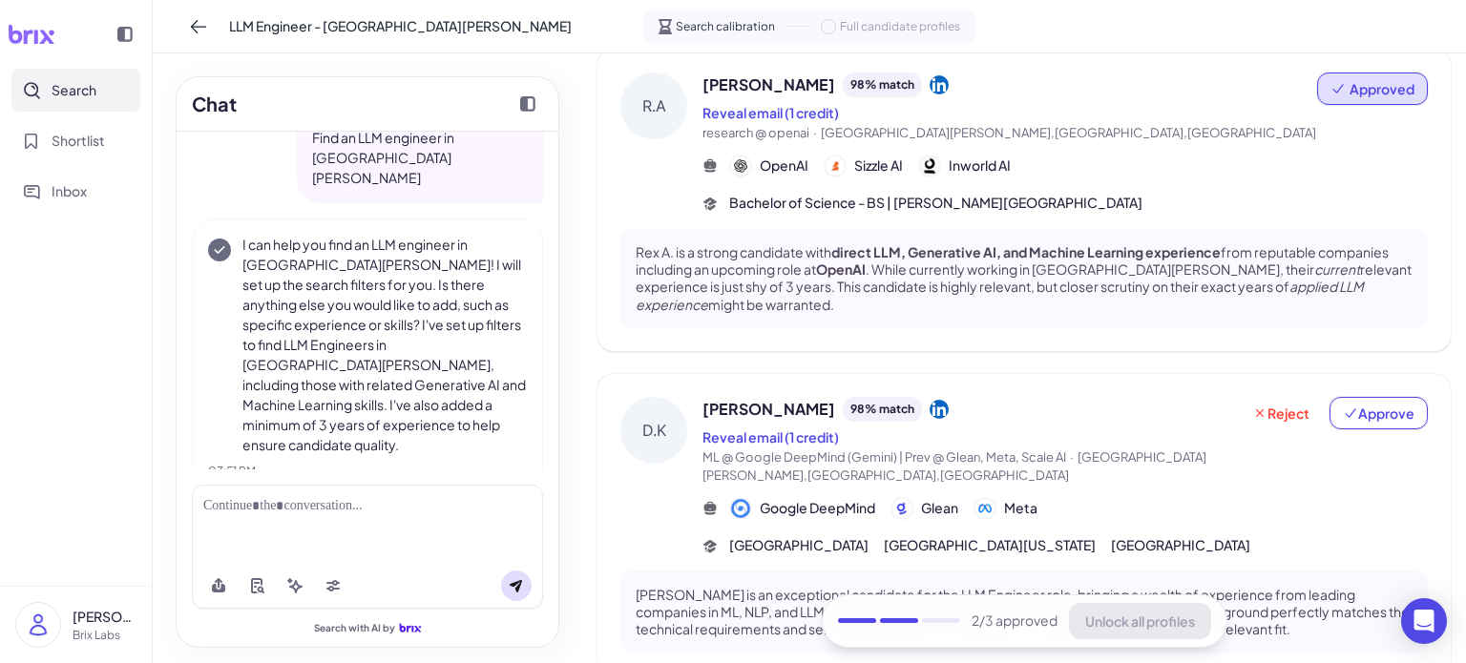
scroll to position [523, 0]
click at [1370, 376] on div "D.K Drew Kaul 98 % match Reveal email (1 credit) ML @ Google DeepMind (Gemini) …" at bounding box center [1024, 527] width 853 height 303
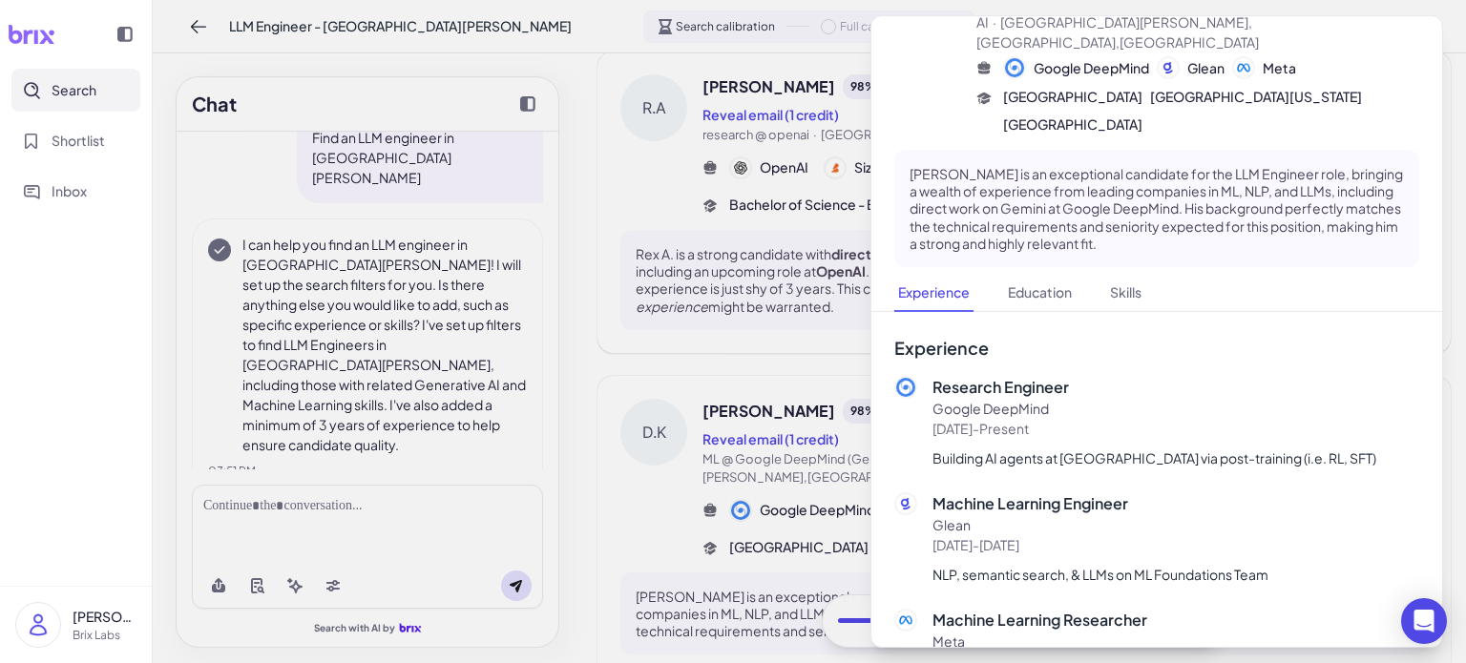
scroll to position [0, 0]
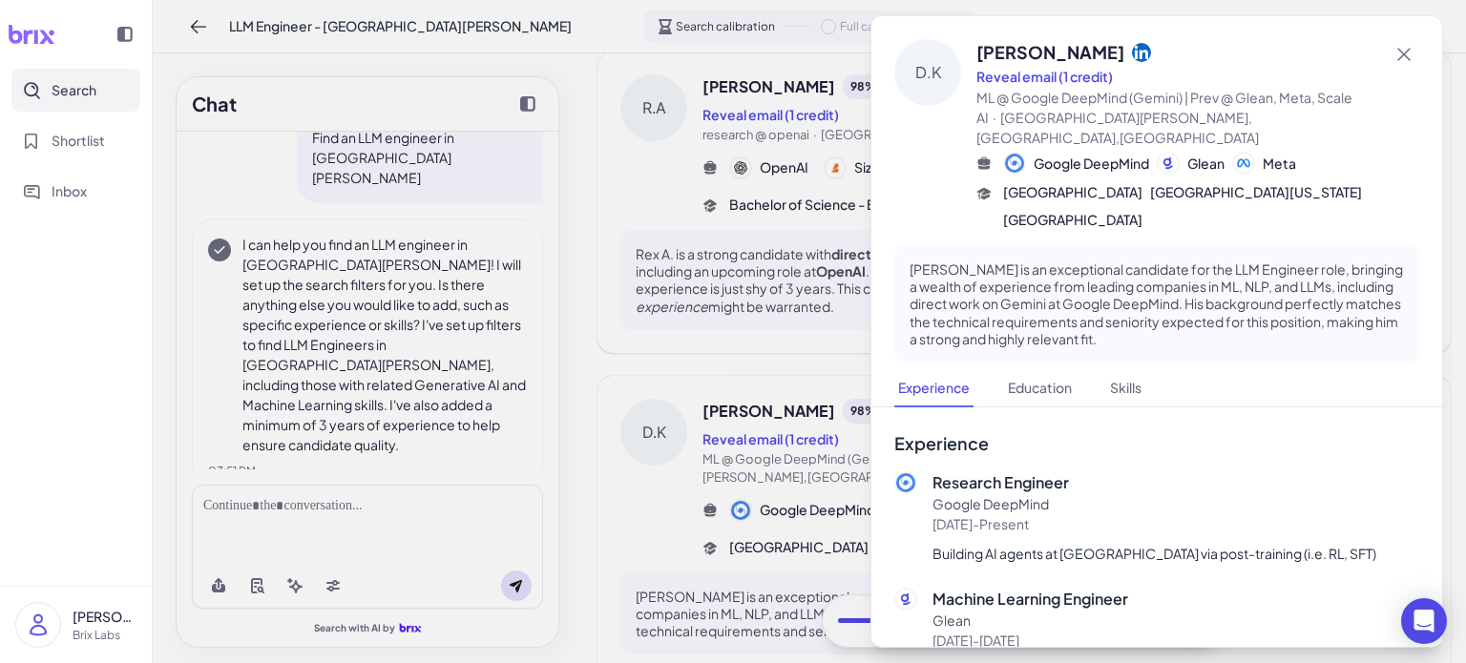
click at [854, 493] on div at bounding box center [733, 331] width 1466 height 663
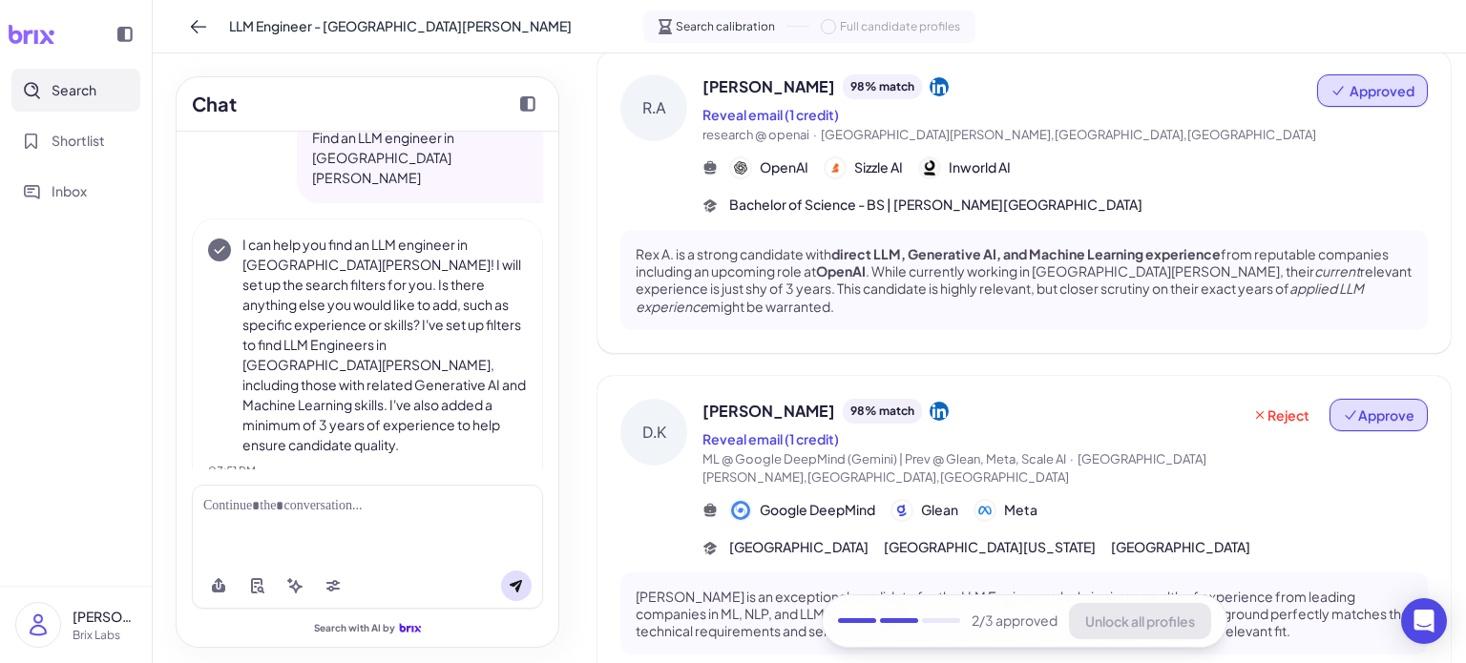
click at [1330, 399] on button "Approve" at bounding box center [1379, 415] width 98 height 32
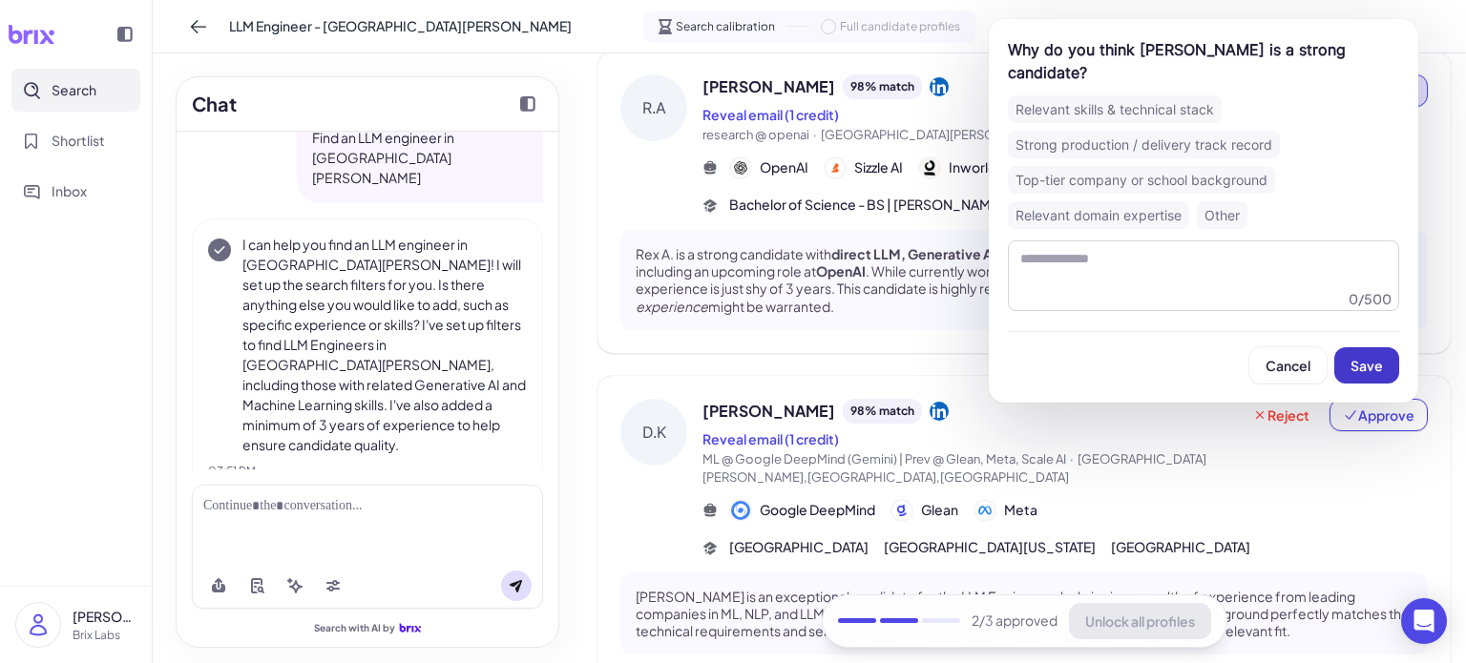
click at [1354, 357] on span "Save" at bounding box center [1367, 365] width 32 height 17
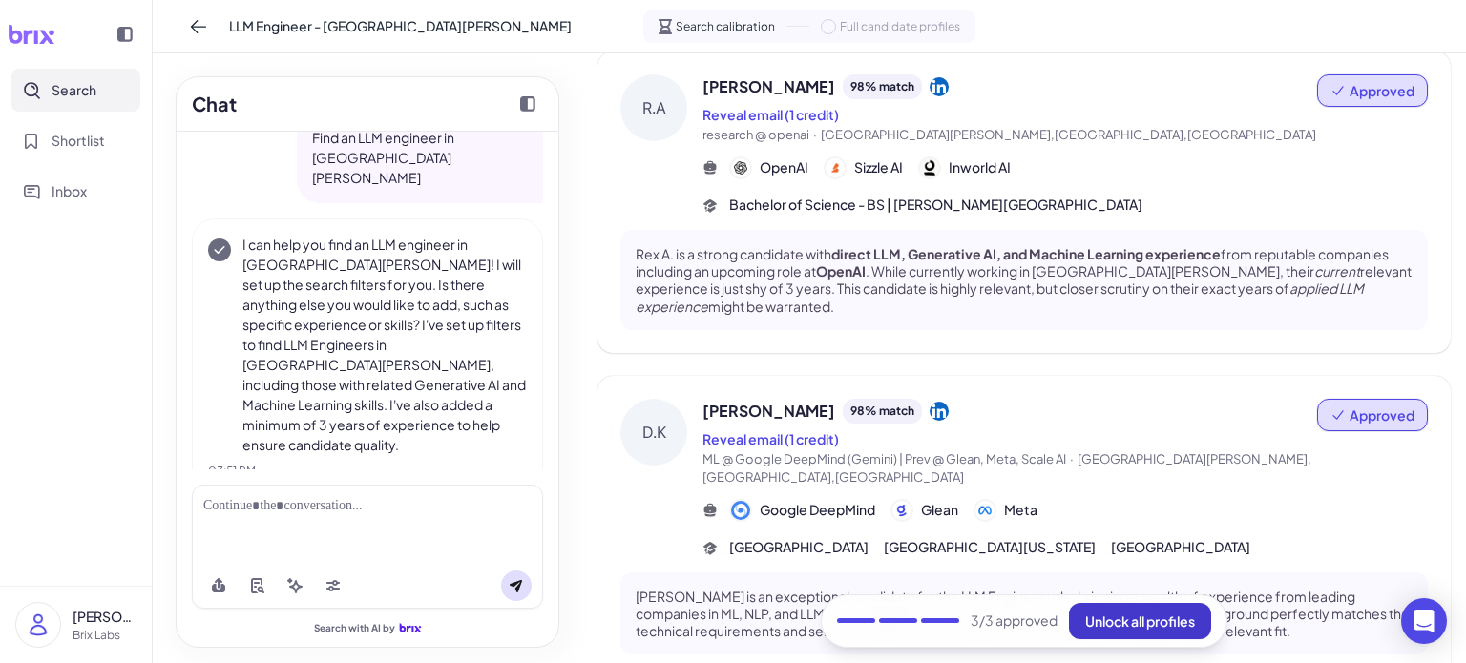
click at [1129, 618] on span "Unlock all profiles" at bounding box center [1140, 621] width 110 height 17
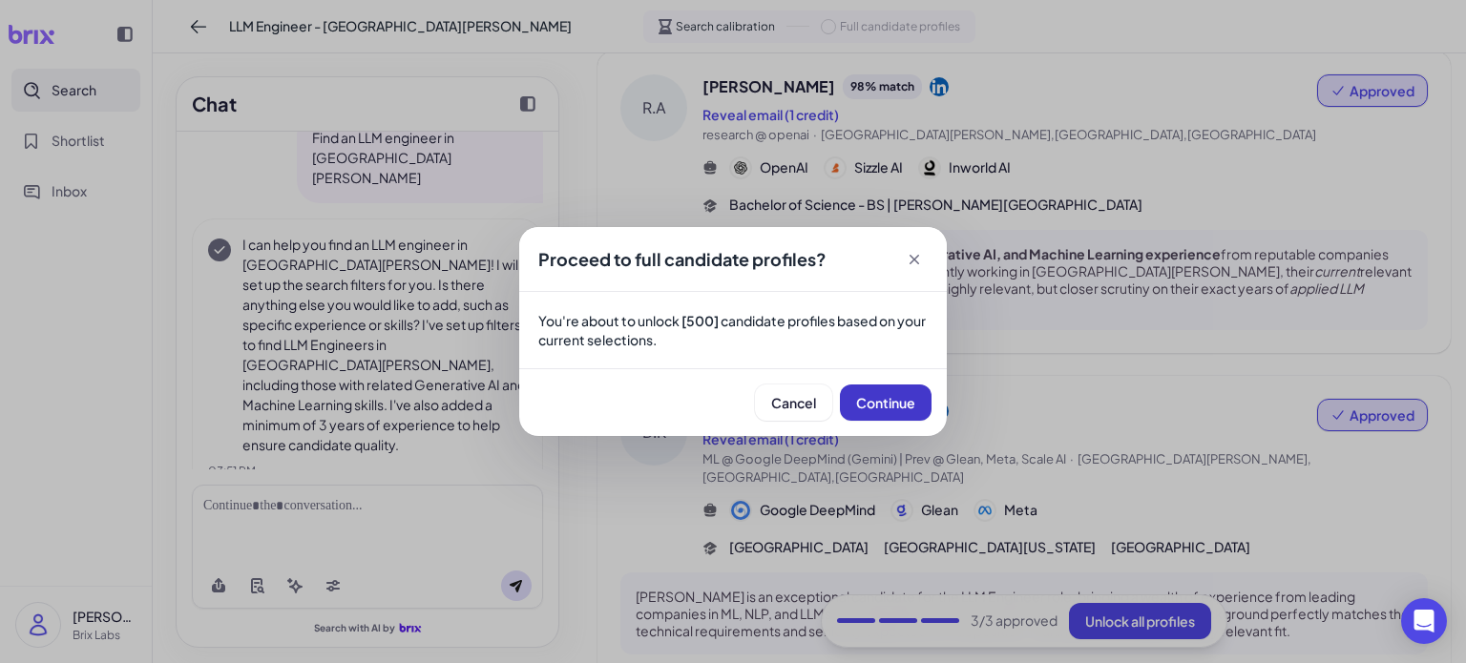
click at [879, 411] on button "Continue" at bounding box center [886, 403] width 92 height 36
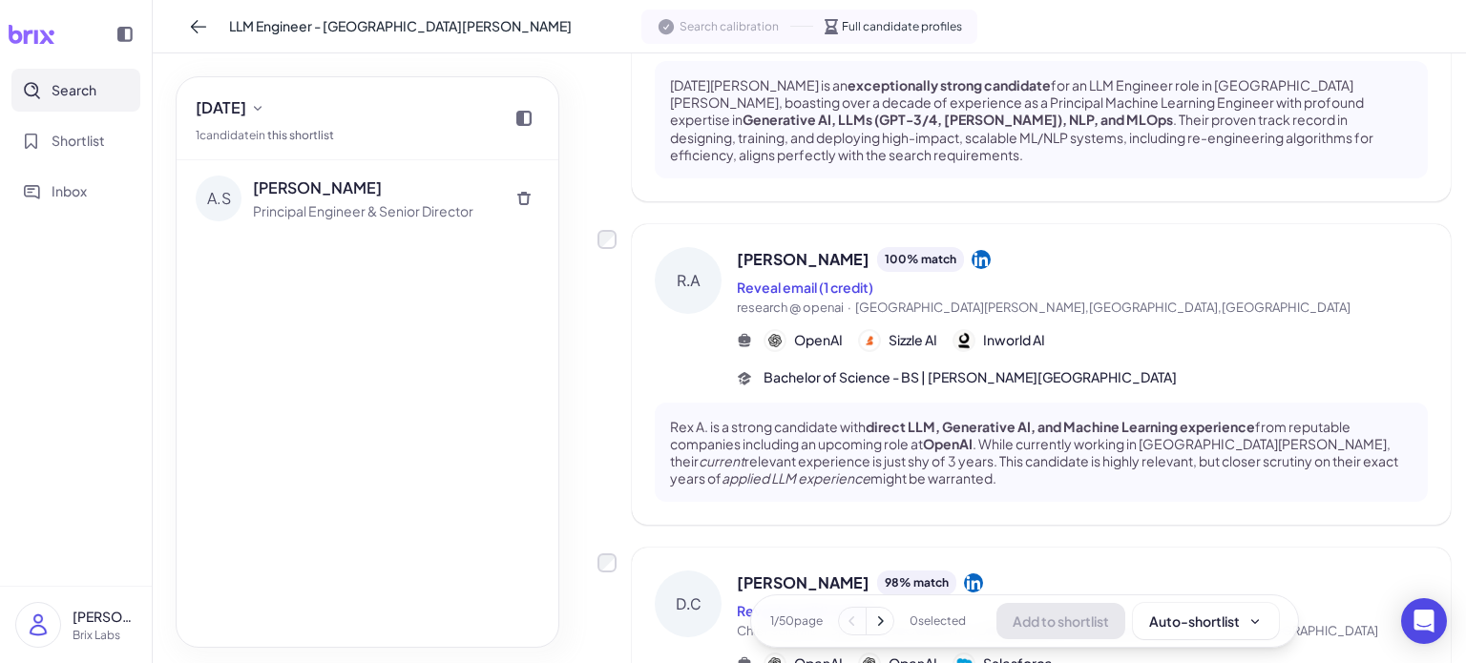
scroll to position [764, 0]
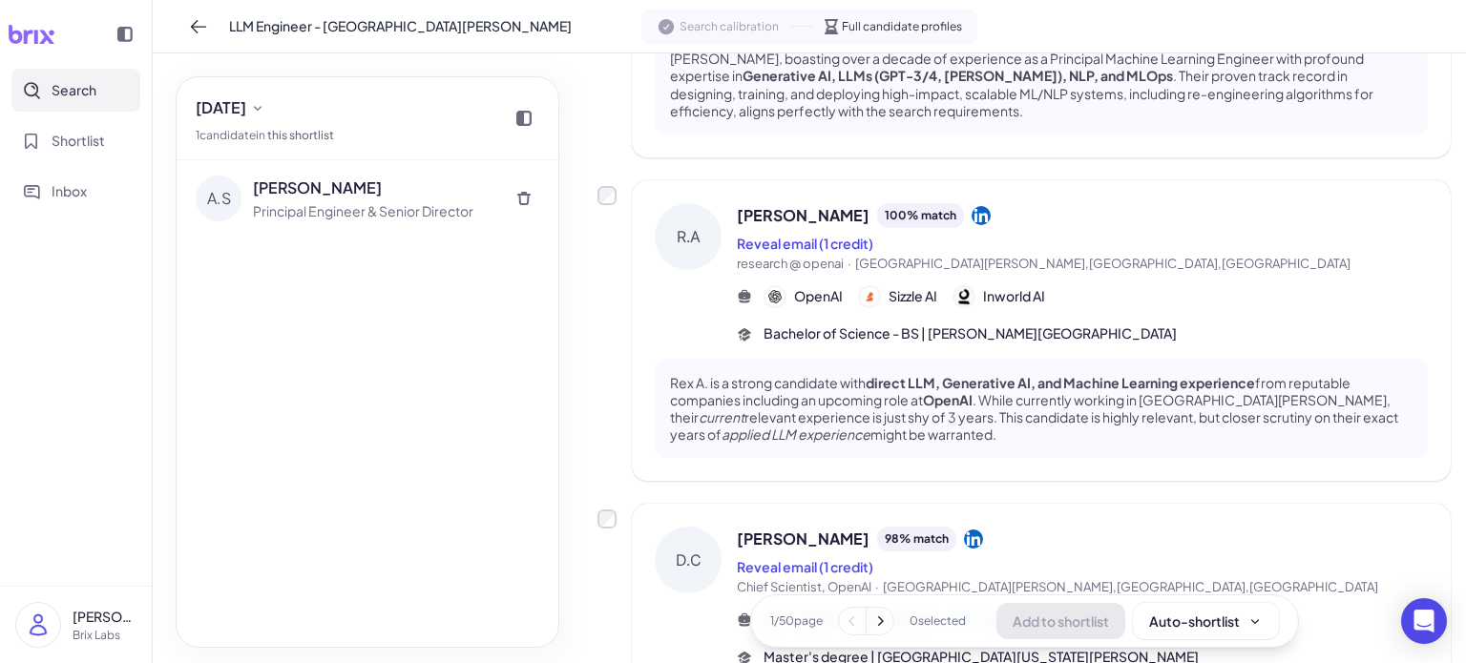
click at [1111, 243] on div "Rex A. 100 % match Reveal email (1 credit) research @ openai · San Francisco,CA…" at bounding box center [1082, 273] width 691 height 140
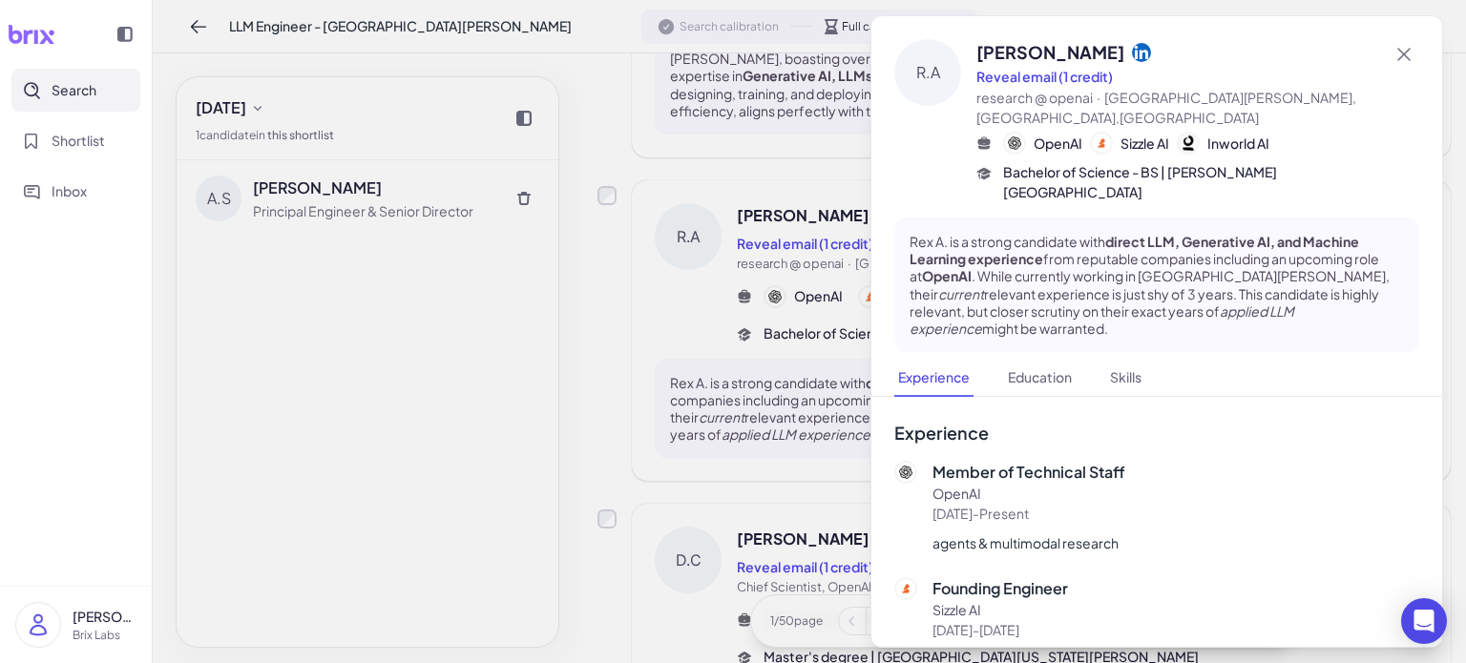
click at [795, 358] on div at bounding box center [733, 331] width 1466 height 663
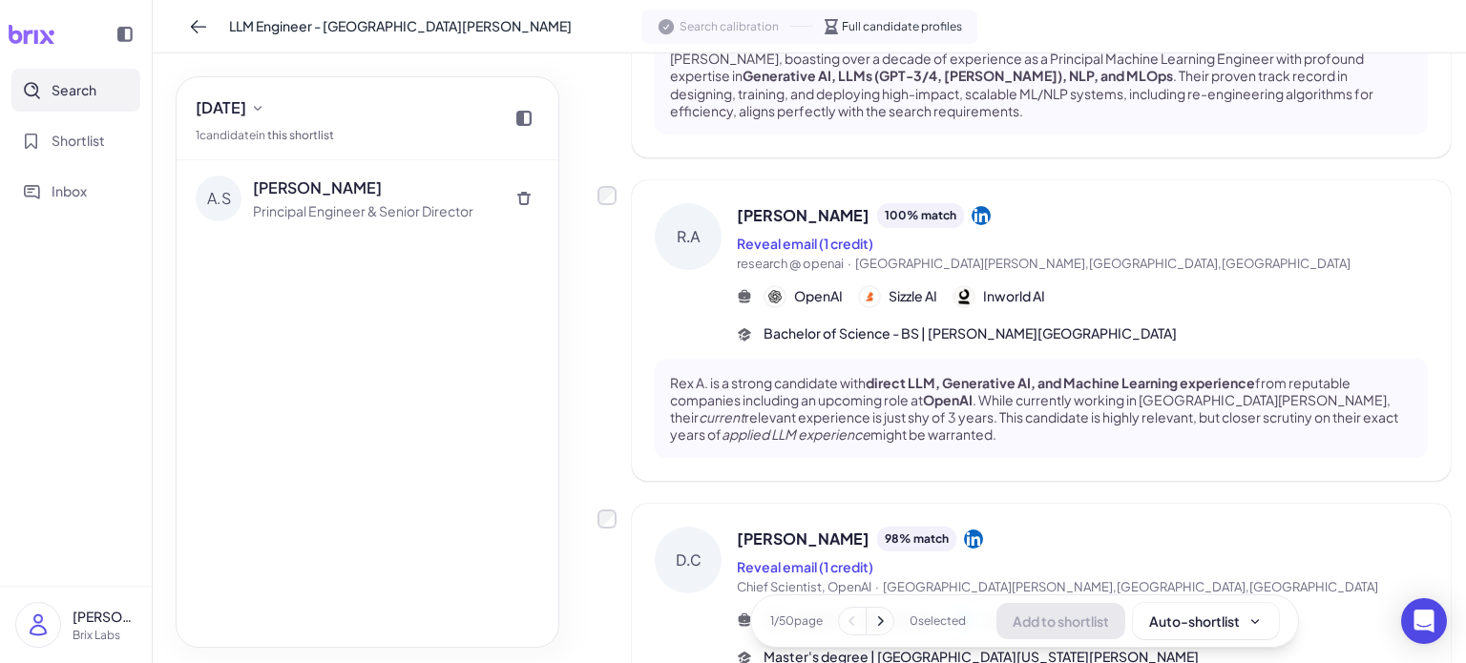
click at [1309, 285] on div "OpenAI Sizzle AI Inworld AI" at bounding box center [1082, 296] width 691 height 23
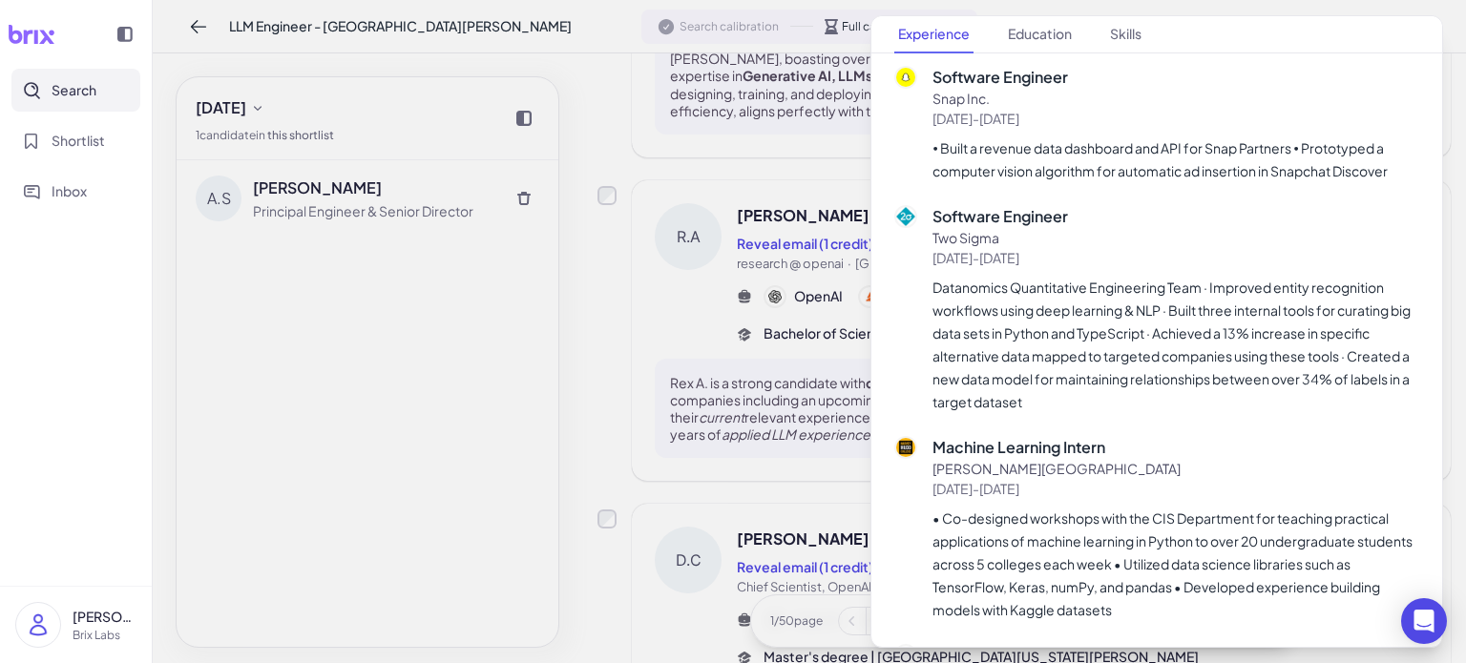
scroll to position [1527, 0]
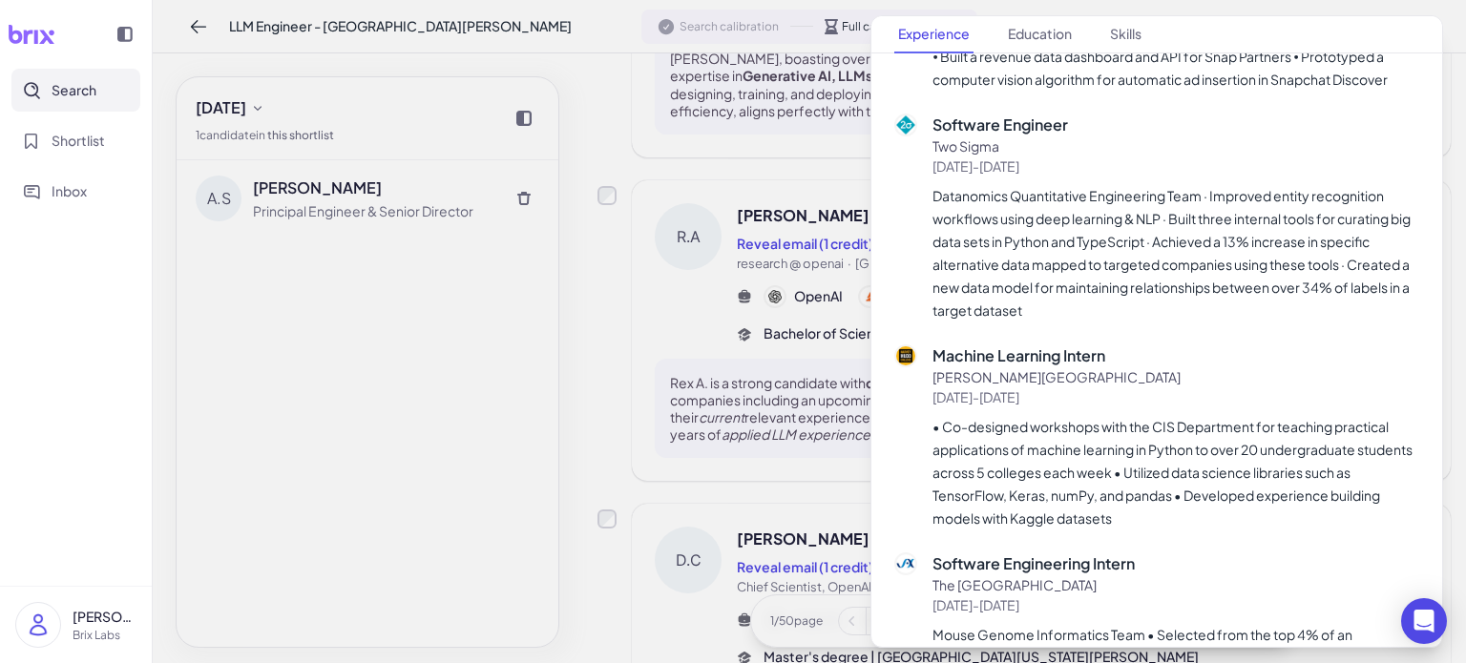
click at [824, 377] on div at bounding box center [733, 331] width 1466 height 663
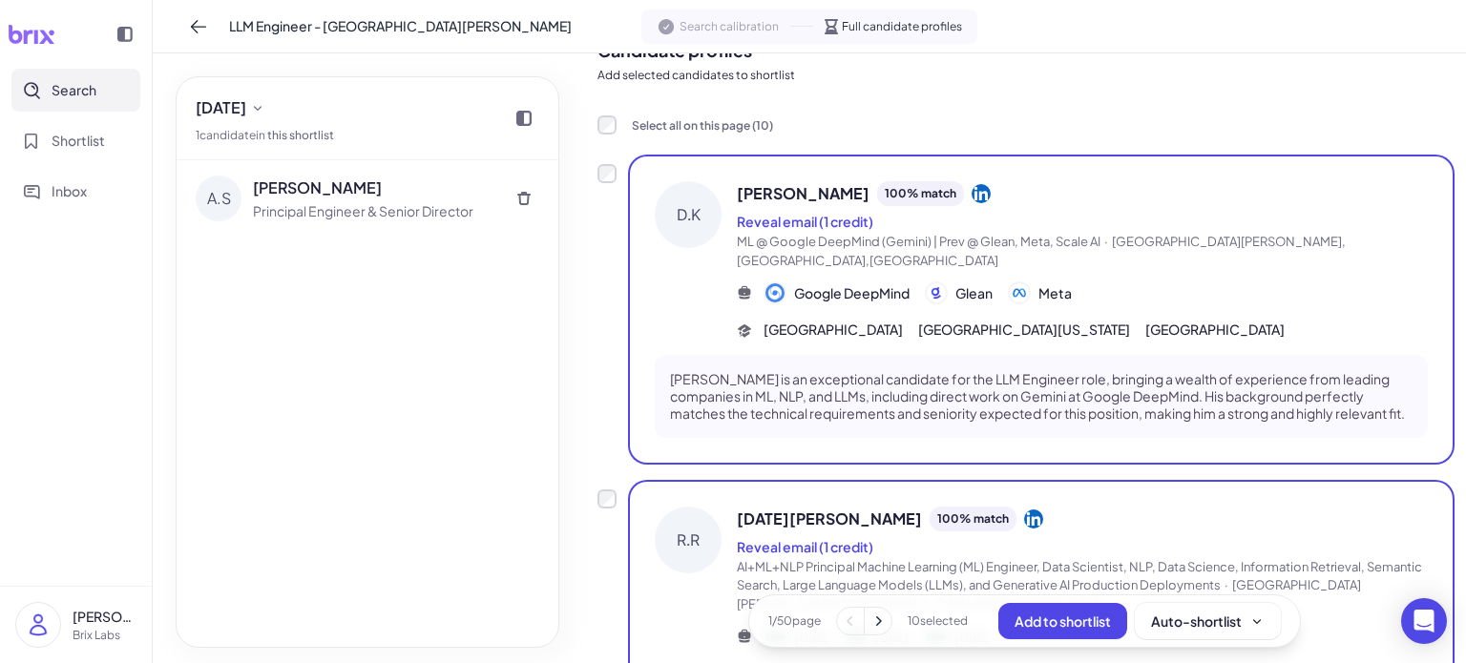
scroll to position [0, 0]
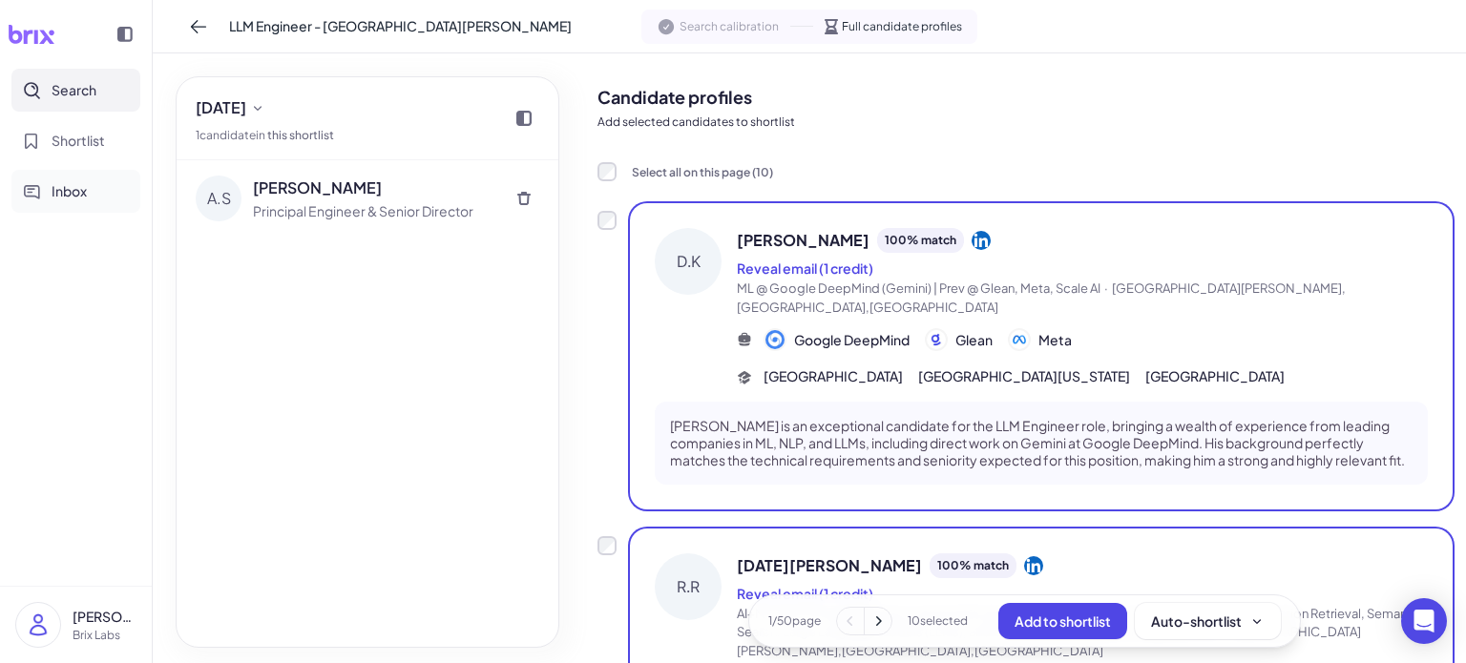
click at [50, 184] on button "Inbox" at bounding box center [75, 191] width 129 height 43
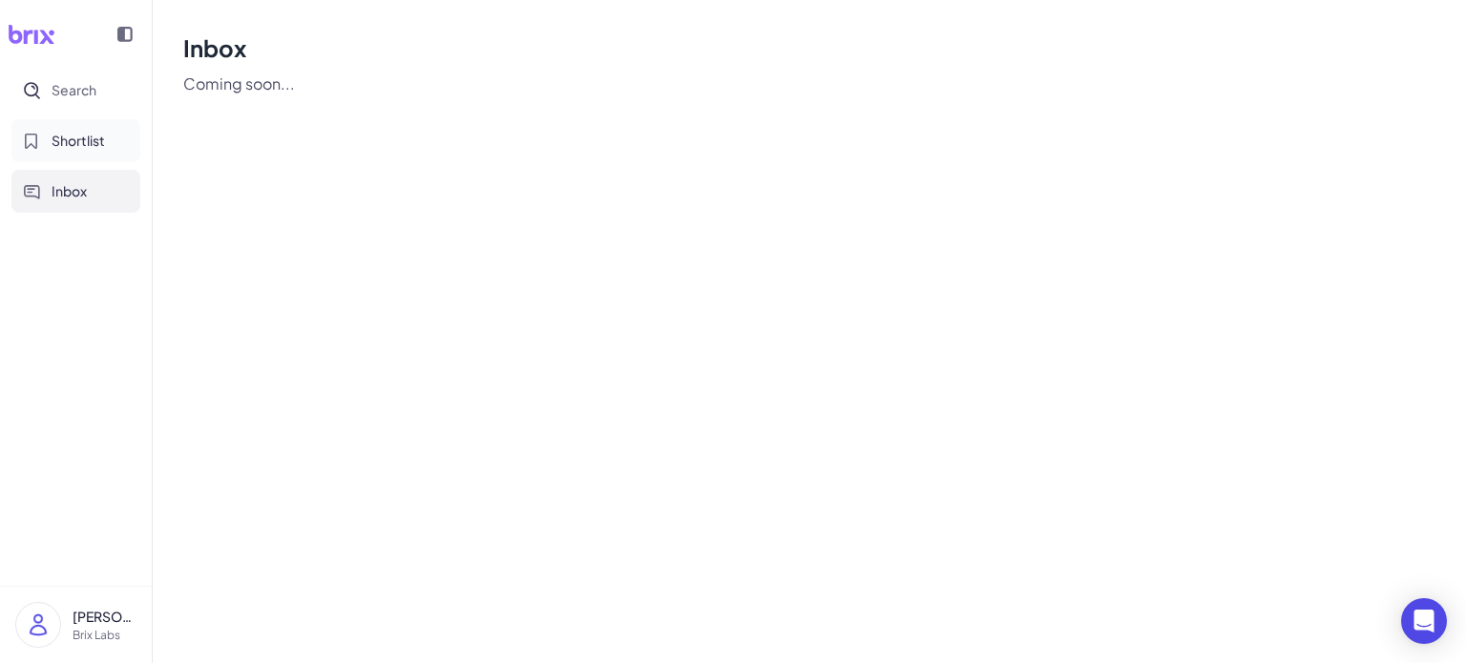
click at [65, 150] on span "Shortlist" at bounding box center [78, 141] width 53 height 20
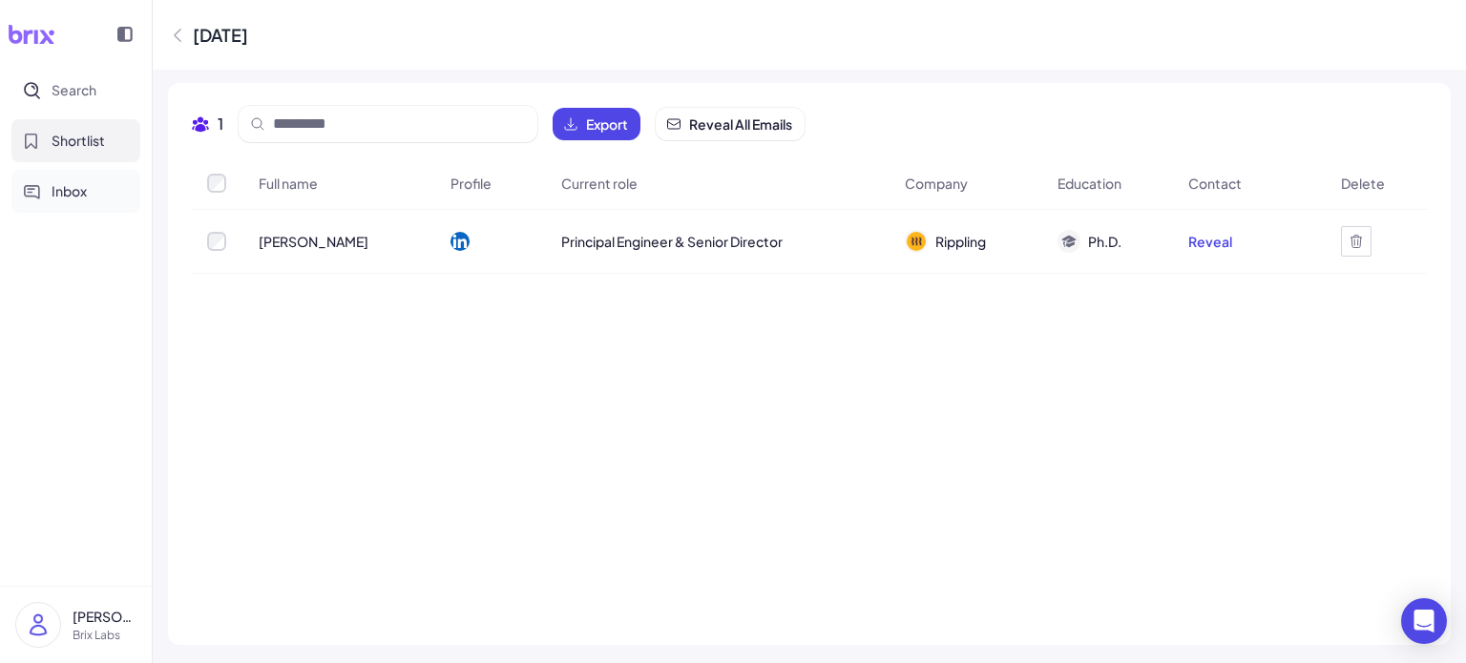
click at [65, 183] on span "Inbox" at bounding box center [69, 191] width 35 height 20
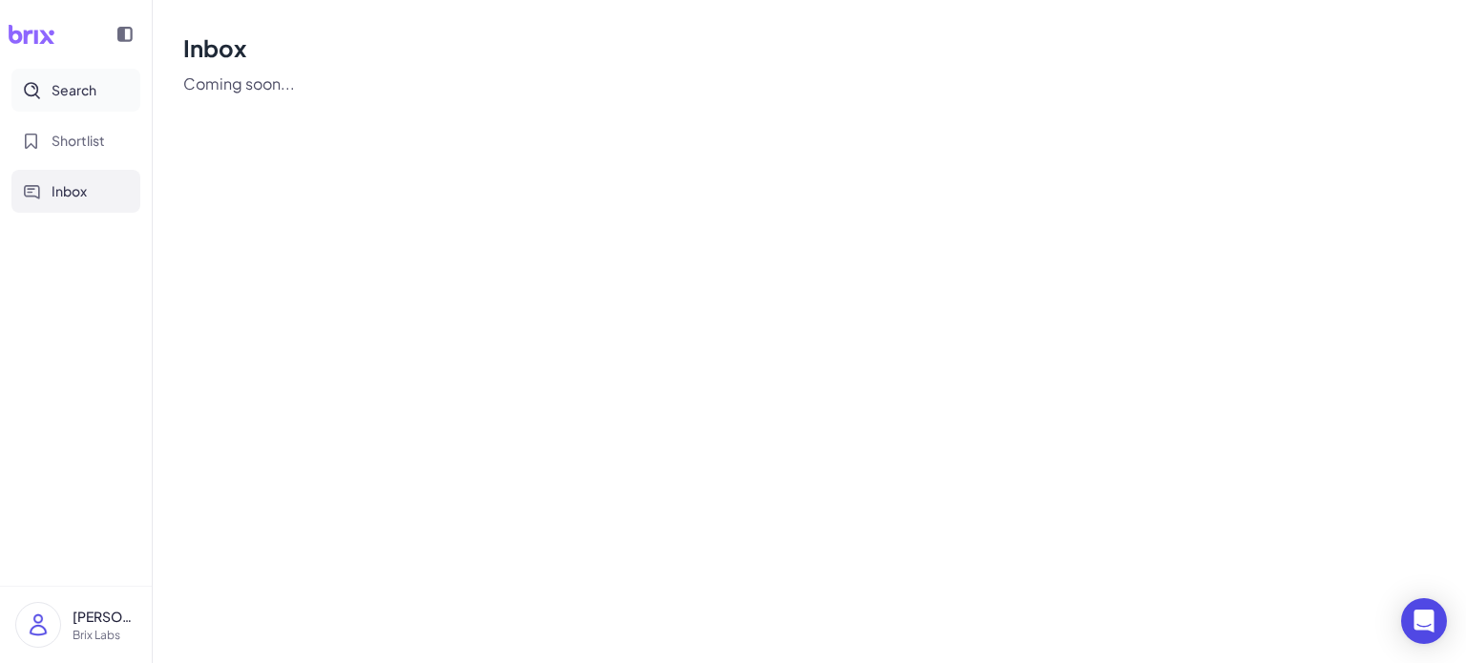
click at [93, 96] on span "Search" at bounding box center [74, 90] width 45 height 20
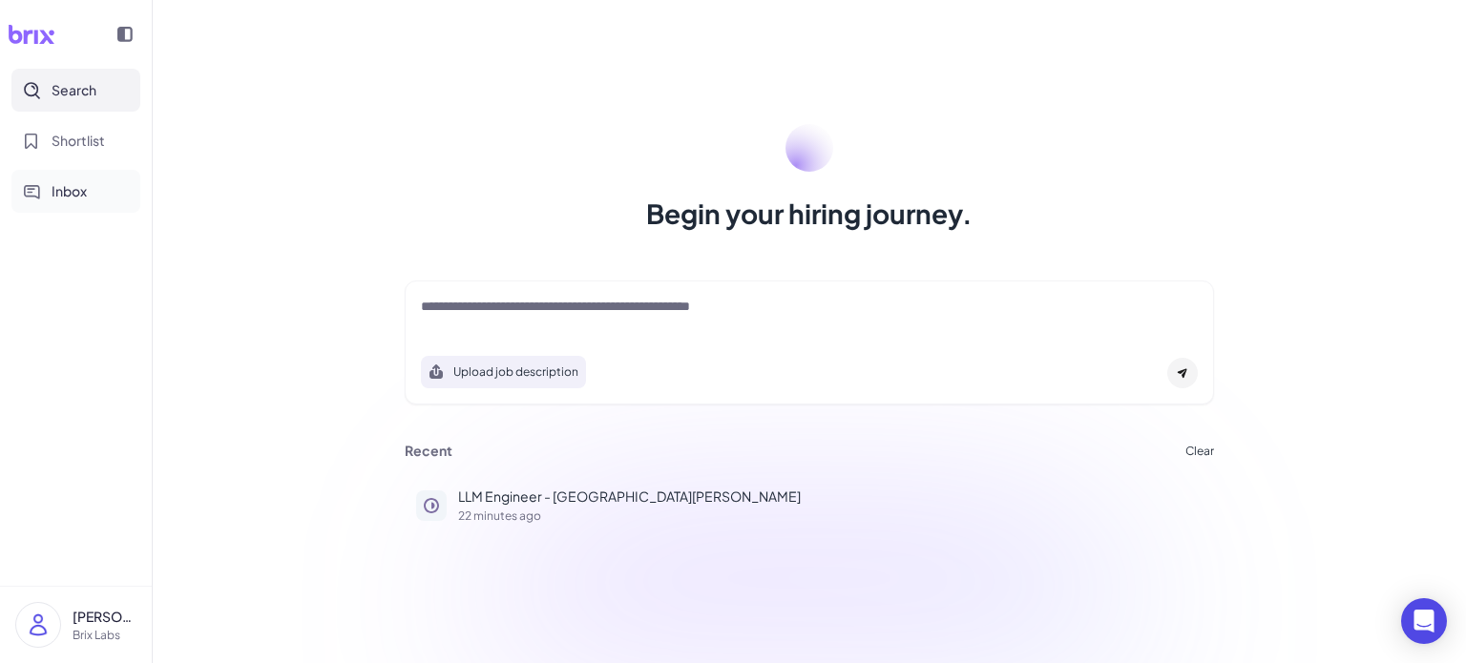
click at [83, 178] on button "Inbox" at bounding box center [75, 191] width 129 height 43
